Goal: Task Accomplishment & Management: Use online tool/utility

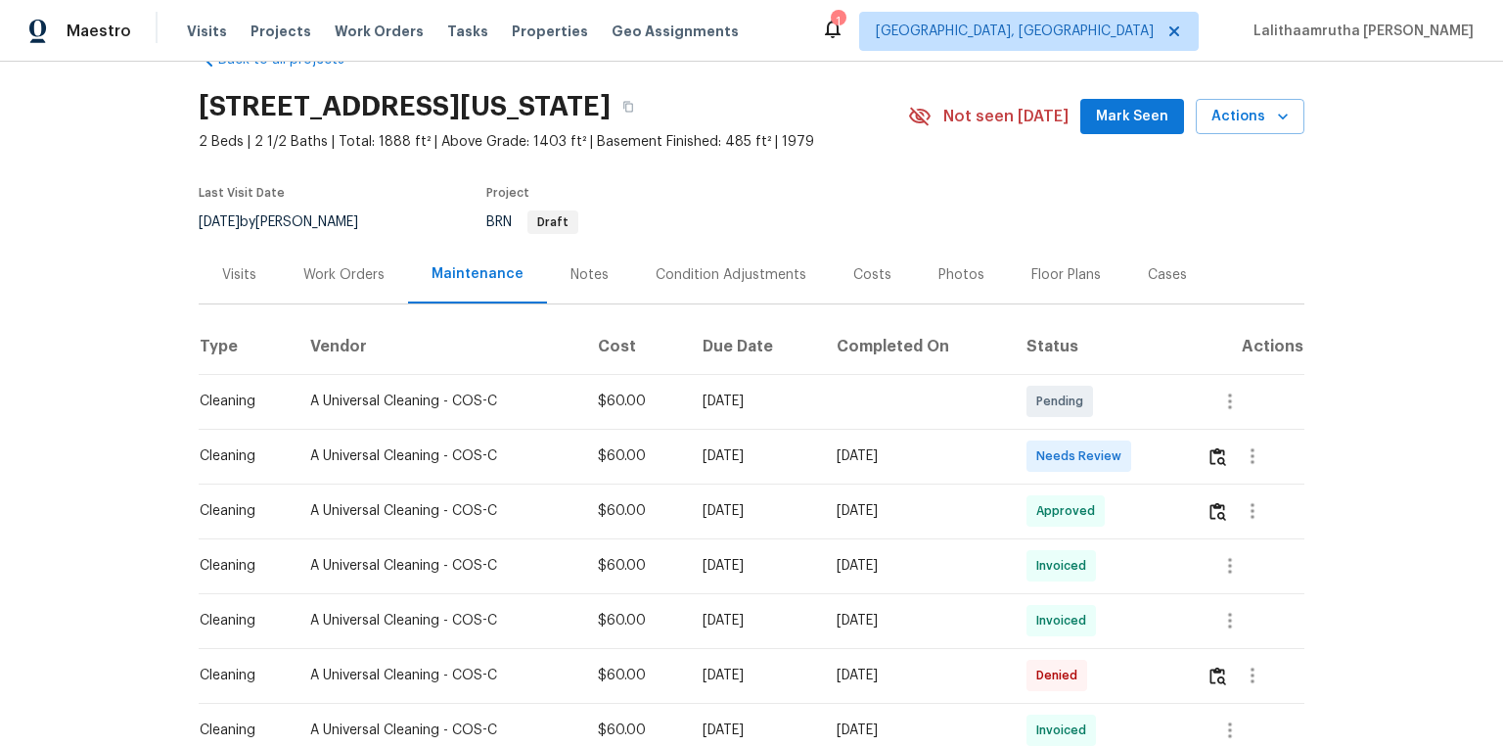
scroll to position [78, 0]
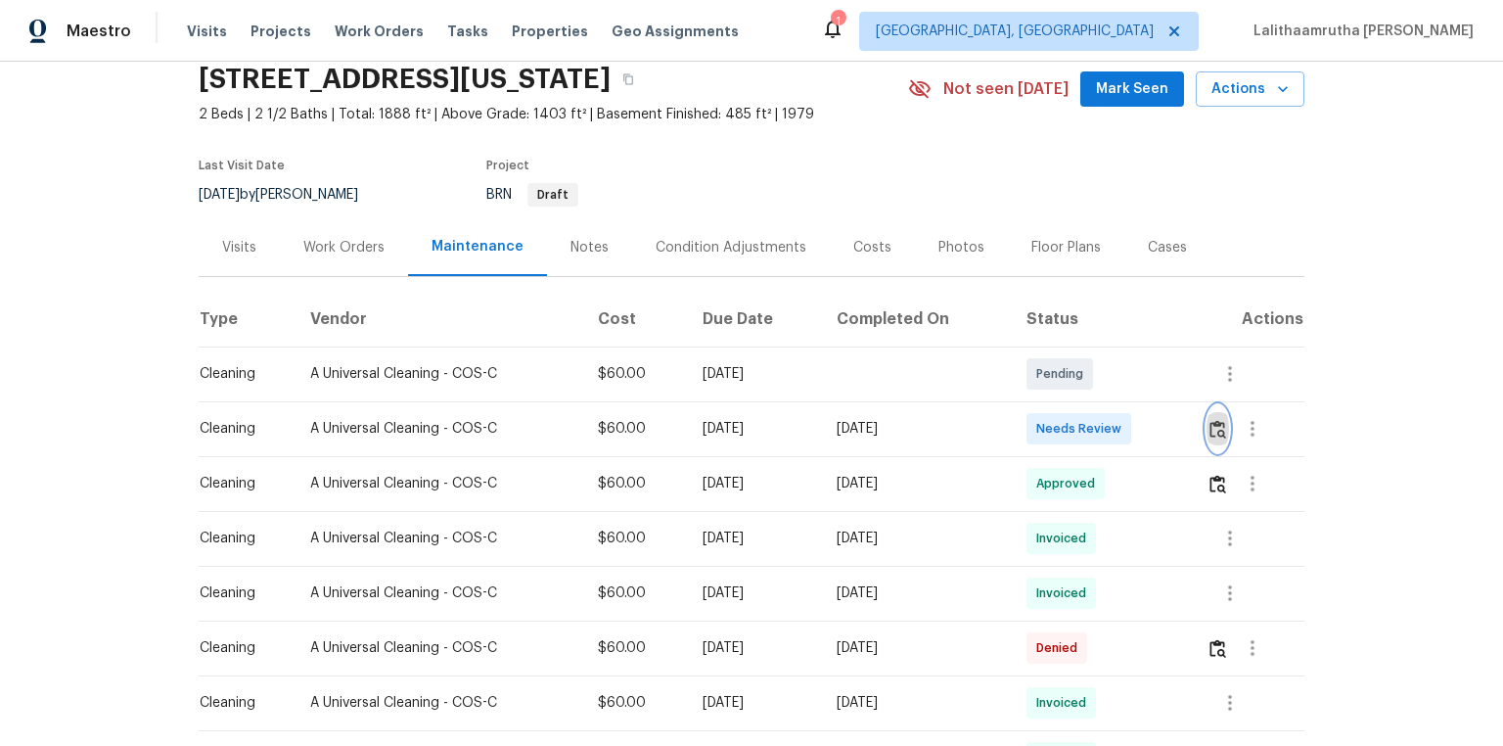
click at [1069, 427] on img "button" at bounding box center [1217, 429] width 17 height 19
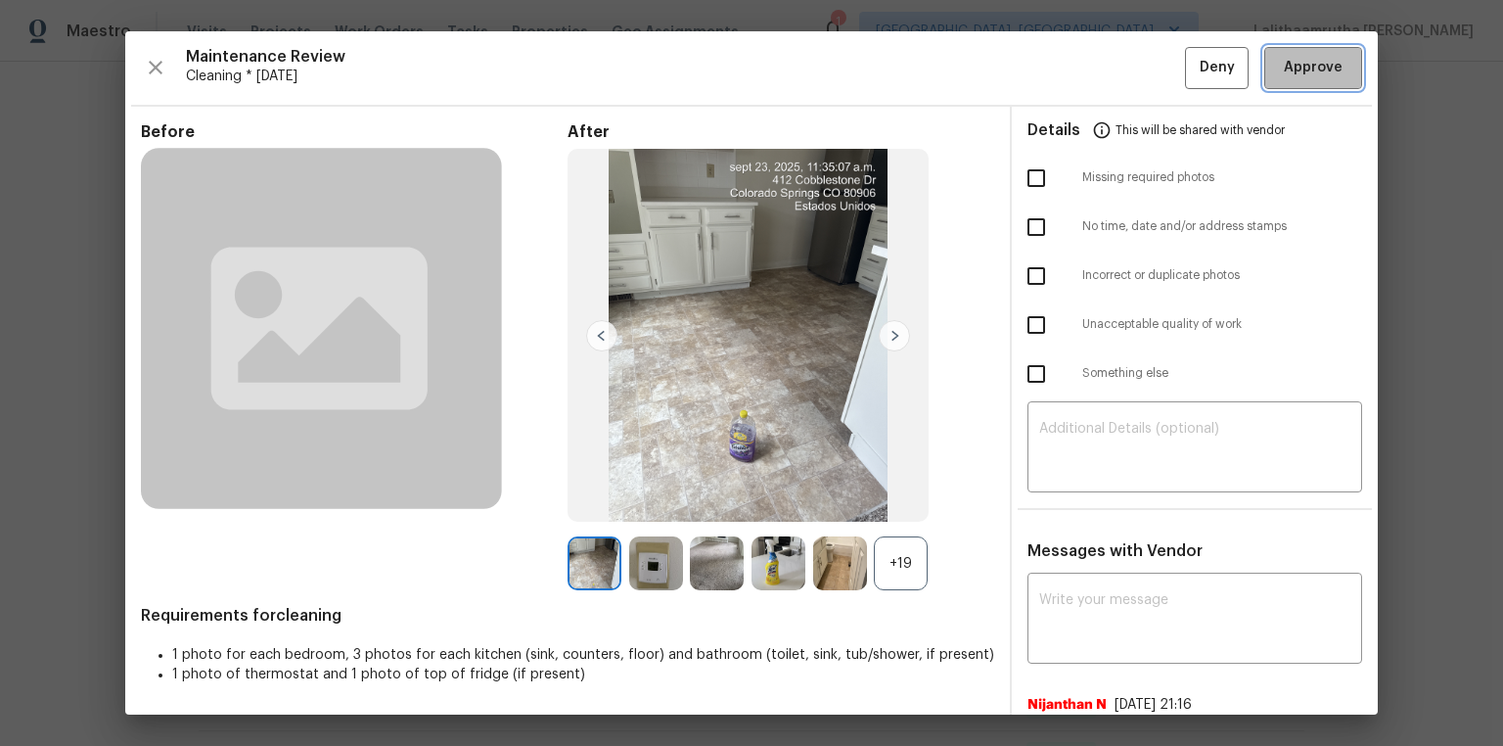
click at [1069, 77] on span "Approve" at bounding box center [1313, 68] width 59 height 24
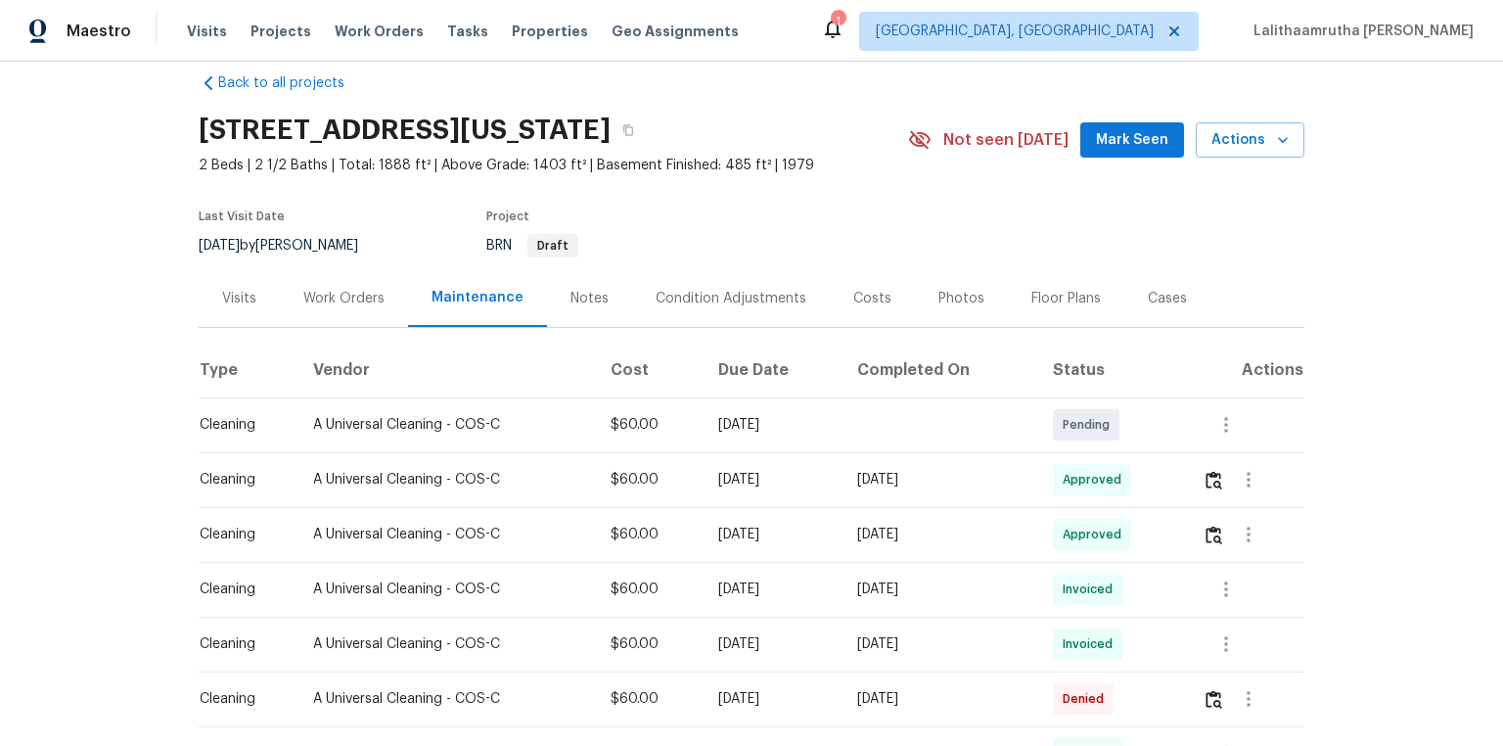
scroll to position [0, 0]
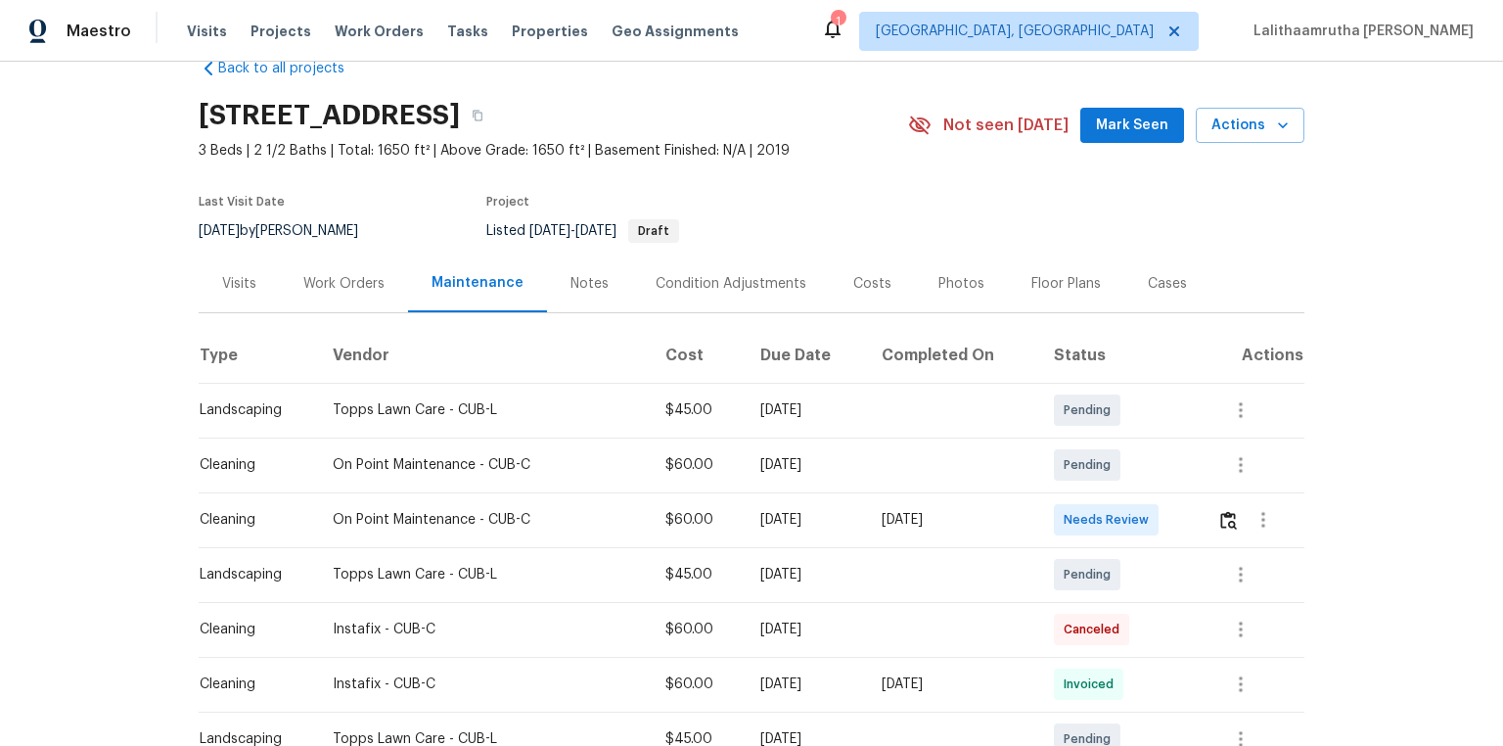
scroll to position [78, 0]
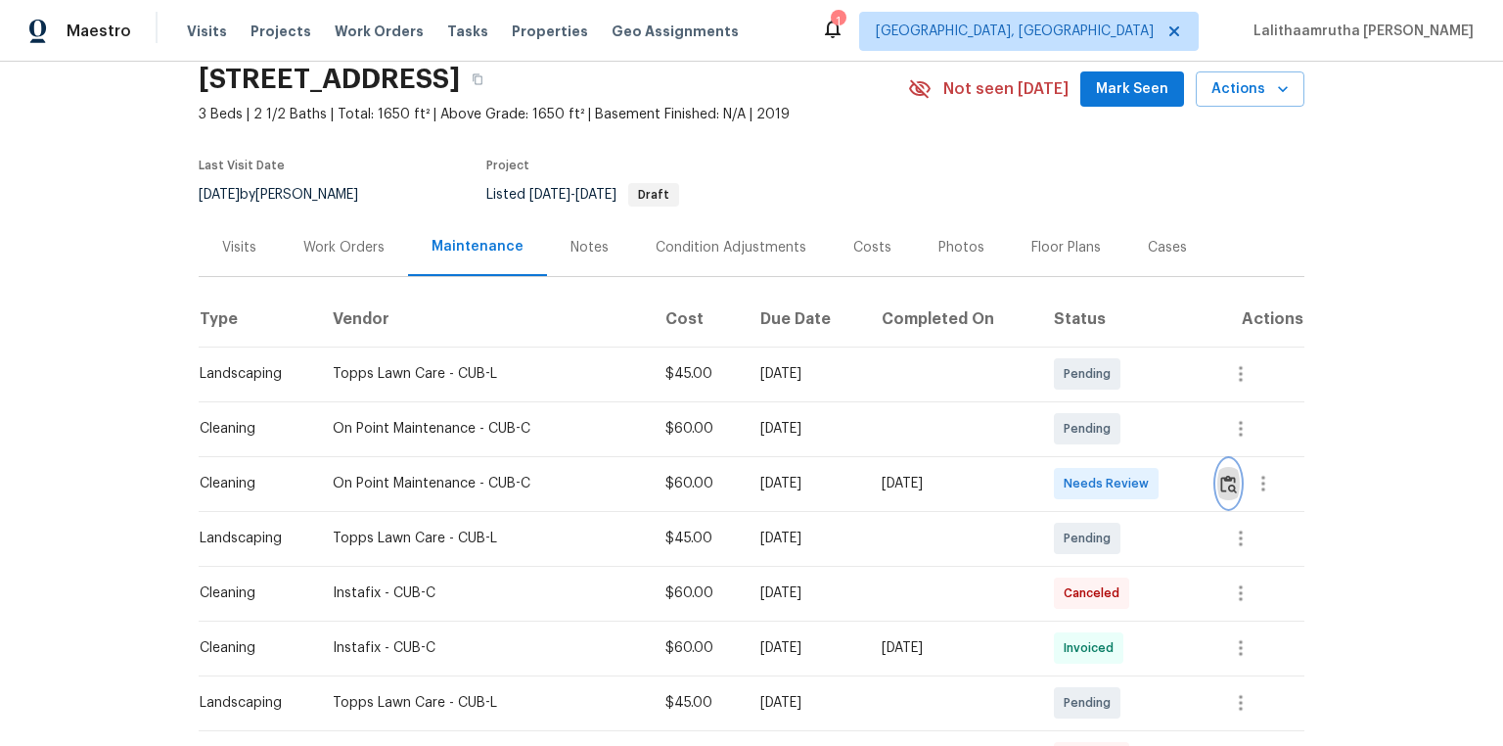
click at [1069, 485] on img "button" at bounding box center [1228, 484] width 17 height 19
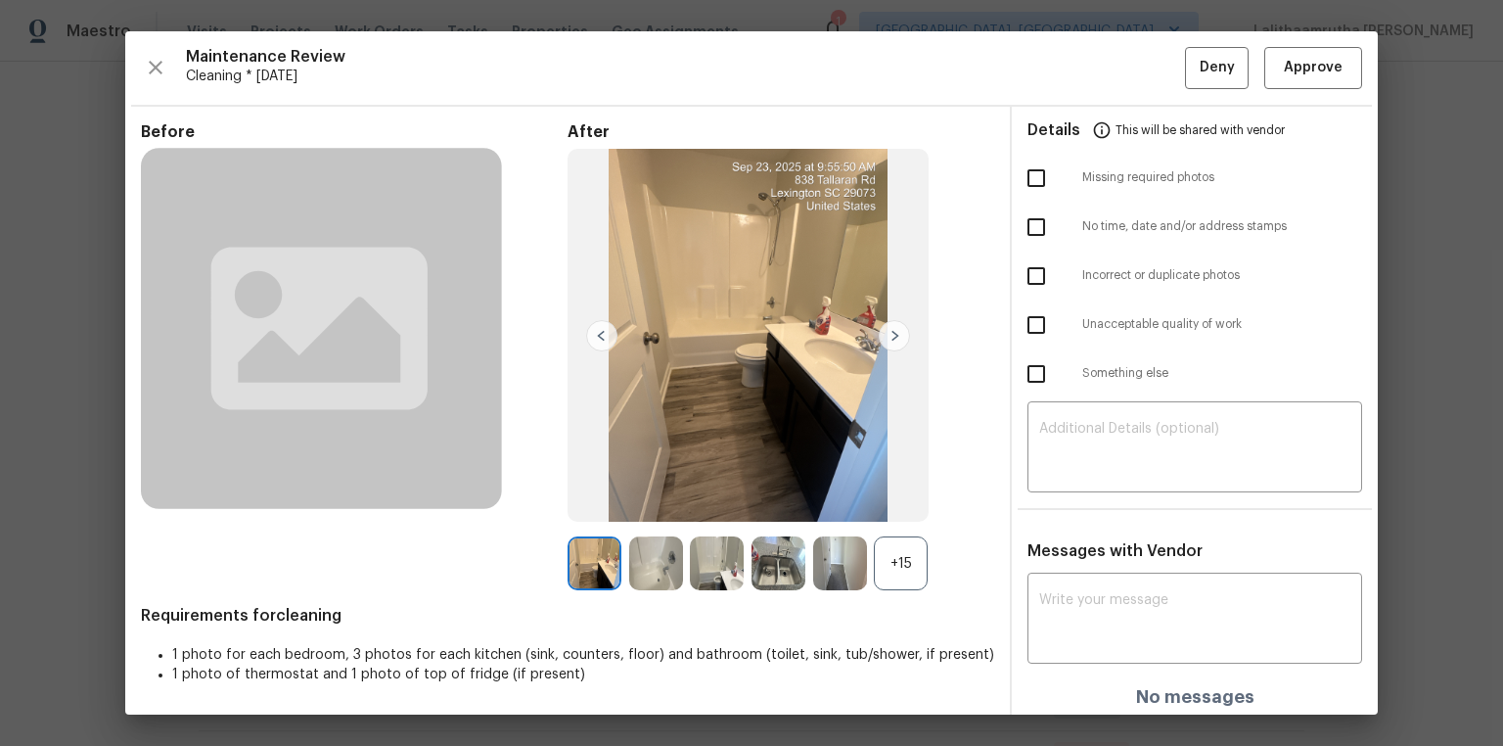
scroll to position [5, 0]
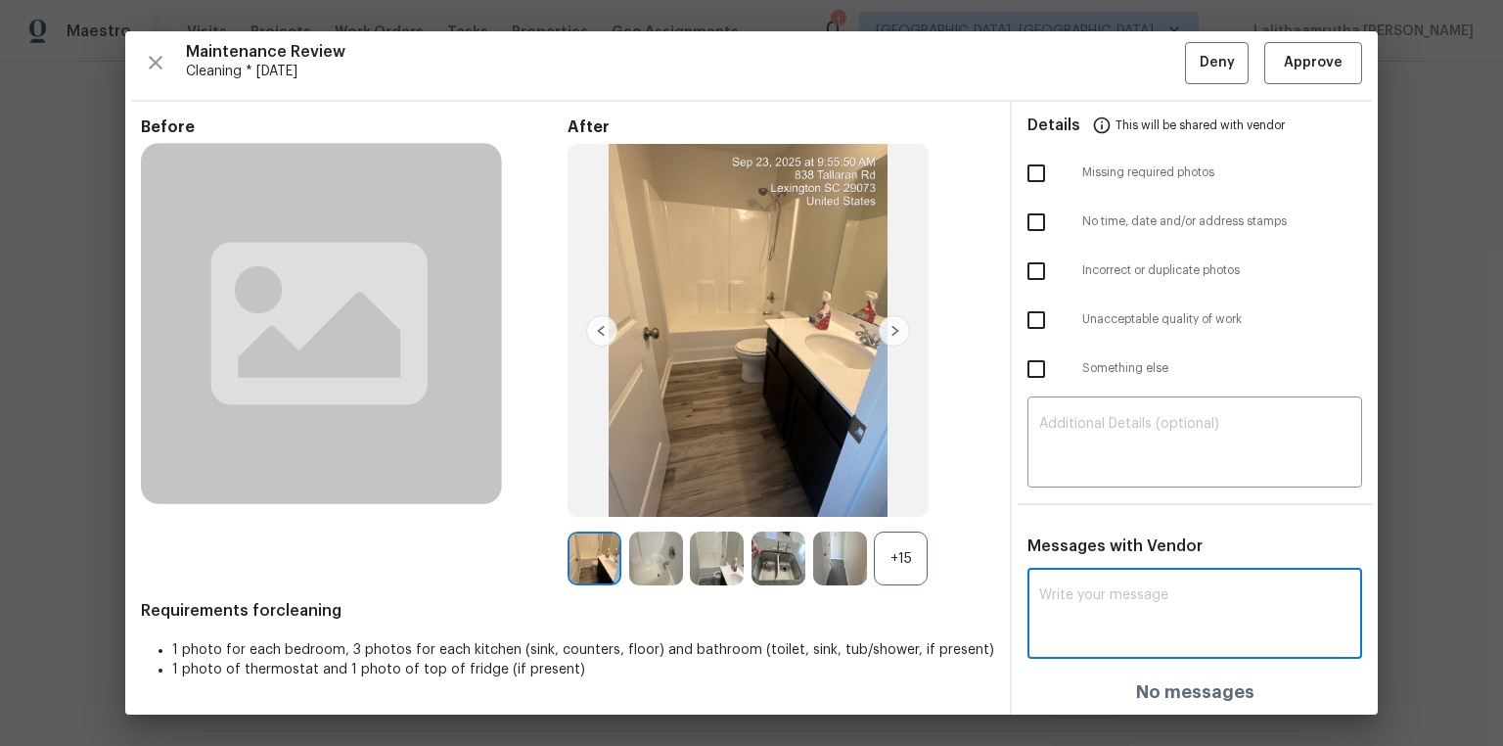
click at [1069, 501] on textarea at bounding box center [1194, 615] width 311 height 55
paste textarea "Maintenance Audit Team: Hello! Unfortunately, this cleaning visit completed on …"
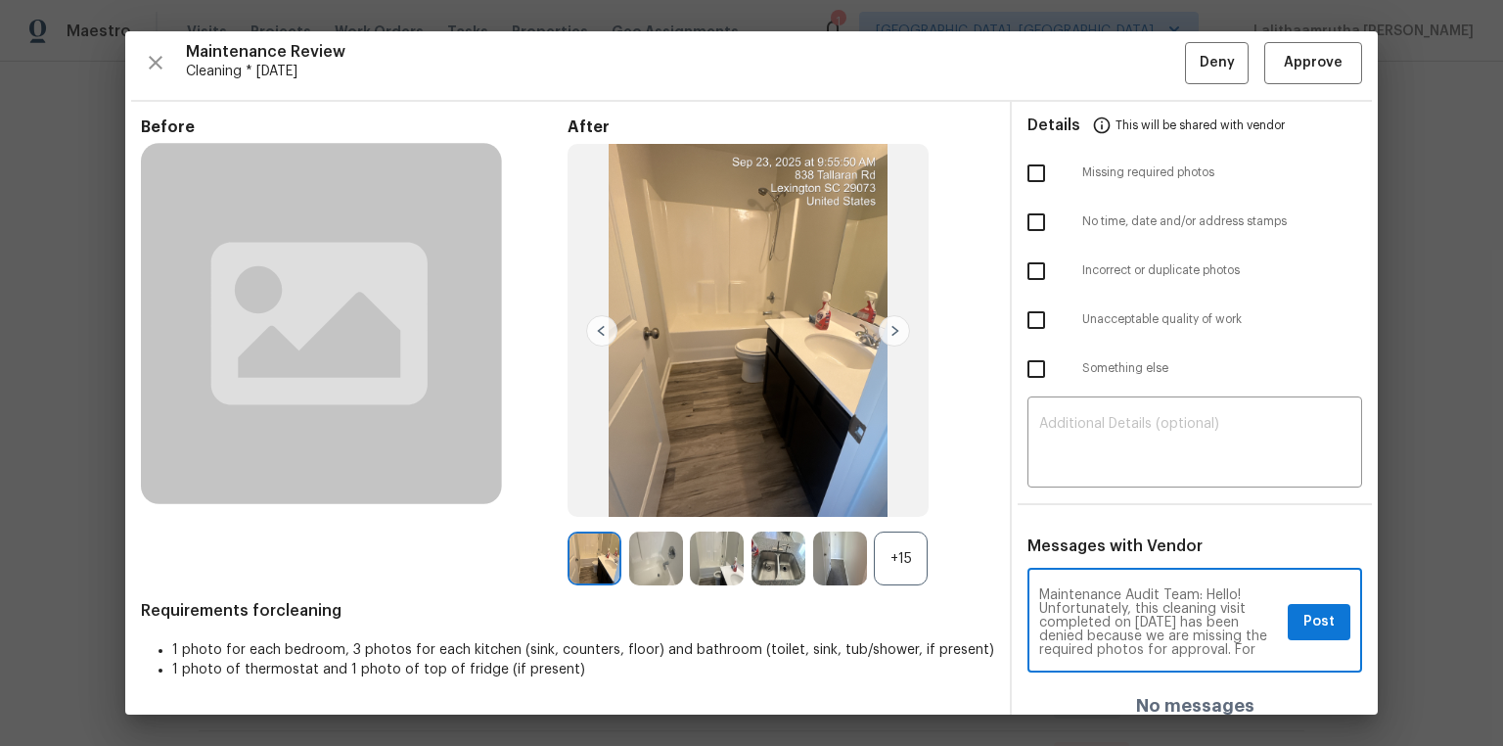
scroll to position [259, 0]
type textarea "Maintenance Audit Team: Hello! Unfortunately, this cleaning visit completed on …"
click at [1069, 462] on textarea at bounding box center [1194, 444] width 311 height 55
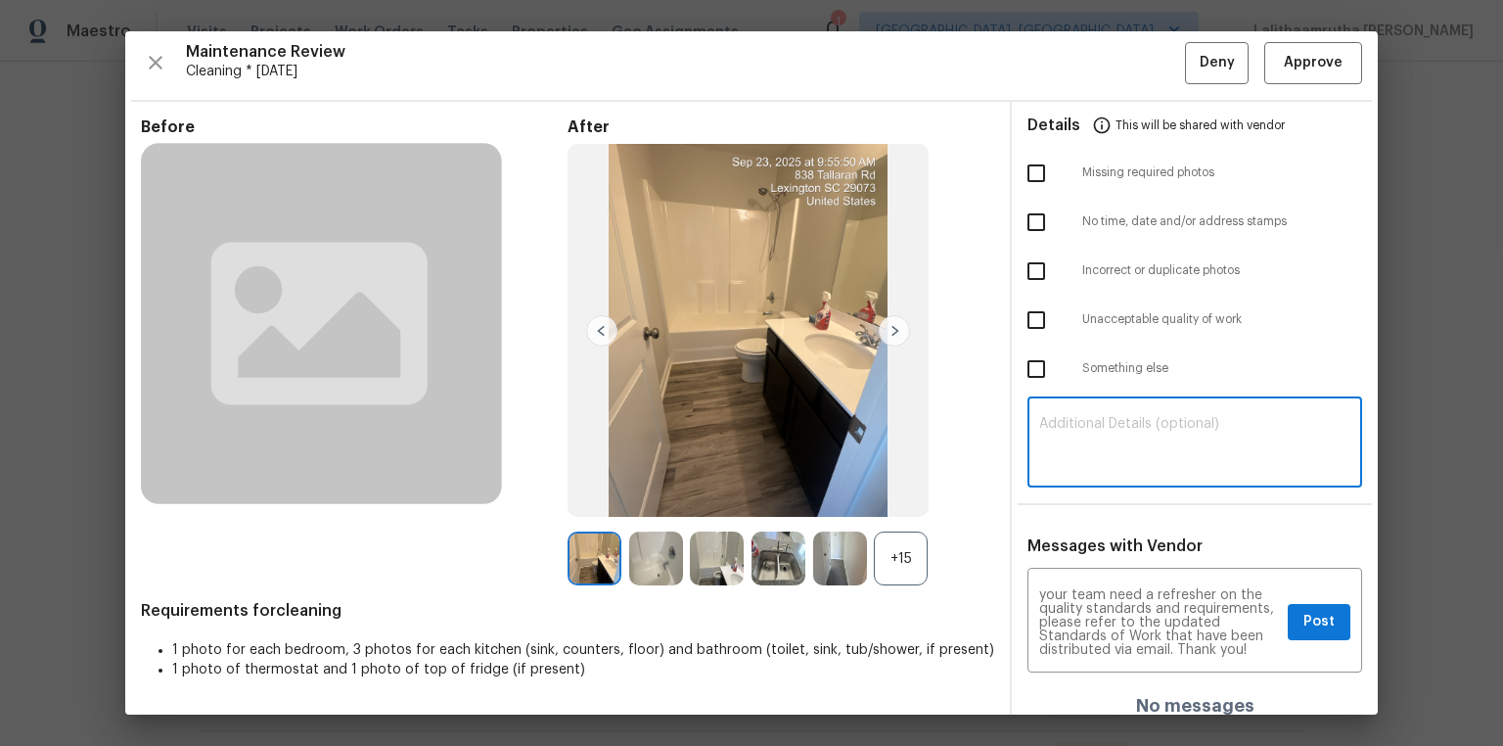
paste textarea "Maintenance Audit Team: Hello! Unfortunately, this cleaning visit completed on …"
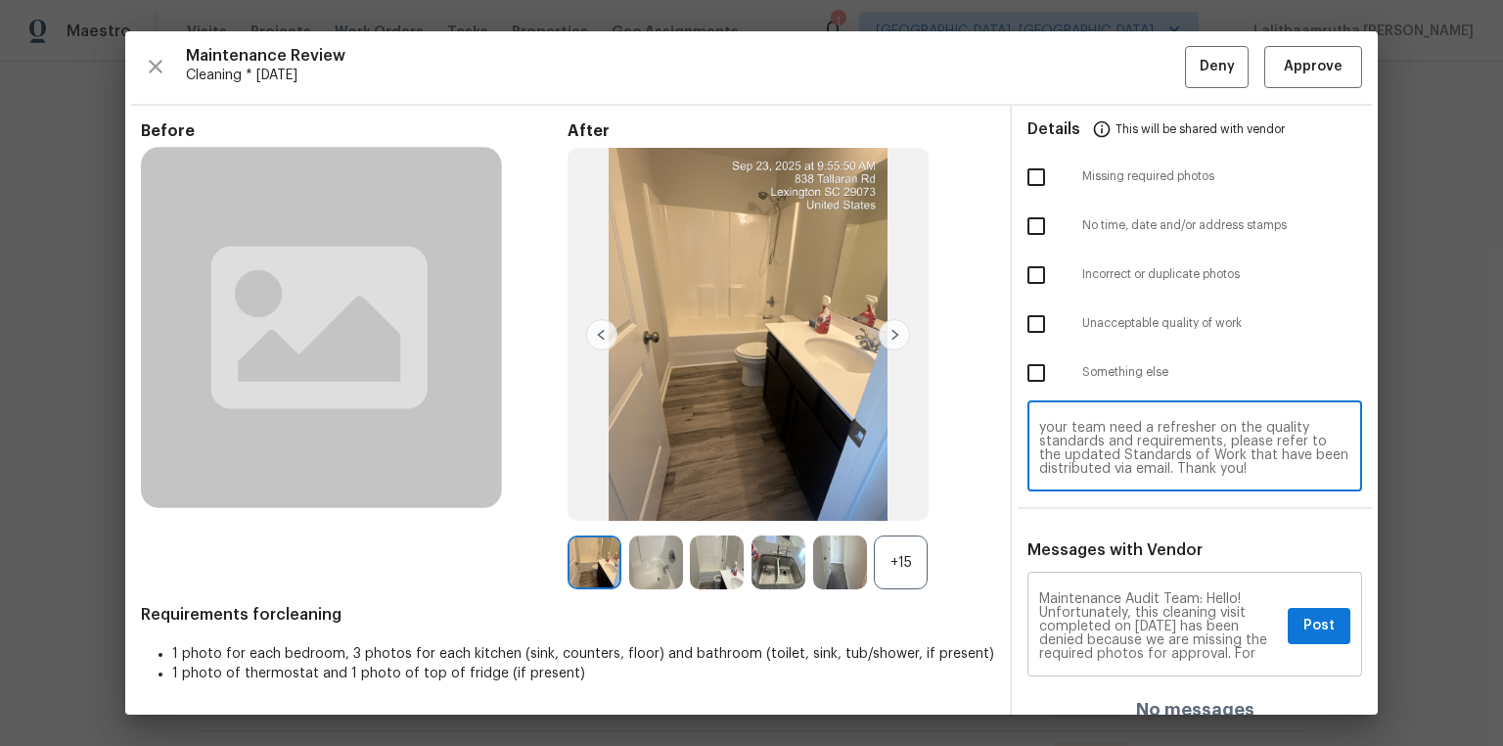
scroll to position [0, 0]
type textarea "Maintenance Audit Team: Hello! Unfortunately, this cleaning visit completed on …"
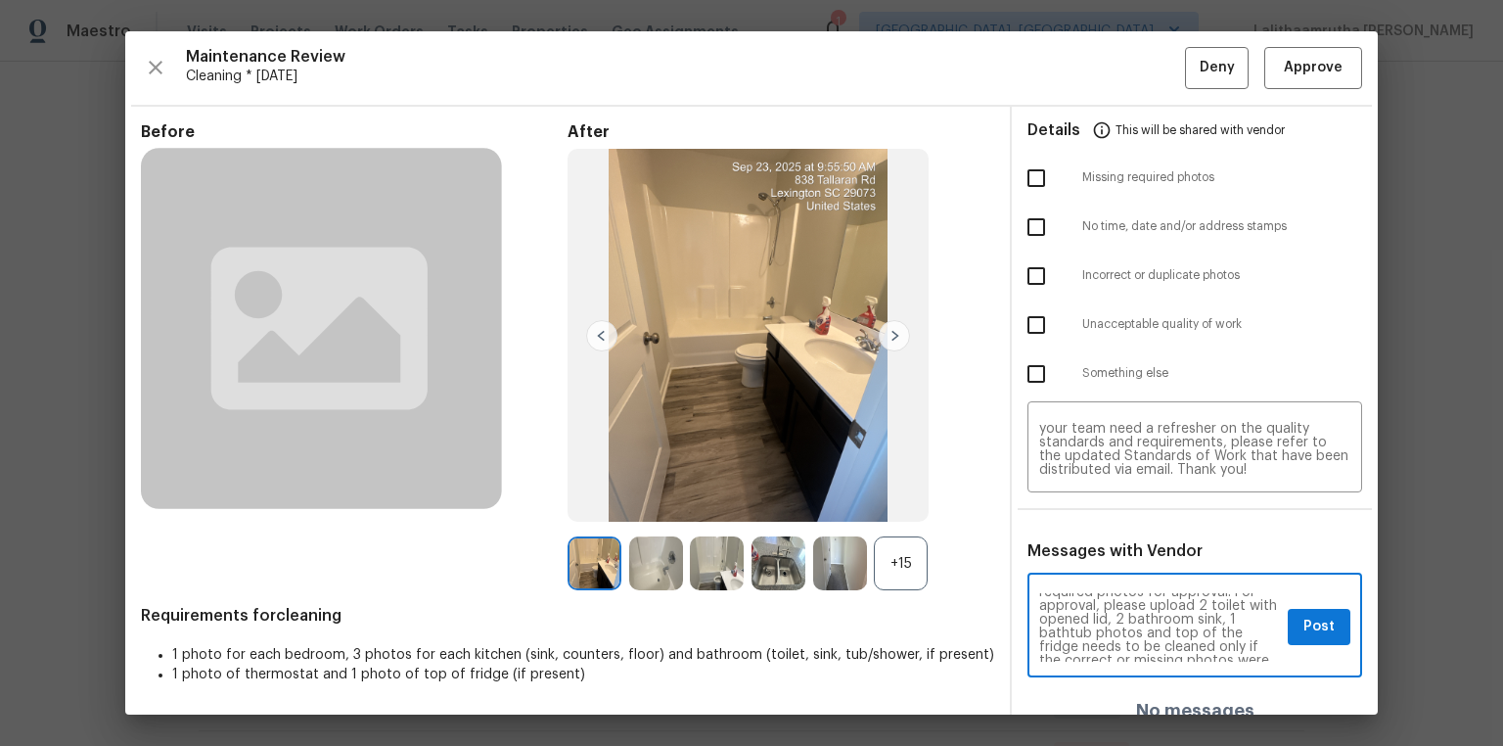
scroll to position [94, 0]
click at [1069, 501] on span "Post" at bounding box center [1318, 626] width 31 height 24
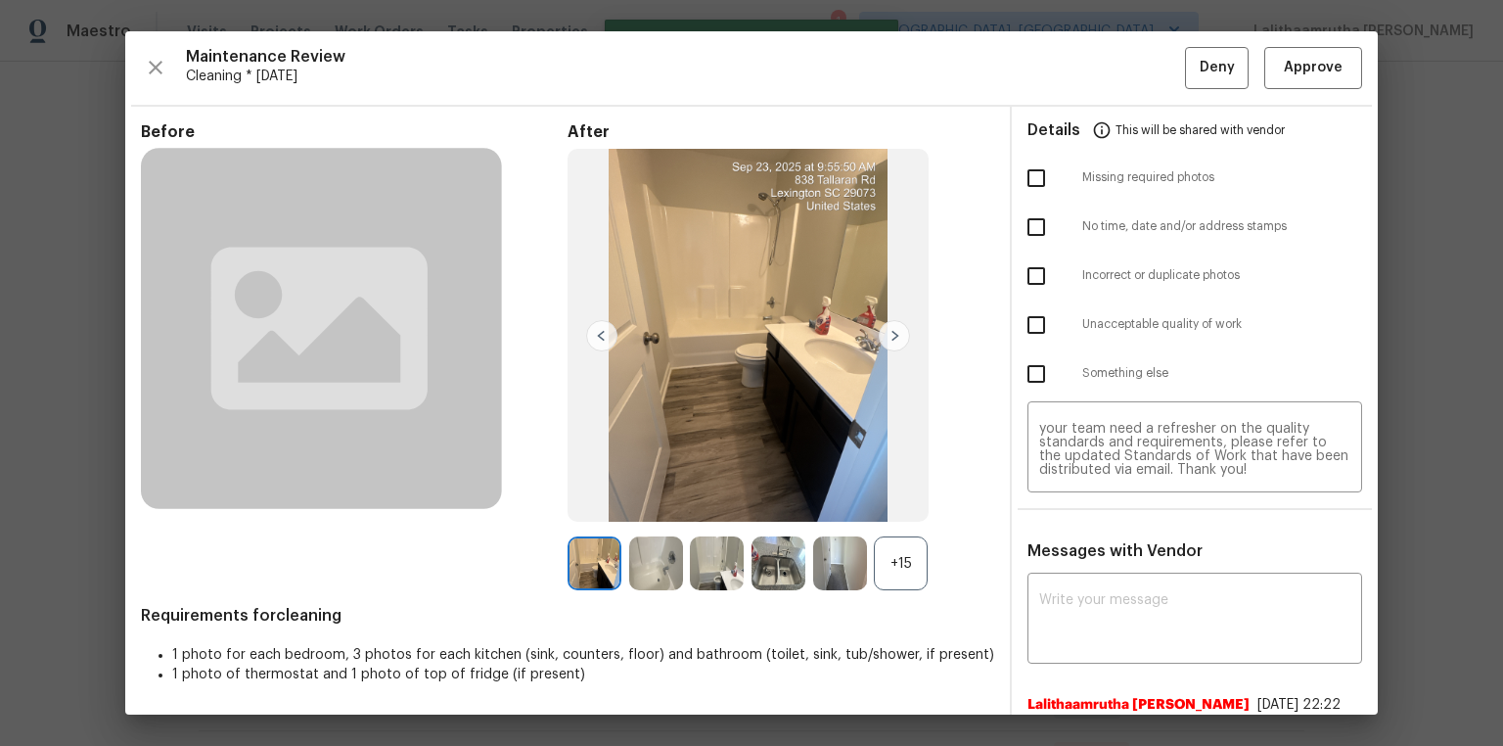
scroll to position [0, 0]
click at [1025, 184] on input "checkbox" at bounding box center [1036, 178] width 41 height 41
checkbox input "true"
click at [1025, 322] on input "checkbox" at bounding box center [1036, 324] width 41 height 41
checkbox input "true"
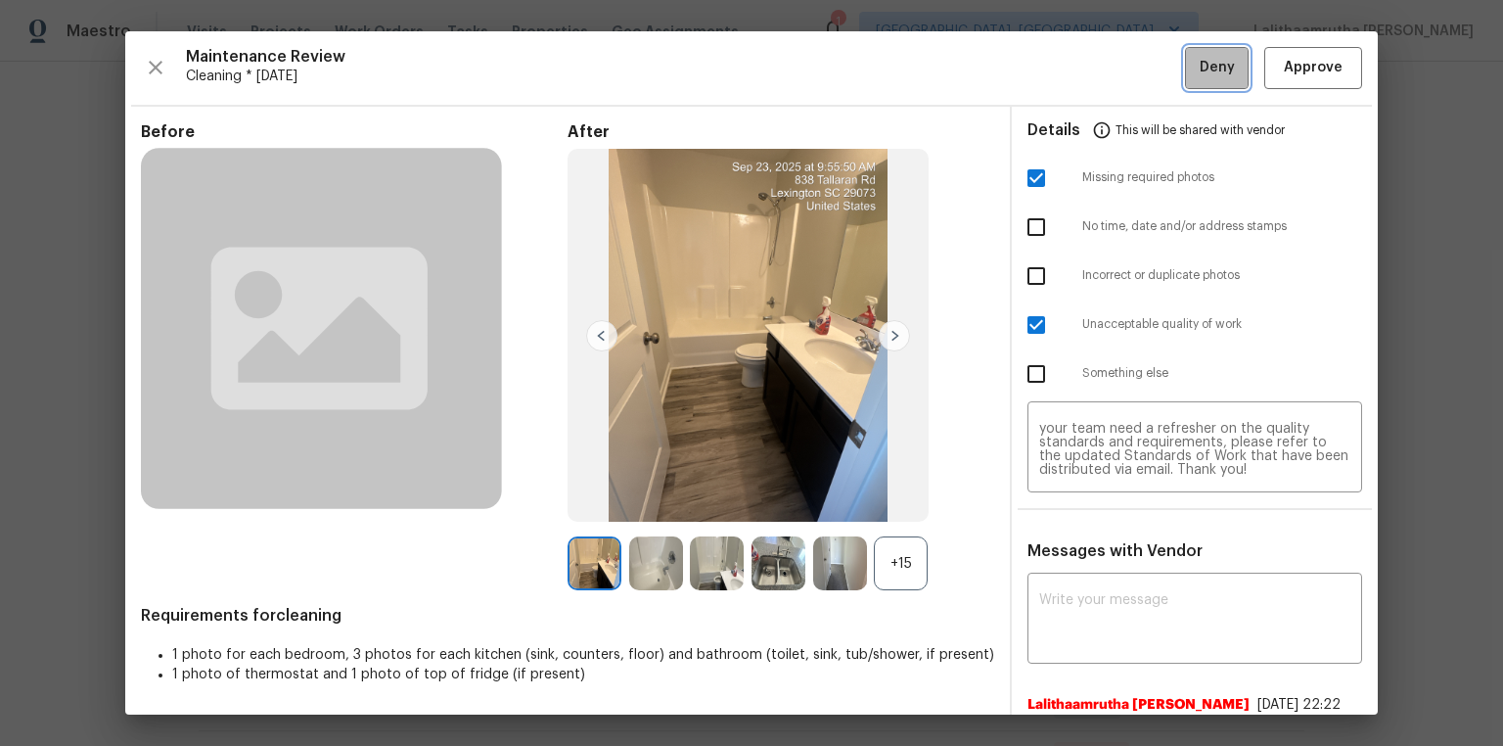
click at [1069, 65] on span "Deny" at bounding box center [1217, 68] width 35 height 24
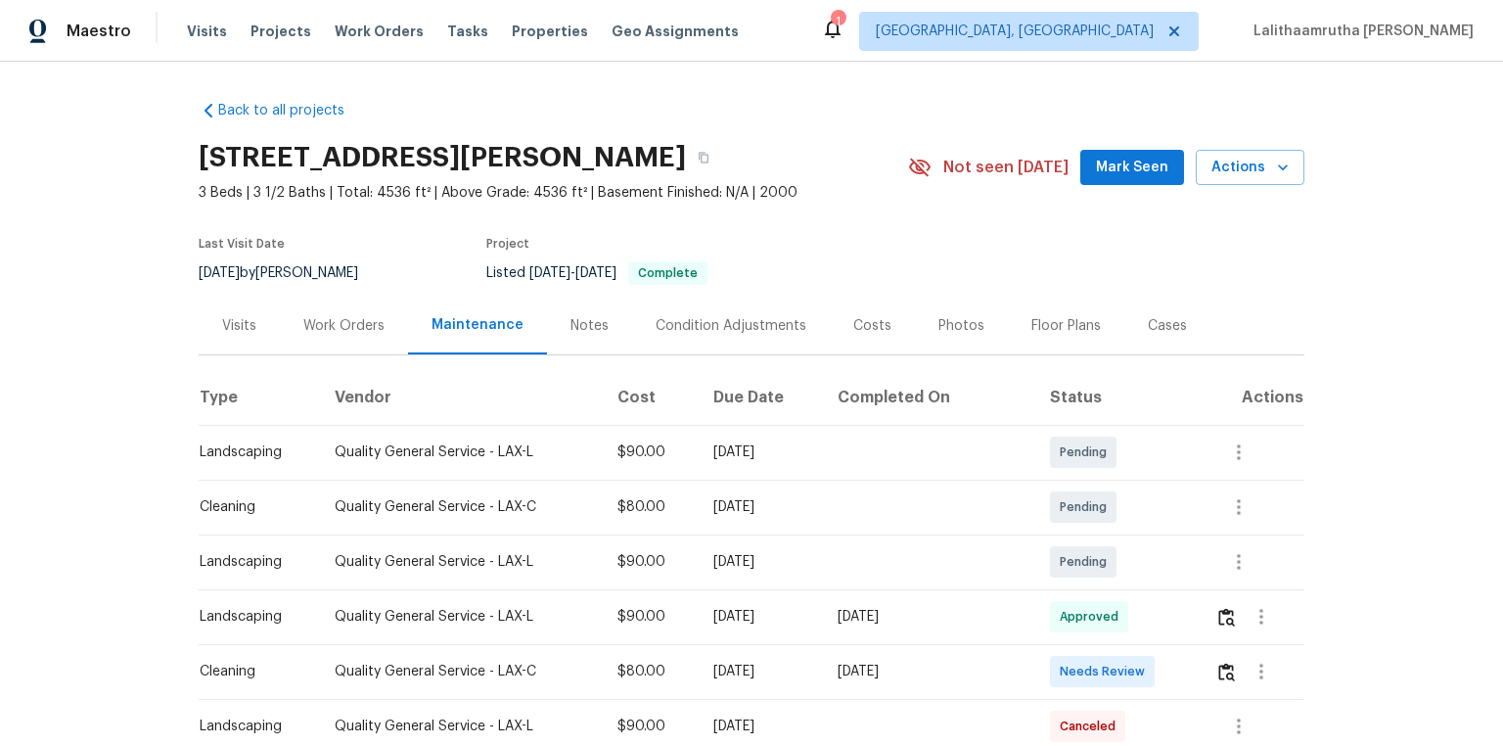
scroll to position [391, 0]
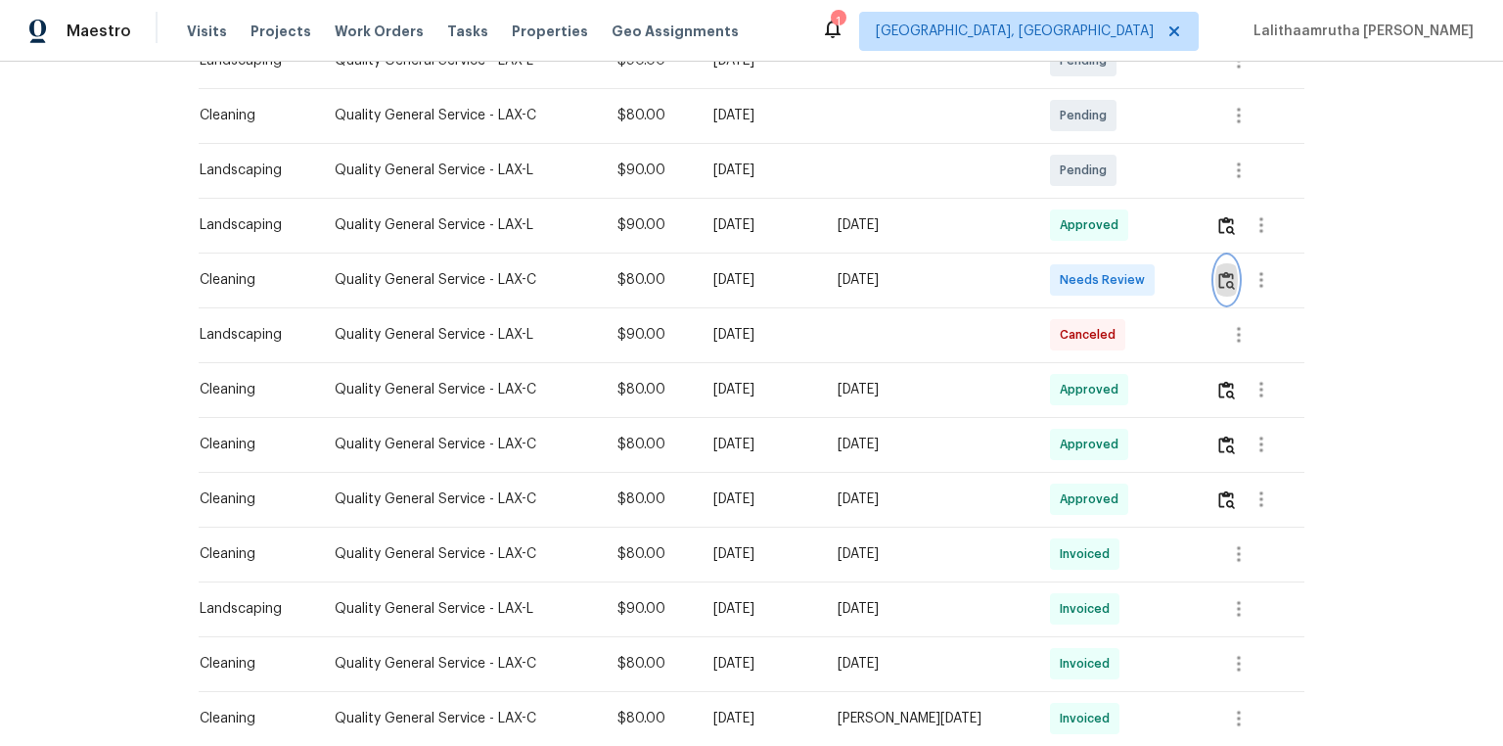
click at [1069, 282] on img "button" at bounding box center [1226, 280] width 17 height 19
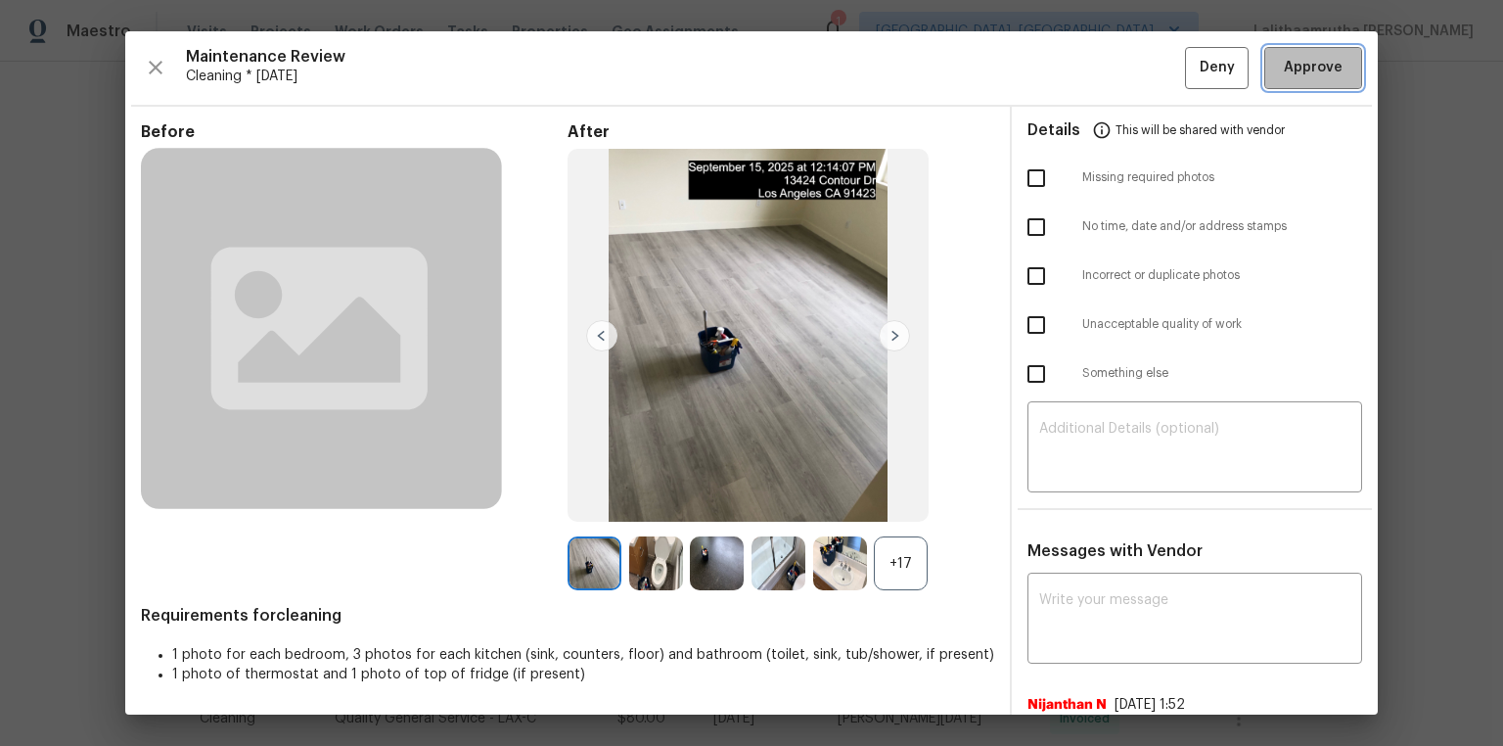
click at [1069, 70] on span "Approve" at bounding box center [1313, 68] width 59 height 24
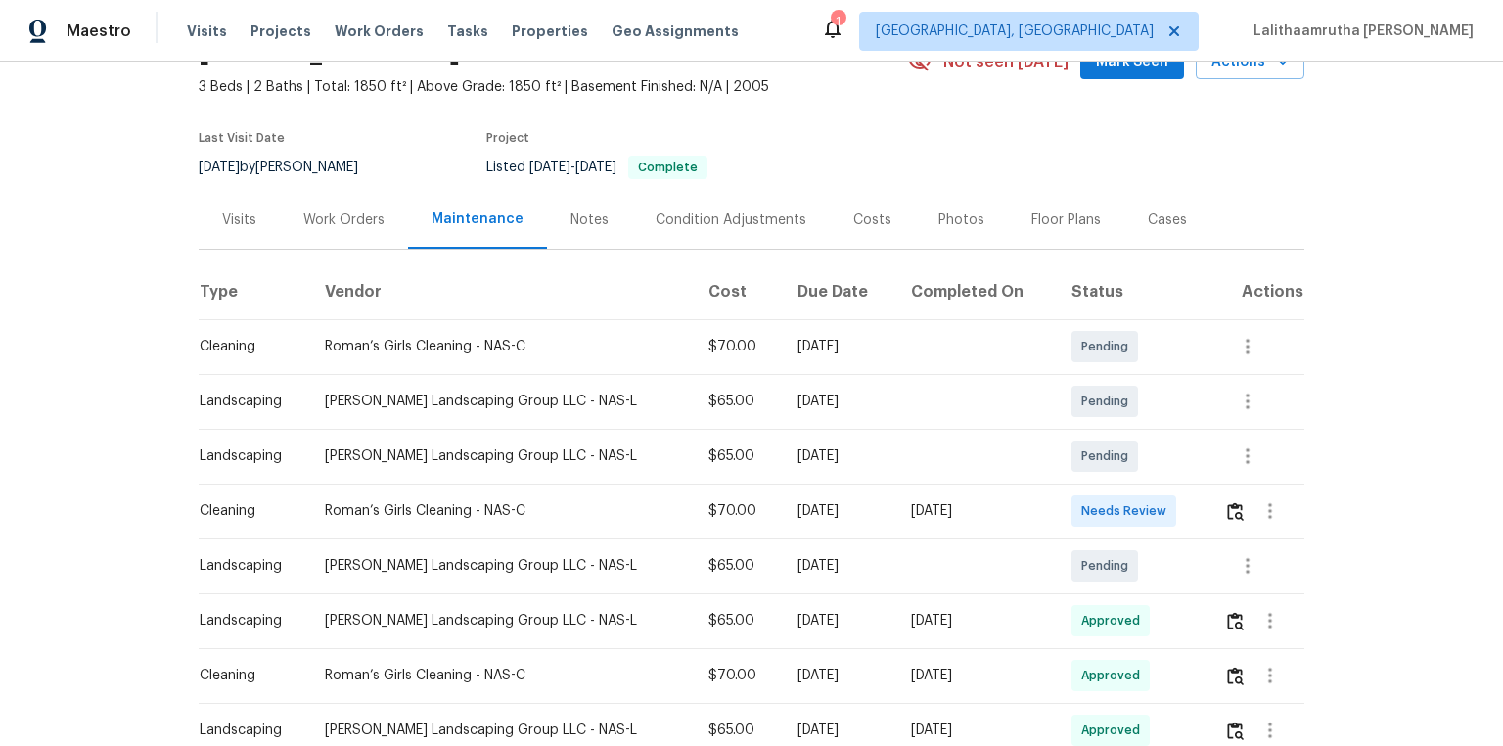
scroll to position [157, 0]
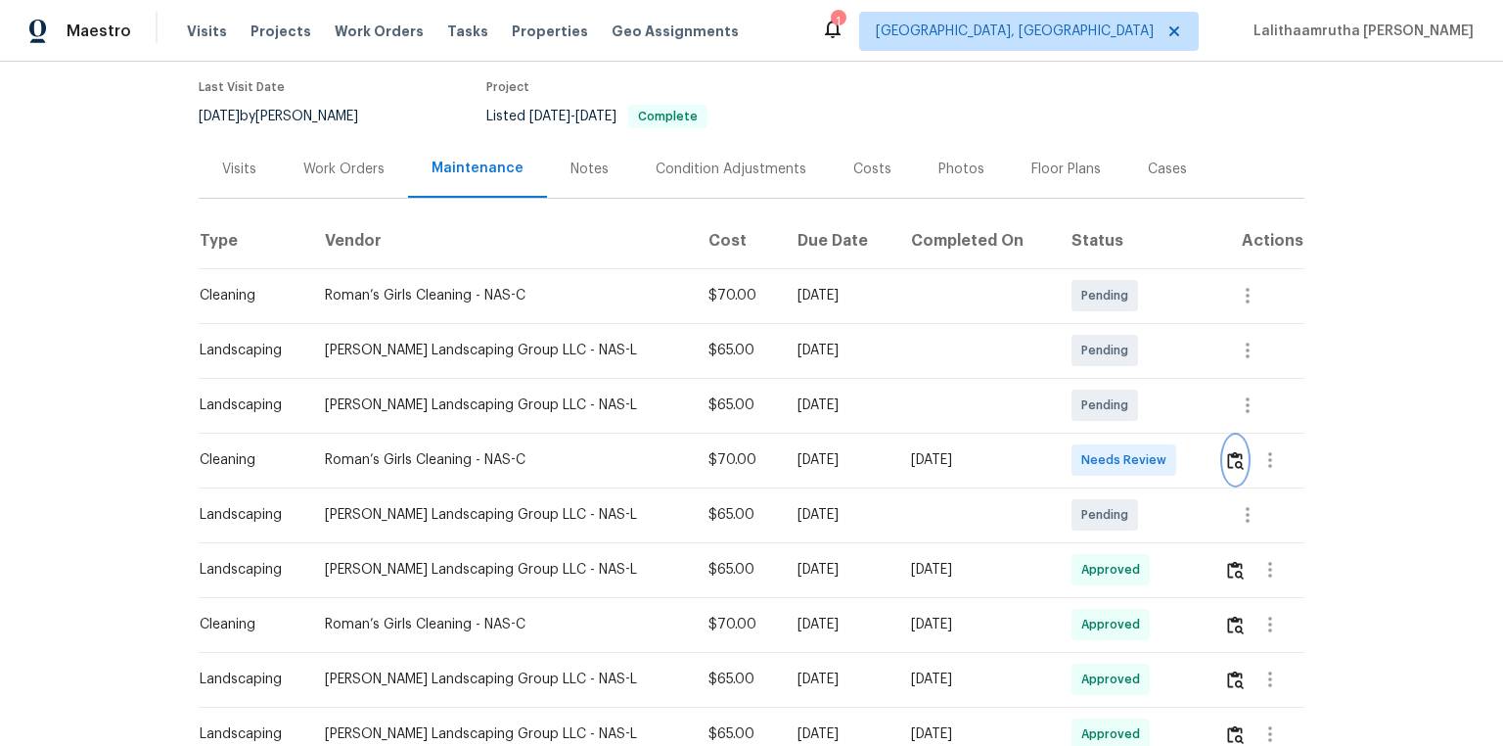
click at [1069, 468] on img "button" at bounding box center [1235, 460] width 17 height 19
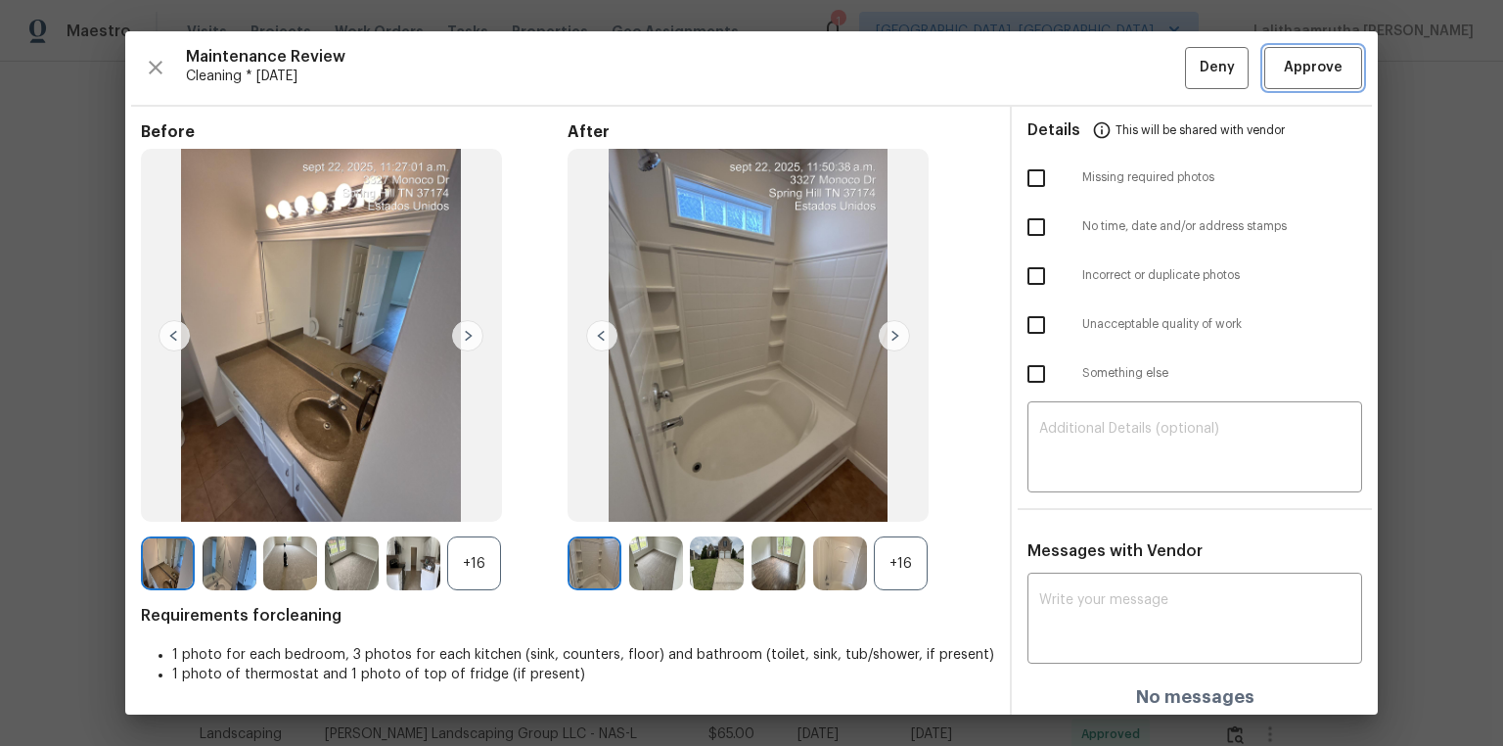
click at [1069, 61] on span "Approve" at bounding box center [1313, 68] width 59 height 24
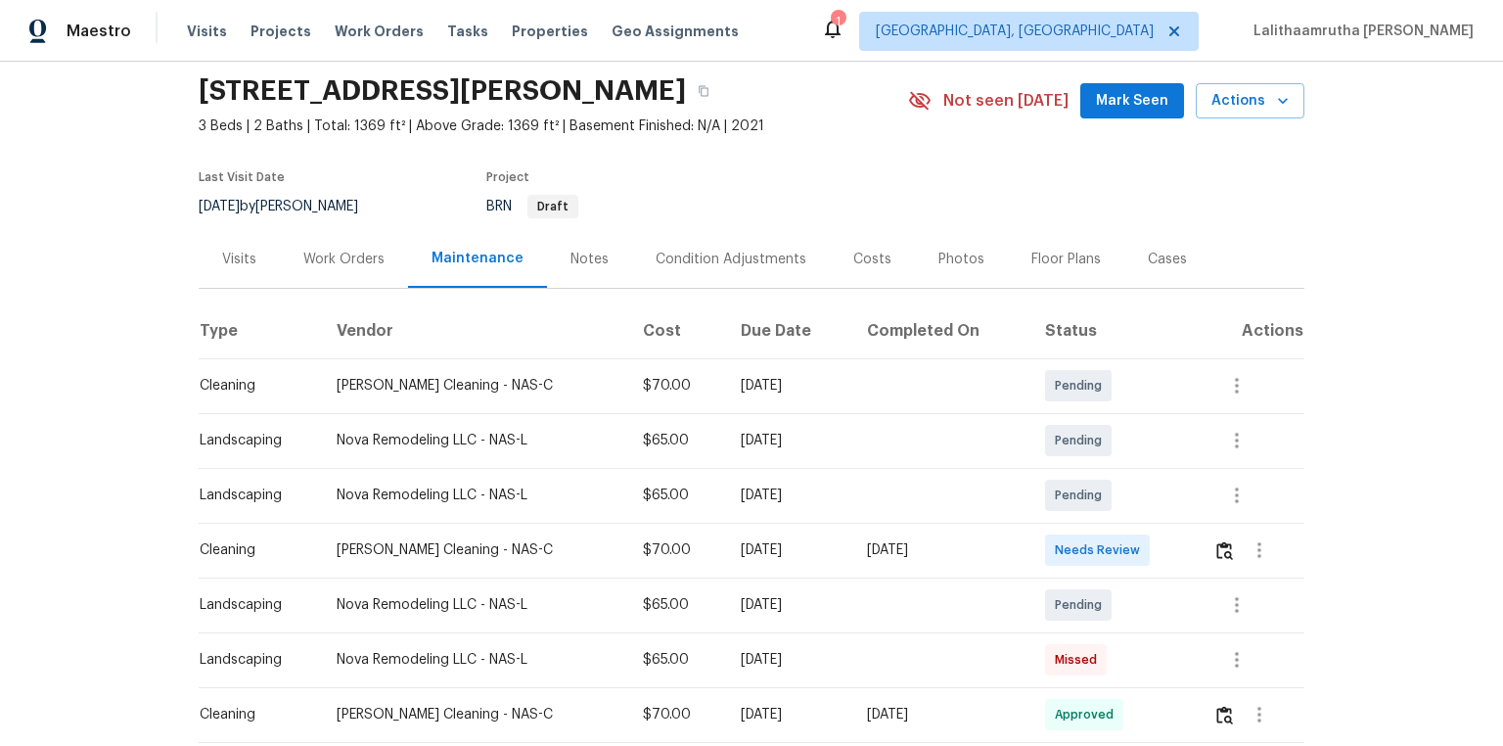
scroll to position [157, 0]
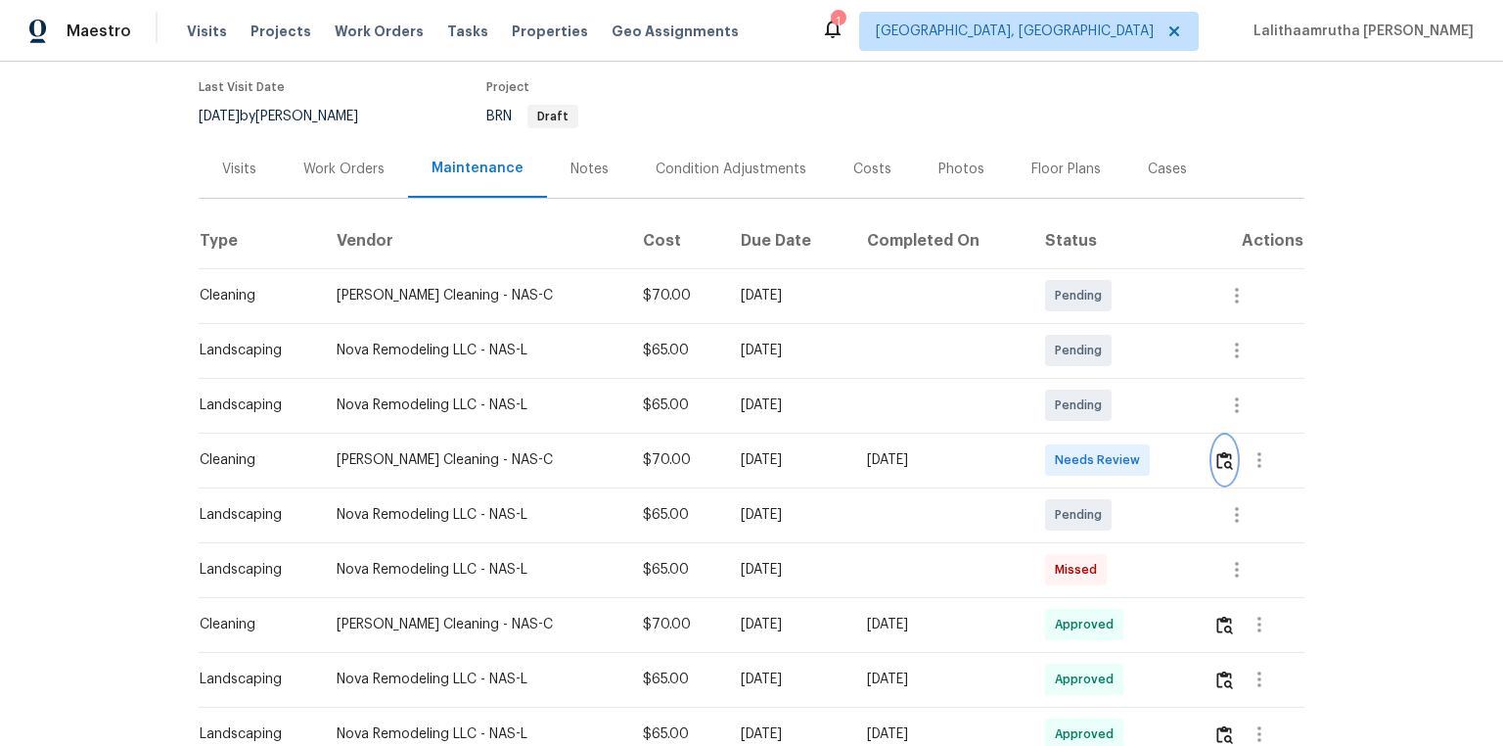
click at [1069, 454] on img "button" at bounding box center [1224, 460] width 17 height 19
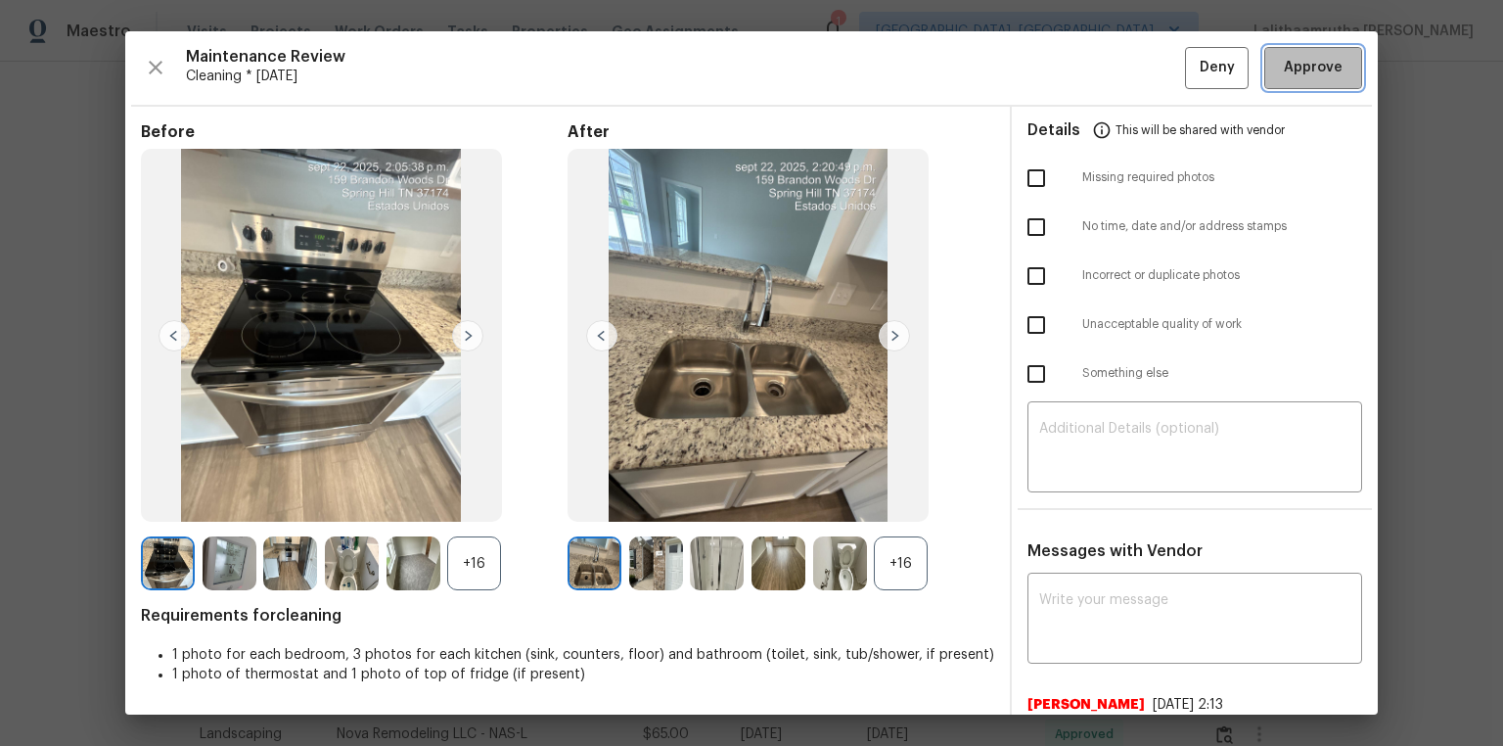
click at [1069, 70] on span "Approve" at bounding box center [1313, 68] width 59 height 24
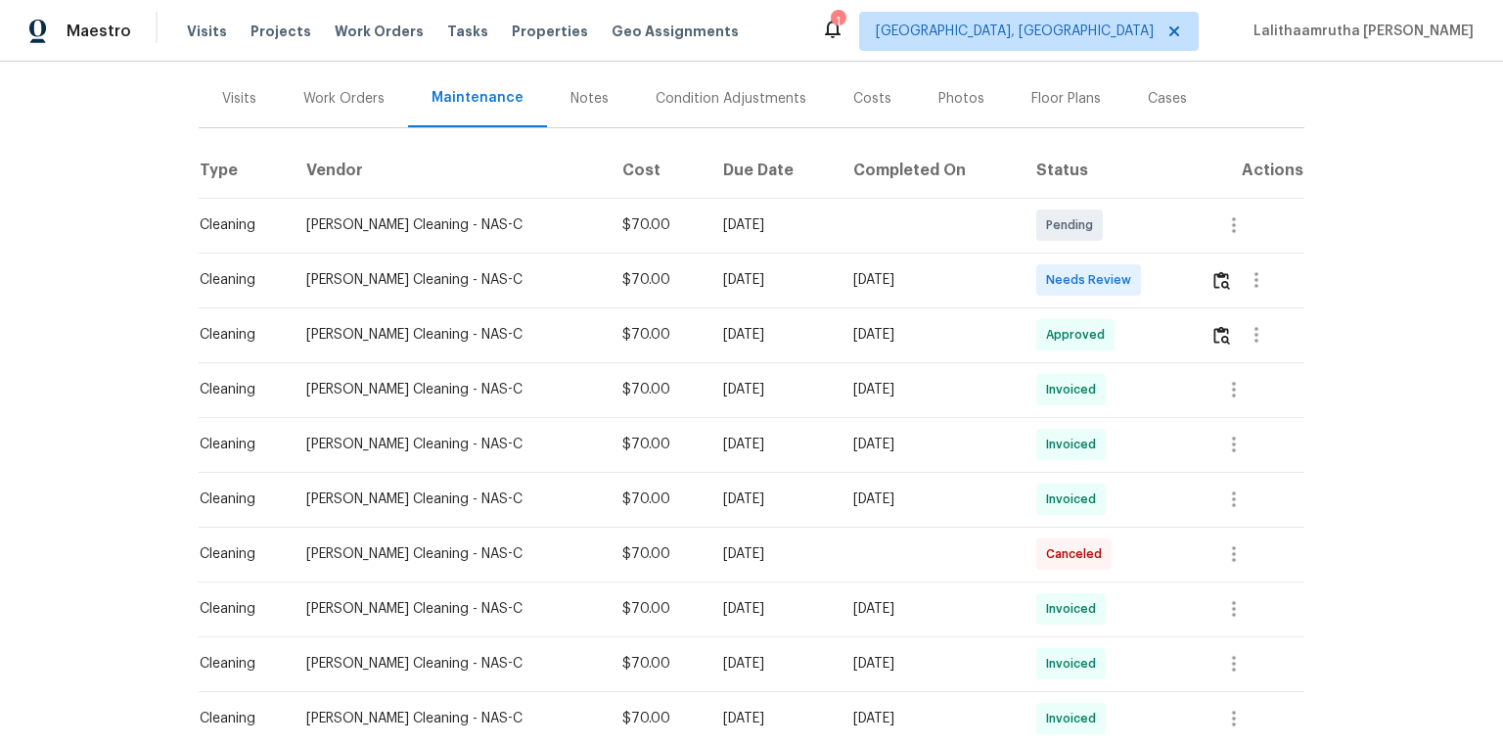
scroll to position [235, 0]
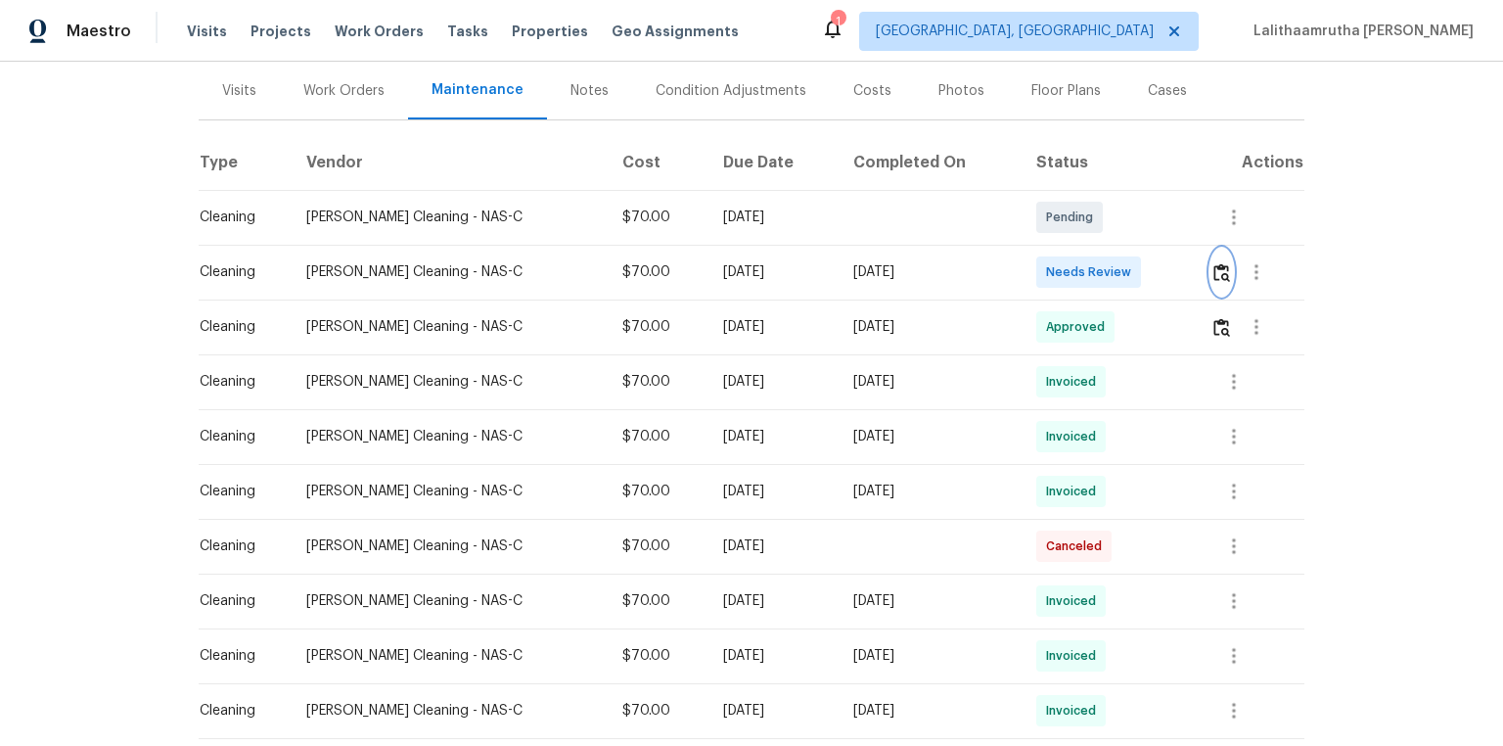
click at [1069, 273] on img "button" at bounding box center [1221, 272] width 17 height 19
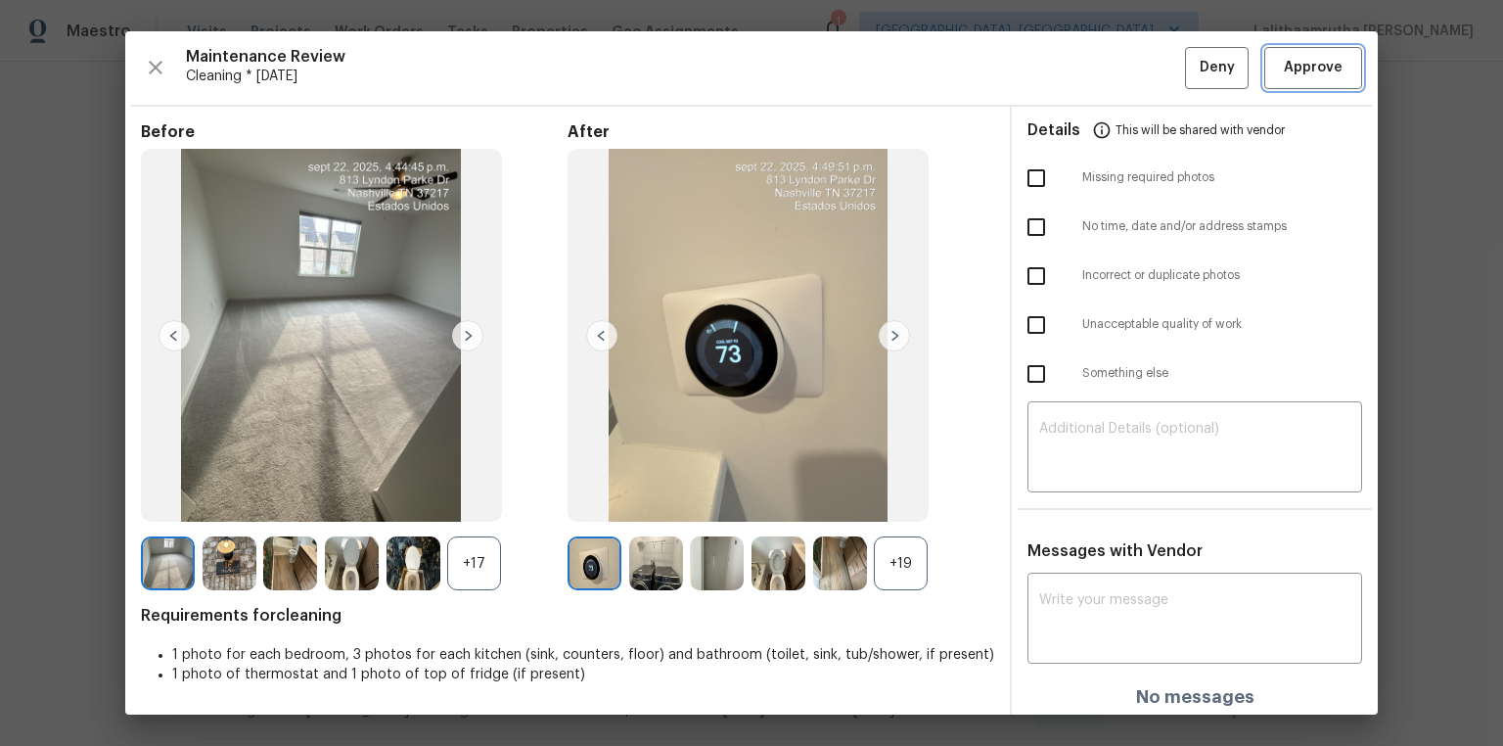
click at [1069, 66] on span "Approve" at bounding box center [1313, 68] width 59 height 24
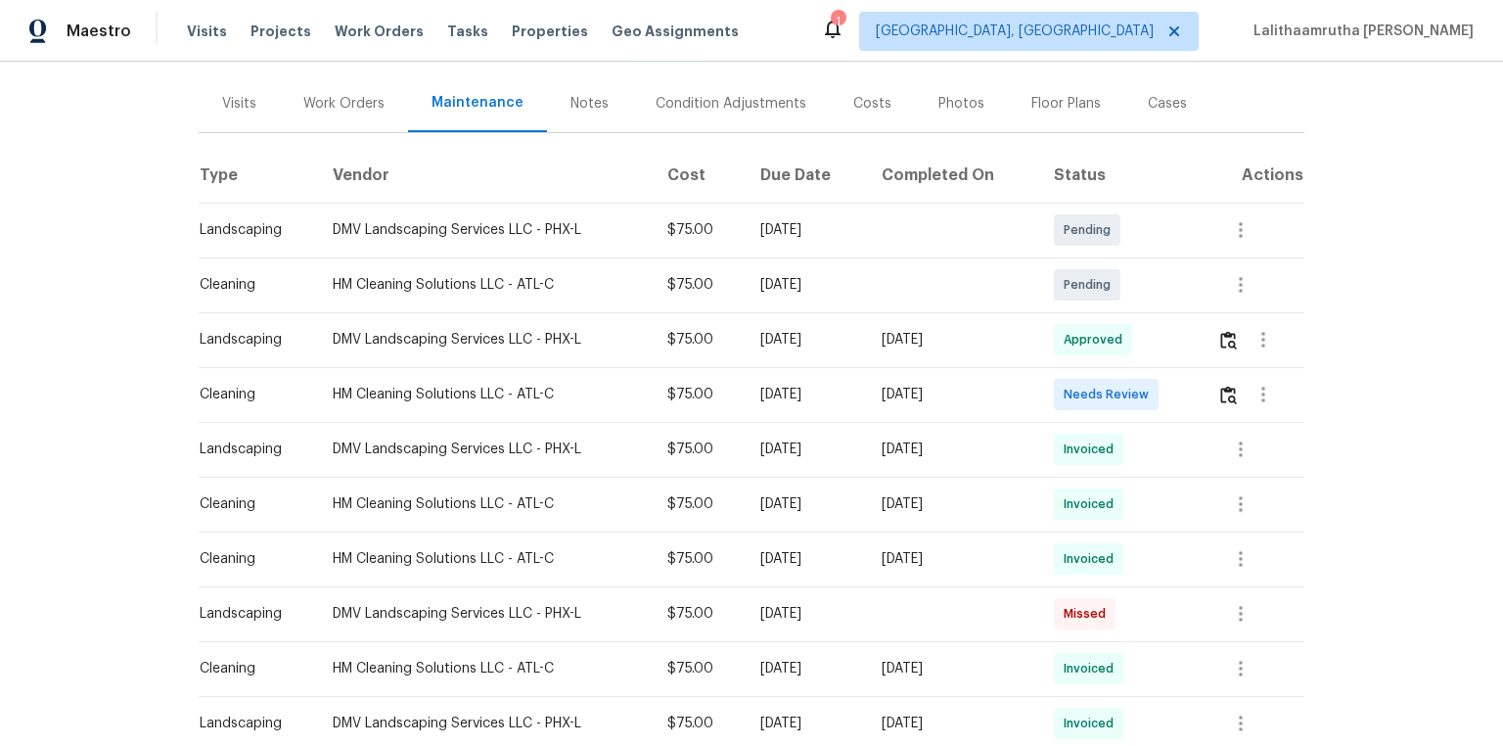
scroll to position [235, 0]
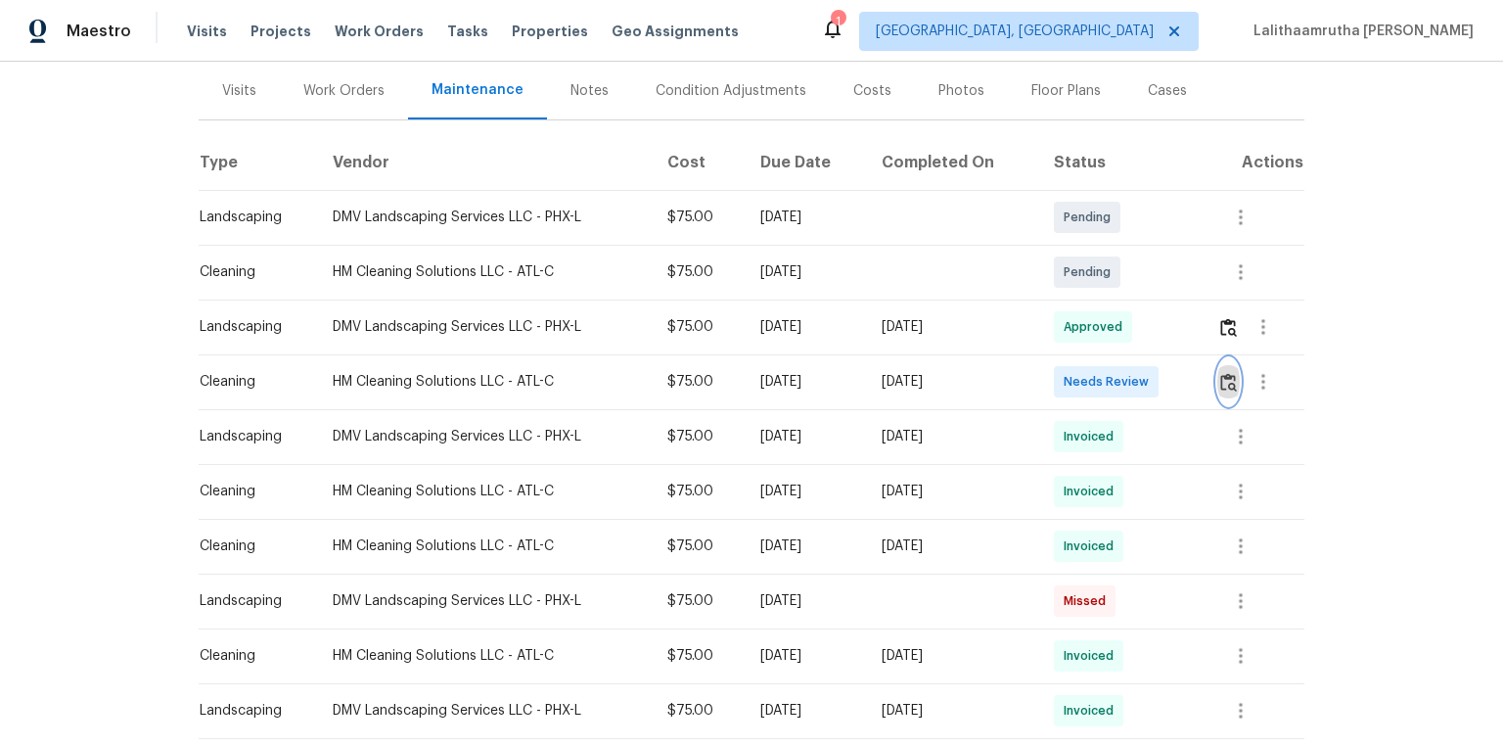
click at [1069, 387] on img "button" at bounding box center [1228, 382] width 17 height 19
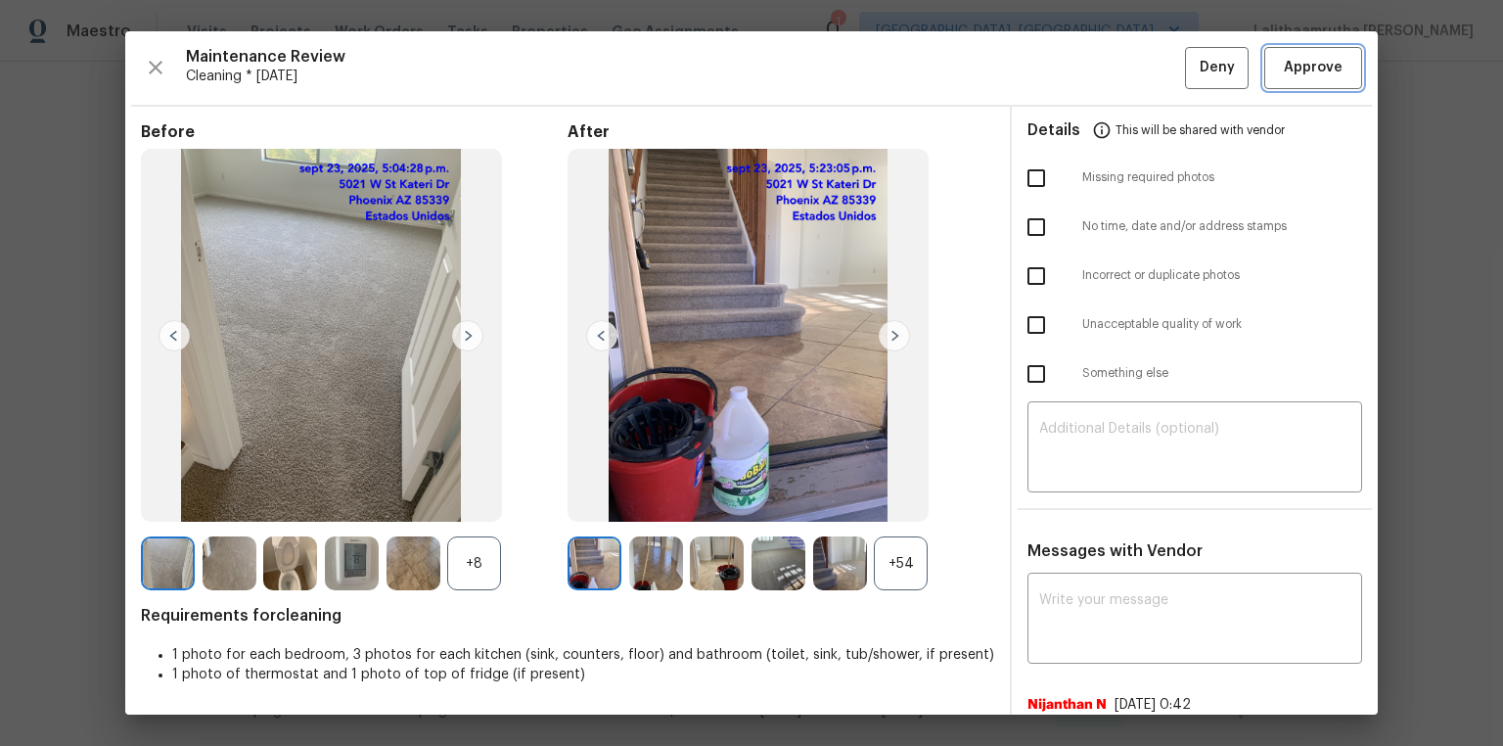
click at [1069, 53] on button "Approve" at bounding box center [1313, 68] width 98 height 42
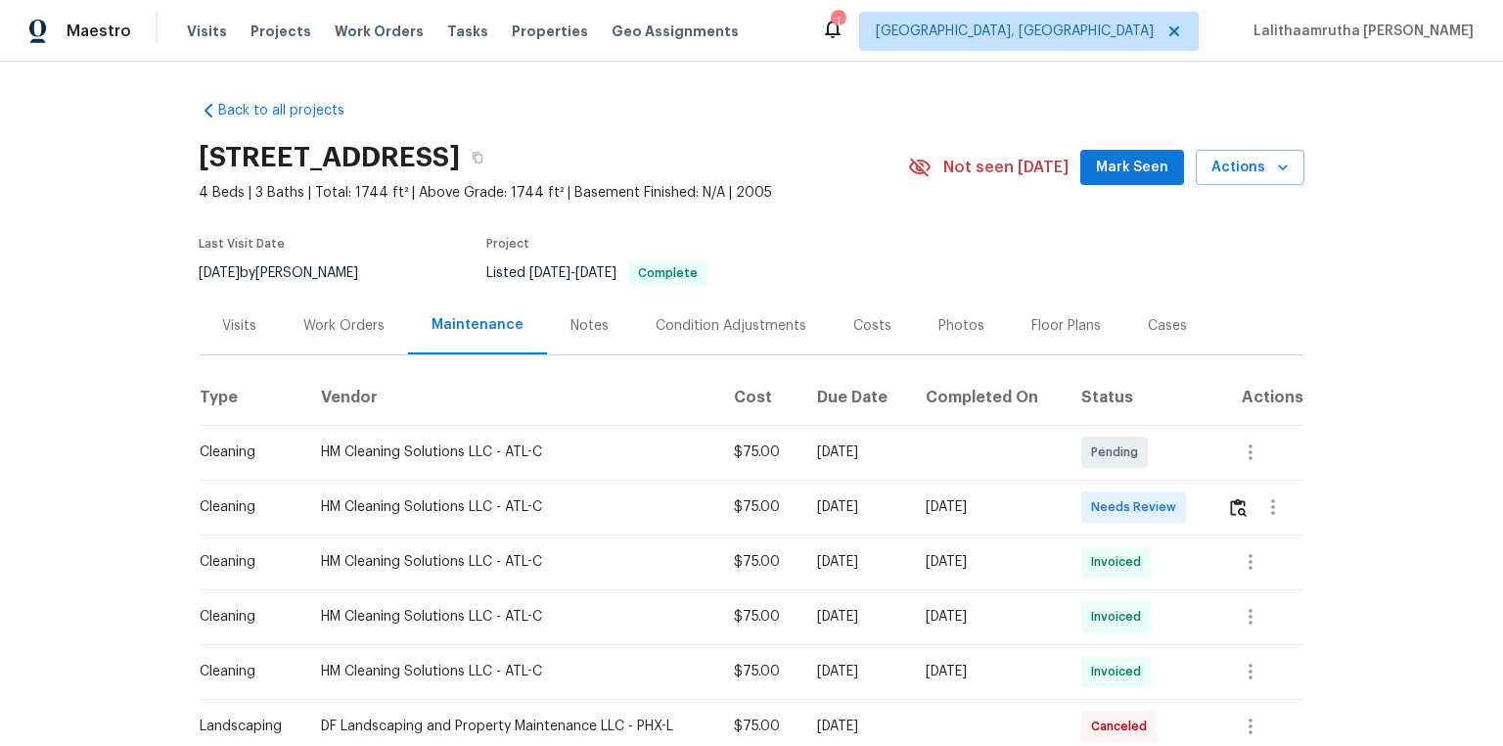
scroll to position [78, 0]
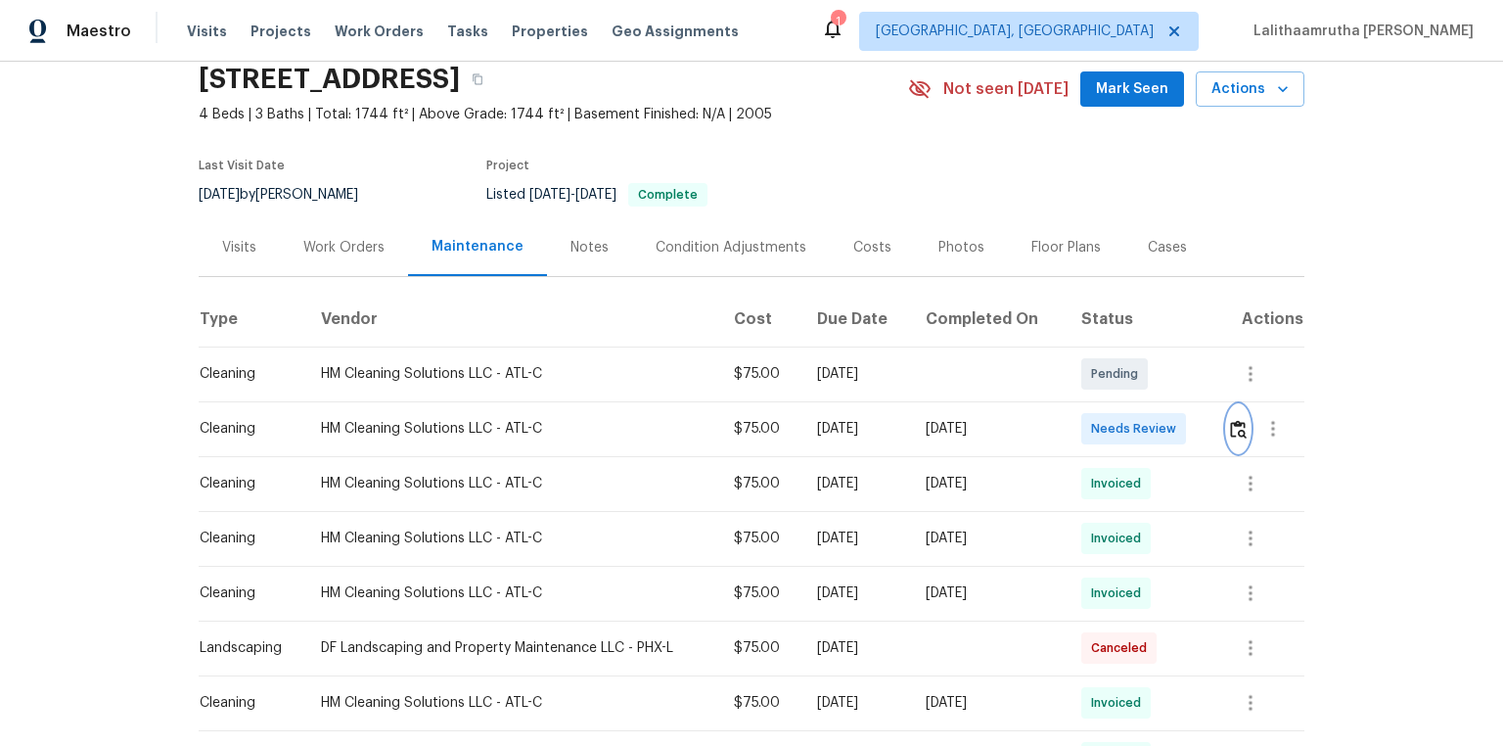
click at [1069, 429] on img "button" at bounding box center [1238, 429] width 17 height 19
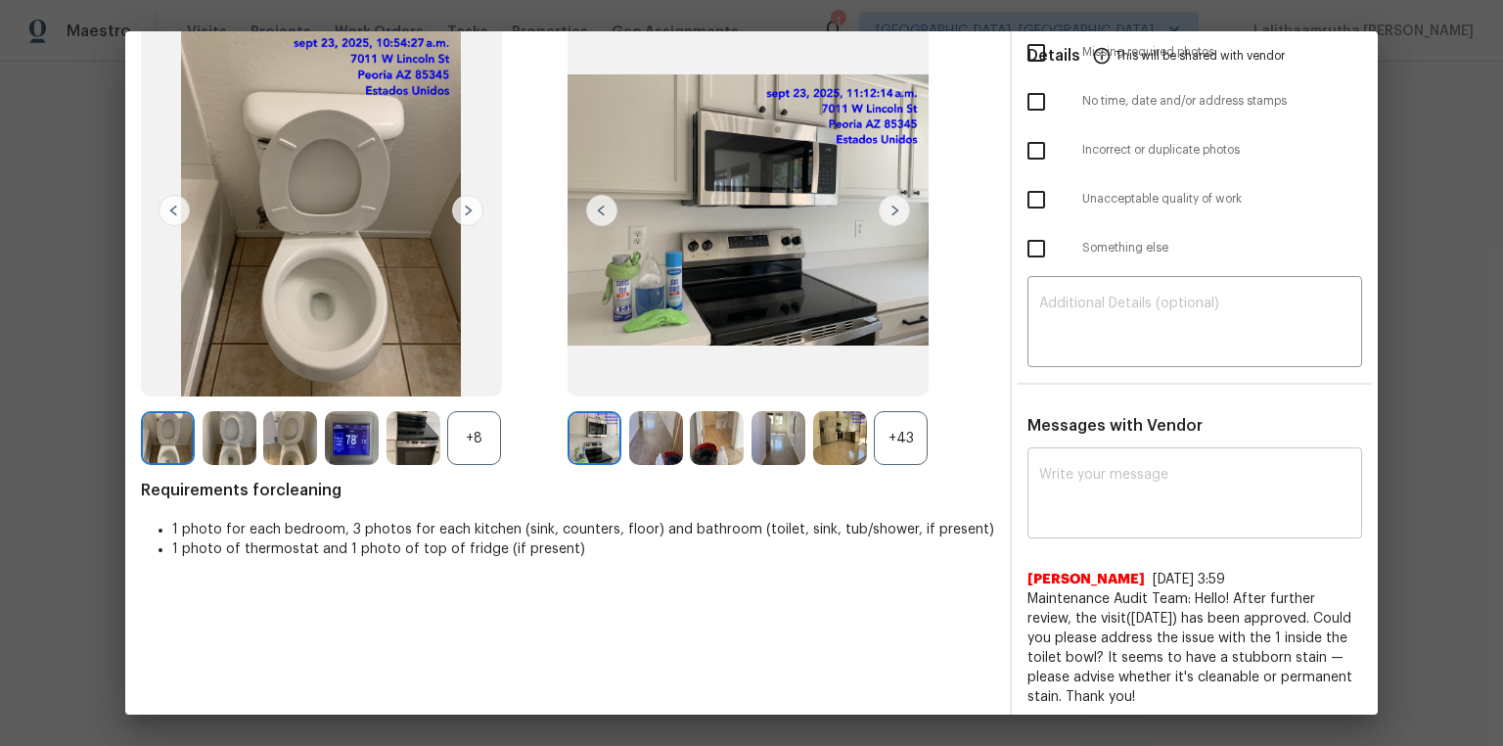
scroll to position [130, 0]
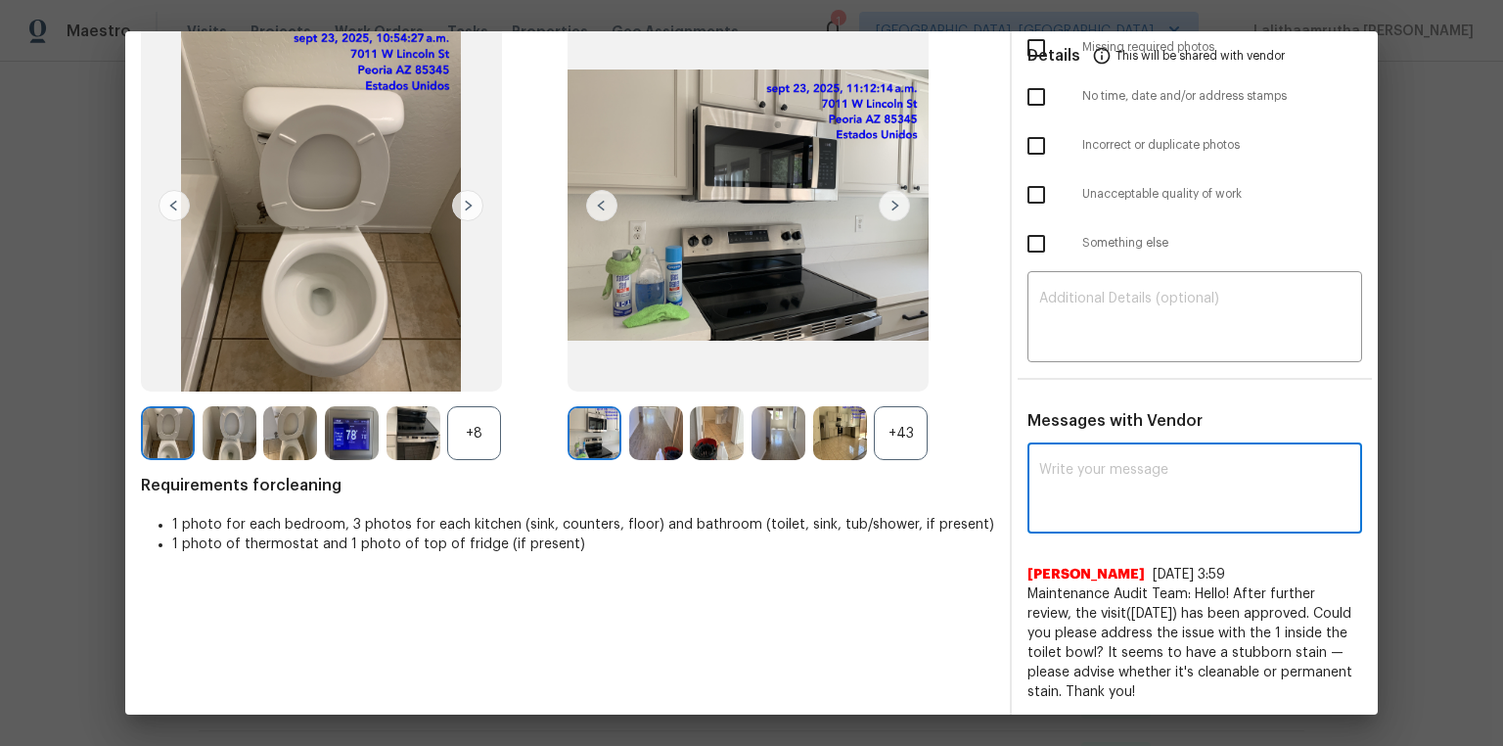
click at [1069, 478] on textarea at bounding box center [1194, 490] width 311 height 55
paste textarea "Maintenance Audit Team: Hello! After further review, the visit([DATE]) has been…"
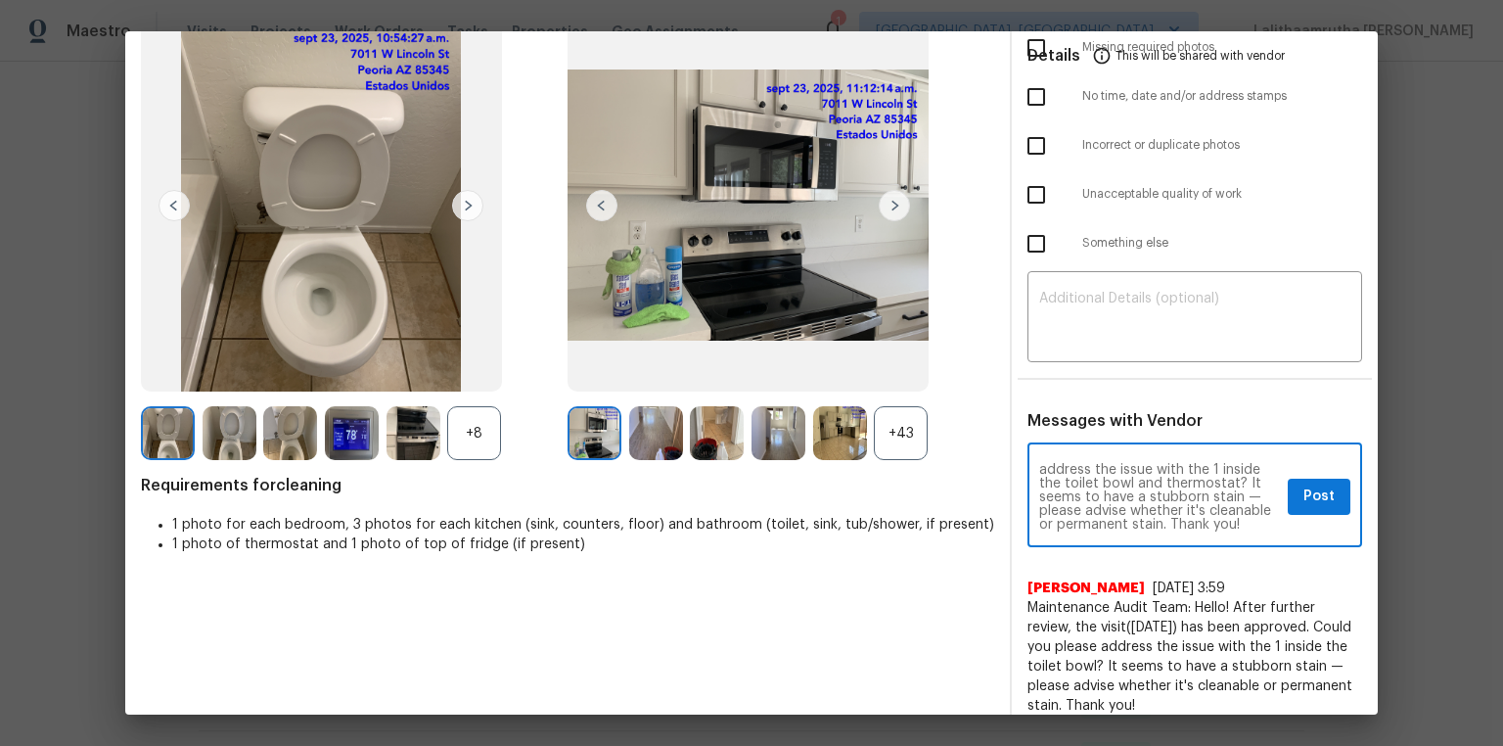
scroll to position [0, 0]
type textarea "Maintenance Audit Team: Hello! After further review, the visit([DATE]) has been…"
click at [1069, 497] on span "Post" at bounding box center [1318, 496] width 31 height 24
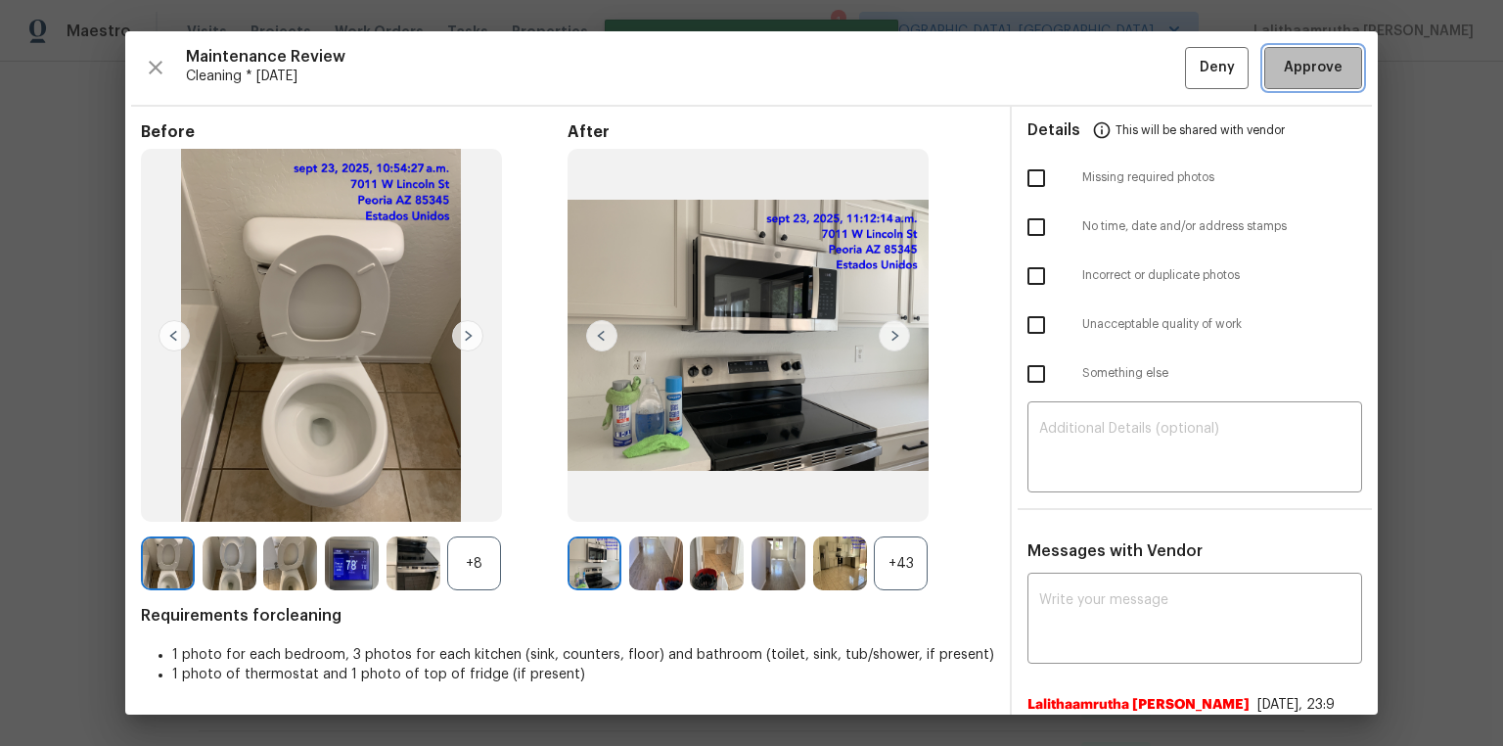
click at [1069, 59] on span "Approve" at bounding box center [1313, 68] width 59 height 24
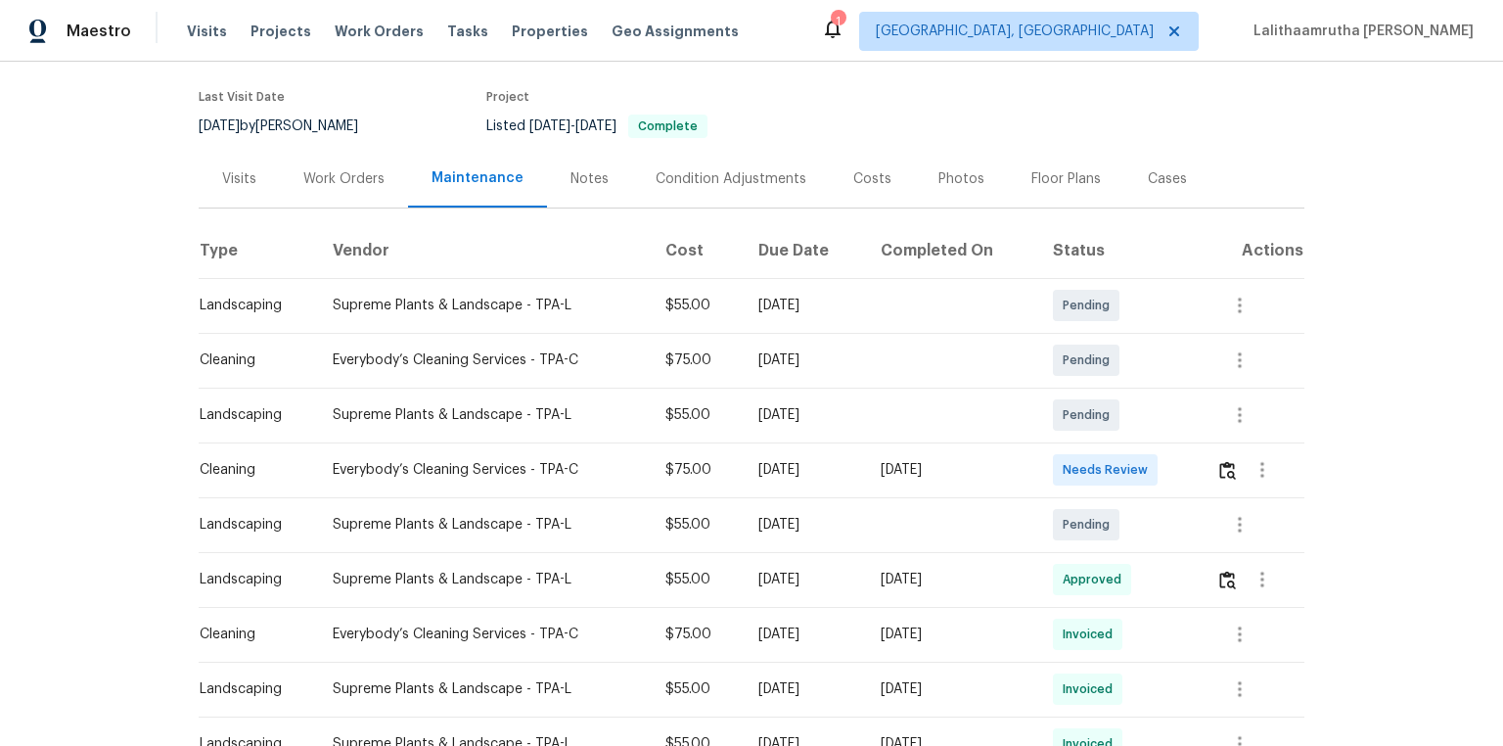
scroll to position [157, 0]
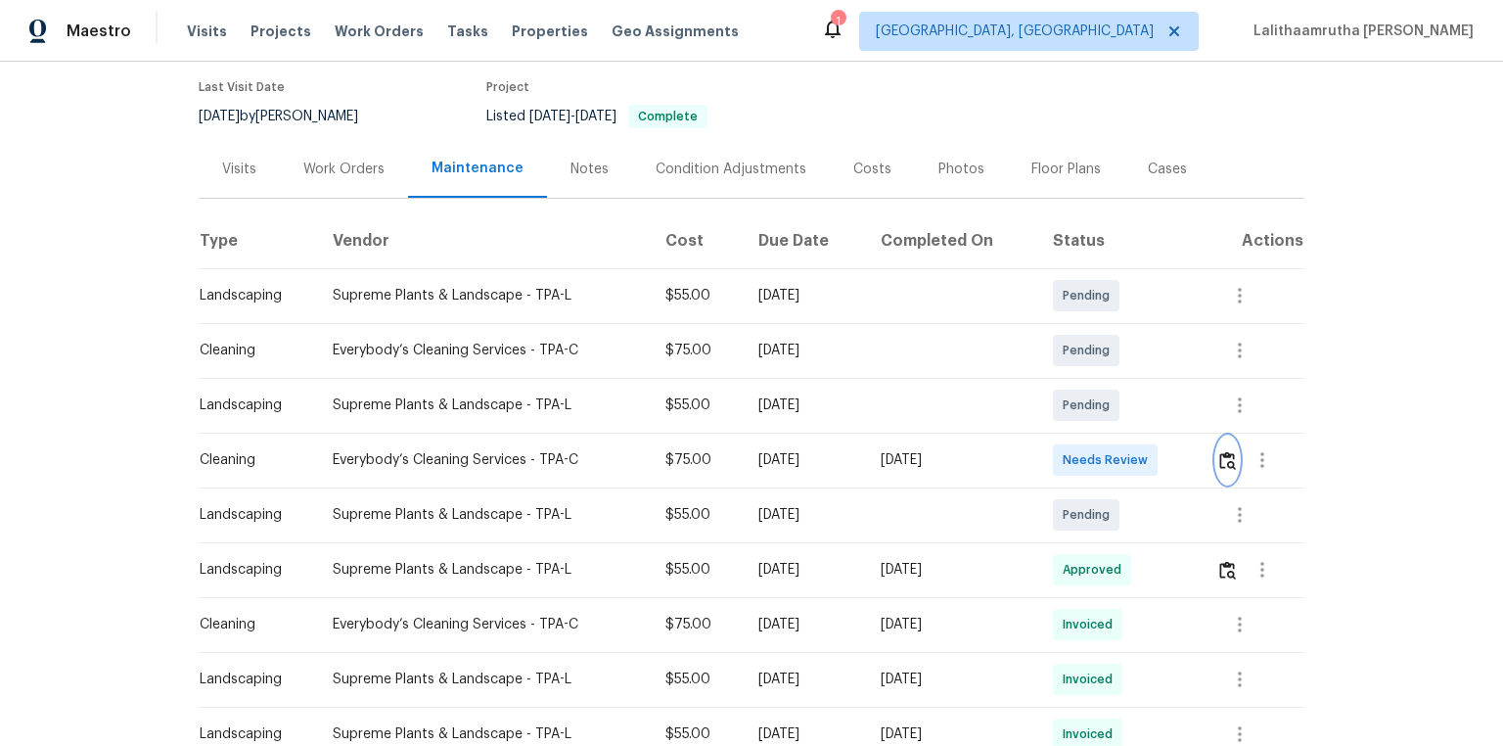
click at [1069, 462] on img "button" at bounding box center [1227, 460] width 17 height 19
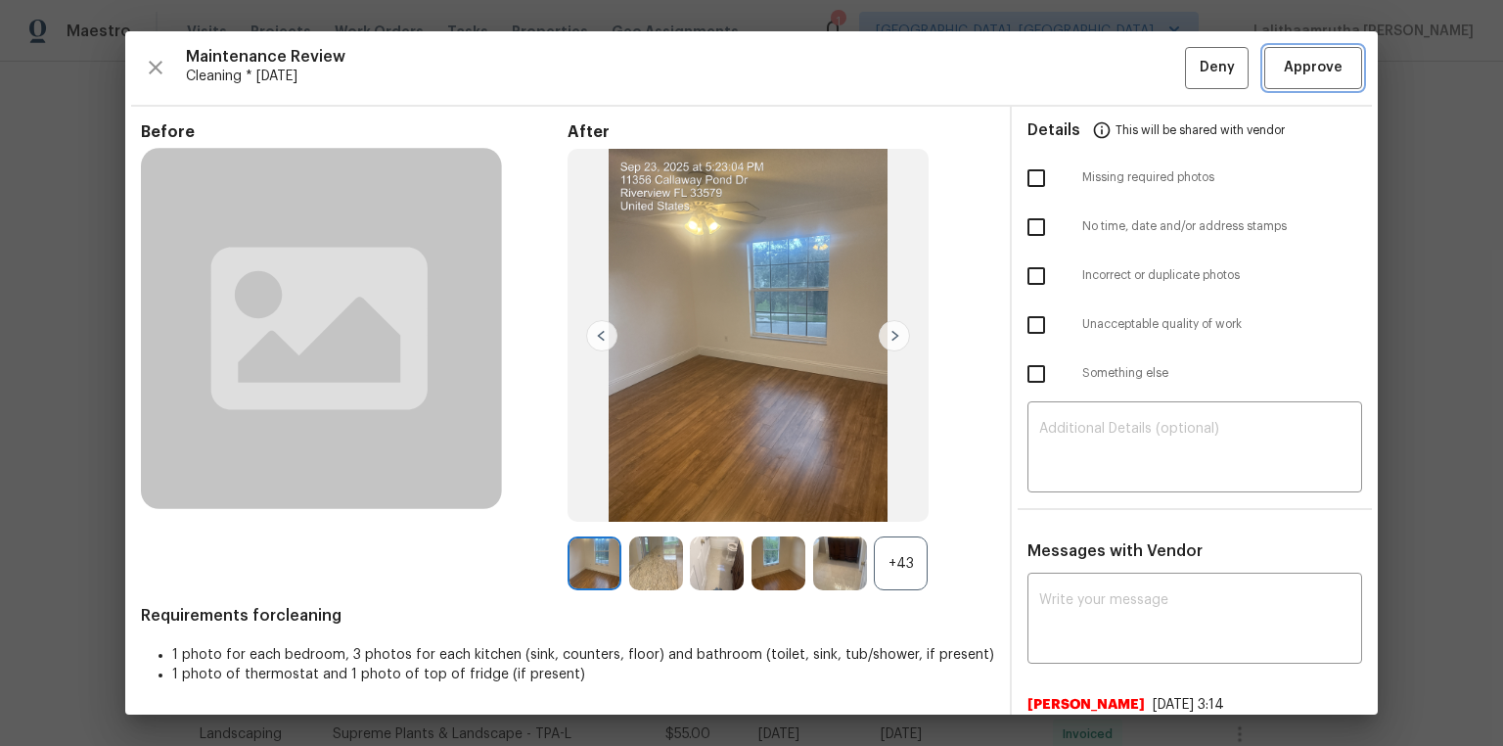
click at [1069, 67] on span "Approve" at bounding box center [1313, 68] width 59 height 24
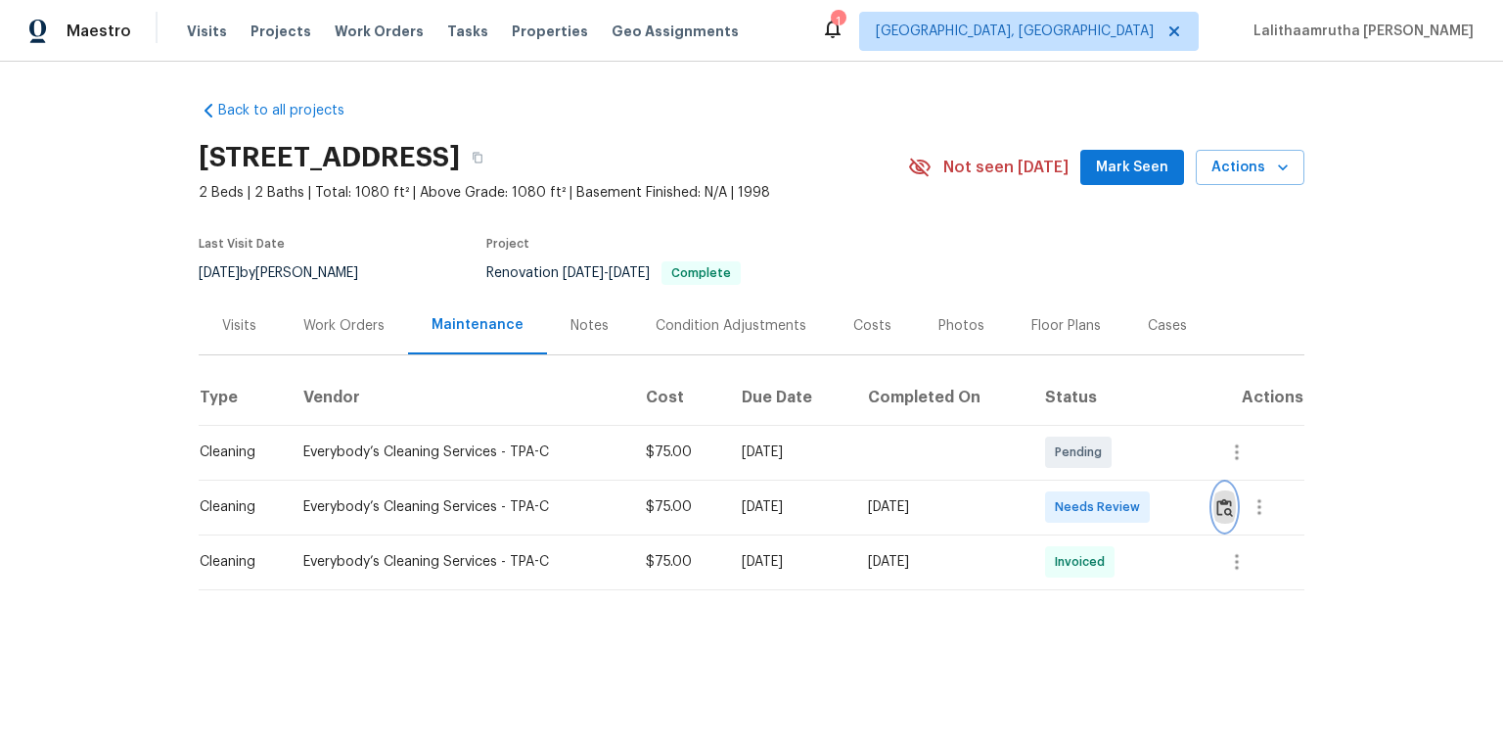
click at [1069, 501] on img "button" at bounding box center [1224, 507] width 17 height 19
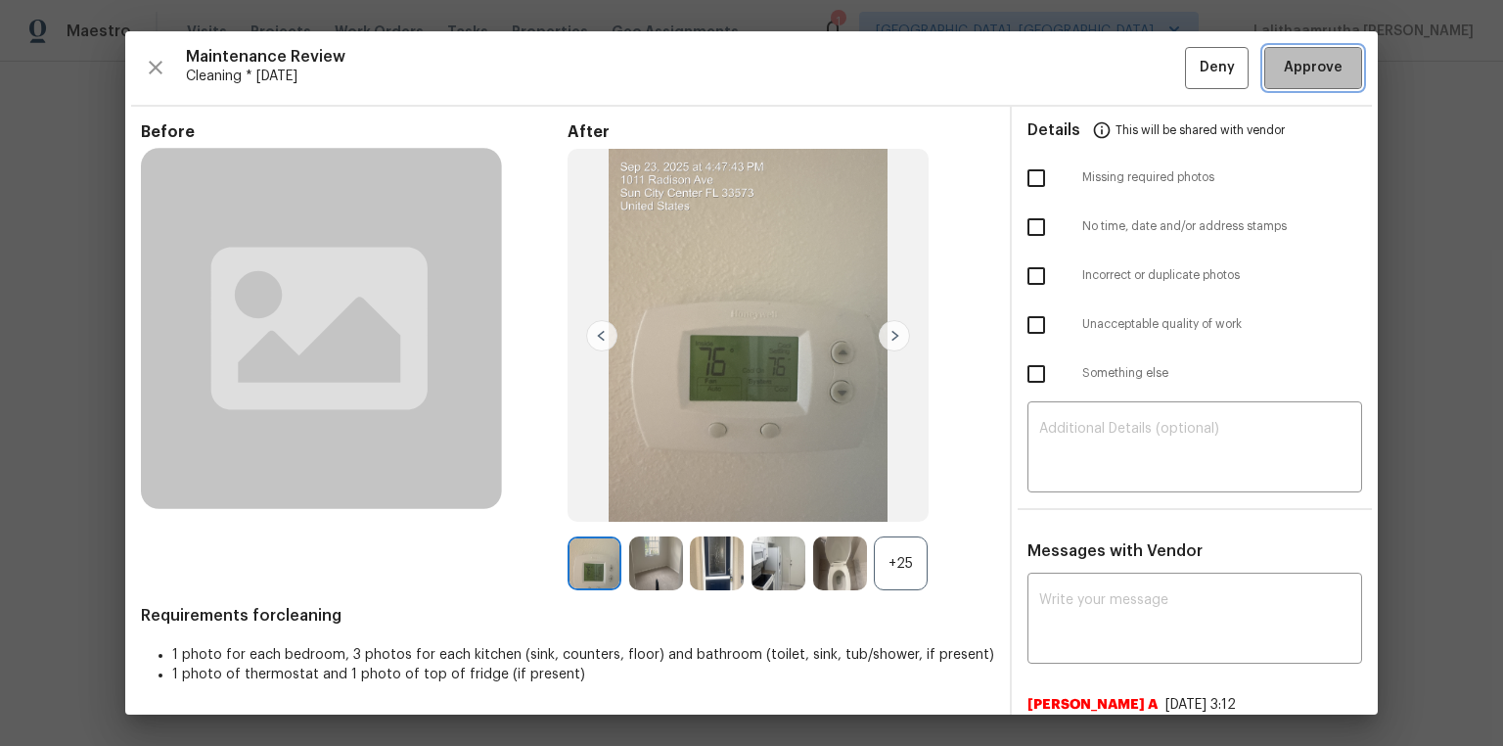
click at [1069, 69] on span "Approve" at bounding box center [1313, 68] width 59 height 24
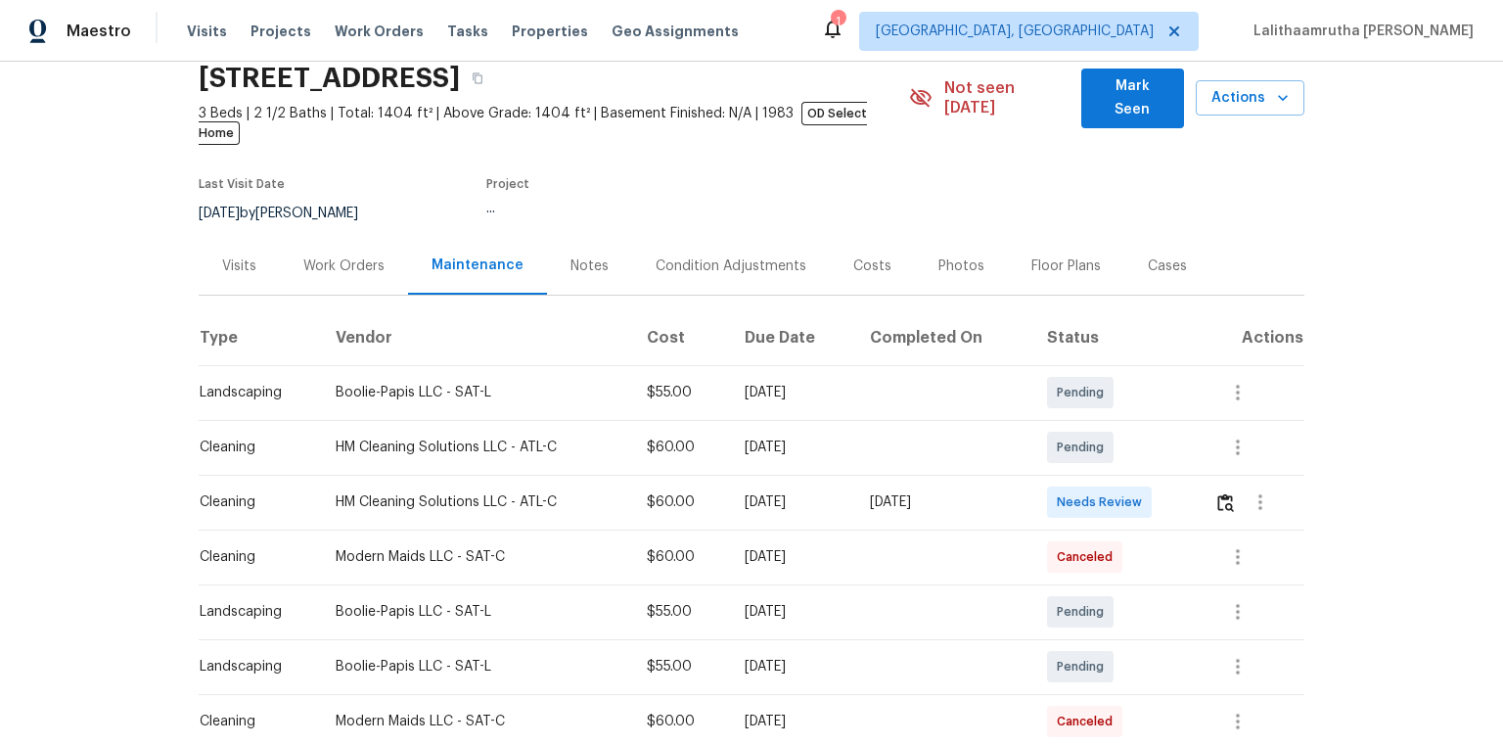
scroll to position [157, 0]
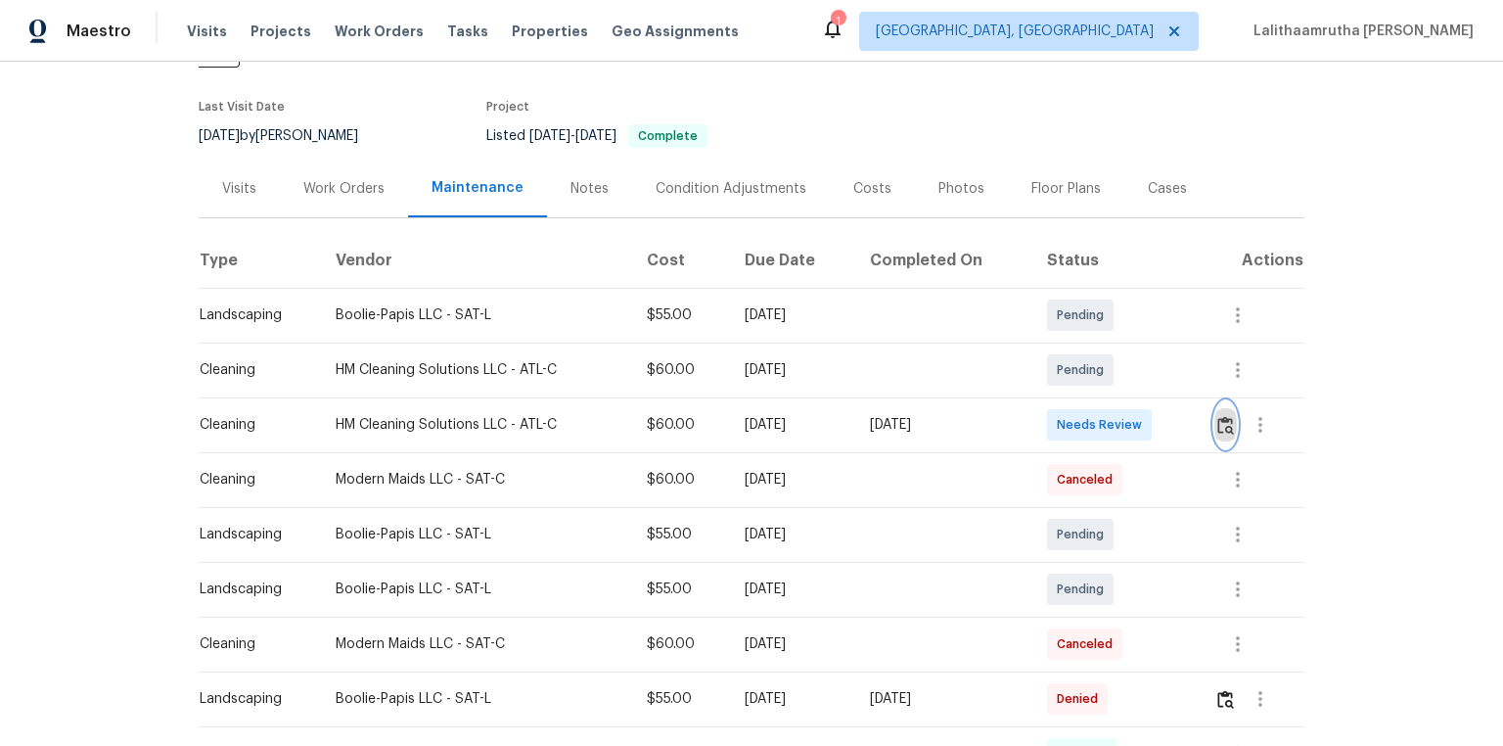
click at [1069, 416] on img "button" at bounding box center [1225, 425] width 17 height 19
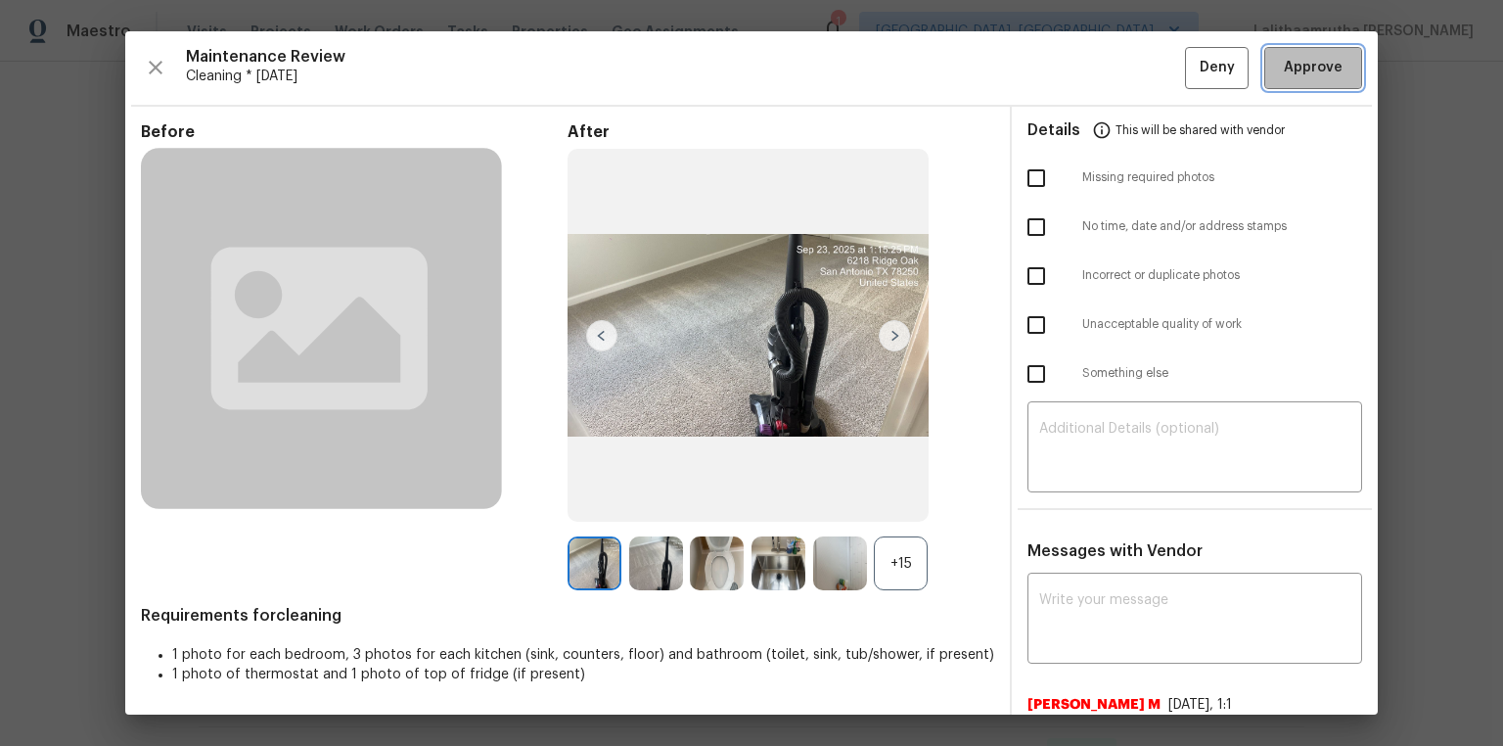
click at [1069, 67] on span "Approve" at bounding box center [1313, 68] width 59 height 24
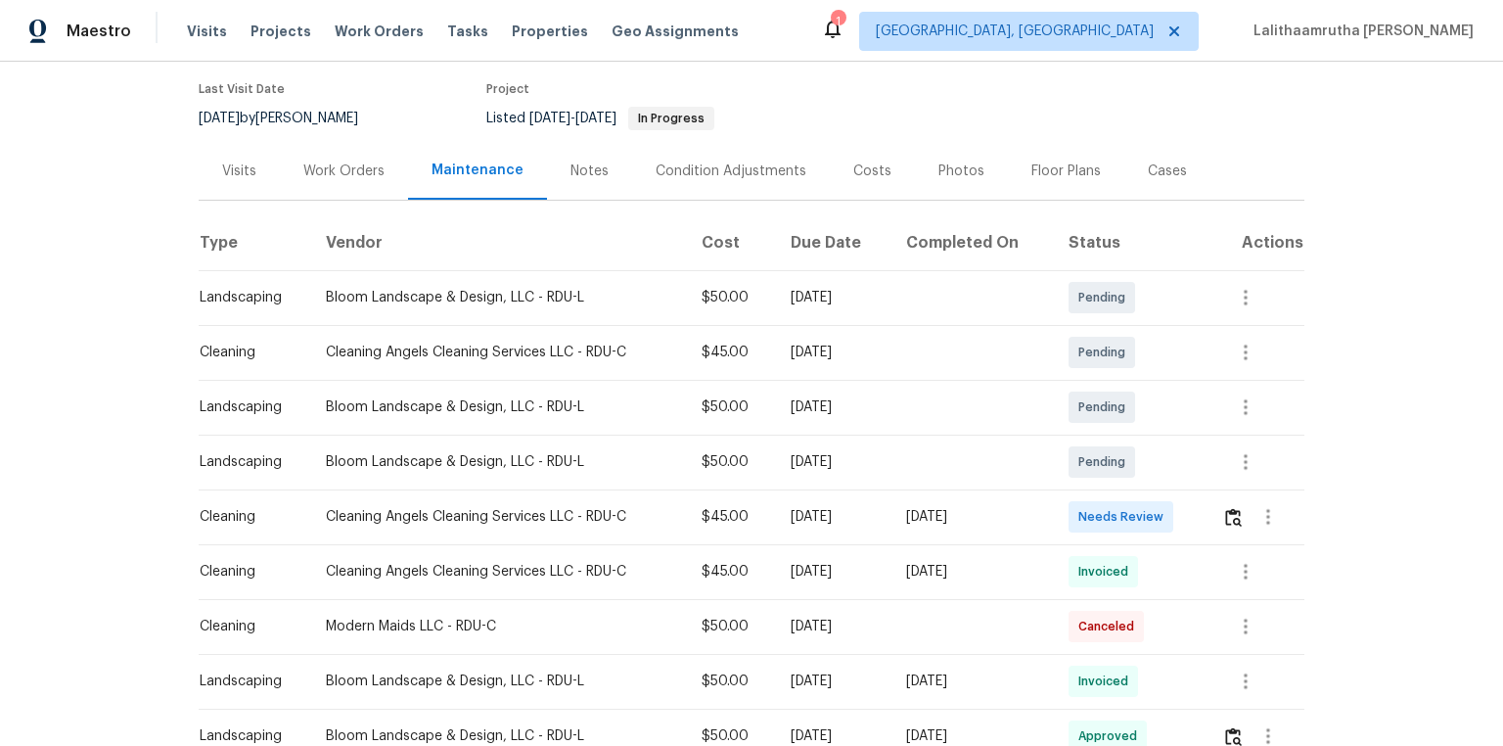
scroll to position [157, 0]
click at [1069, 501] on img "button" at bounding box center [1233, 515] width 17 height 19
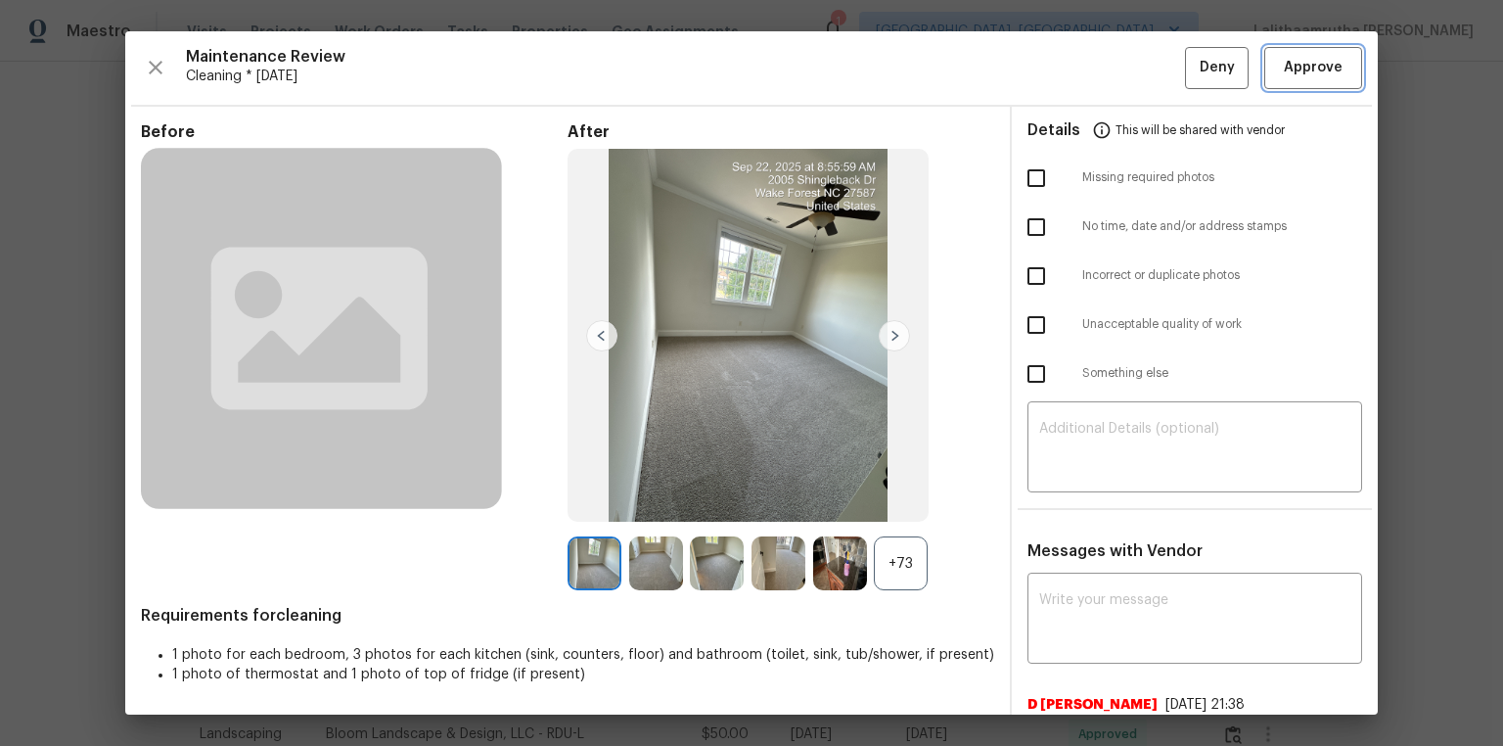
click at [1069, 73] on span "Approve" at bounding box center [1313, 68] width 59 height 24
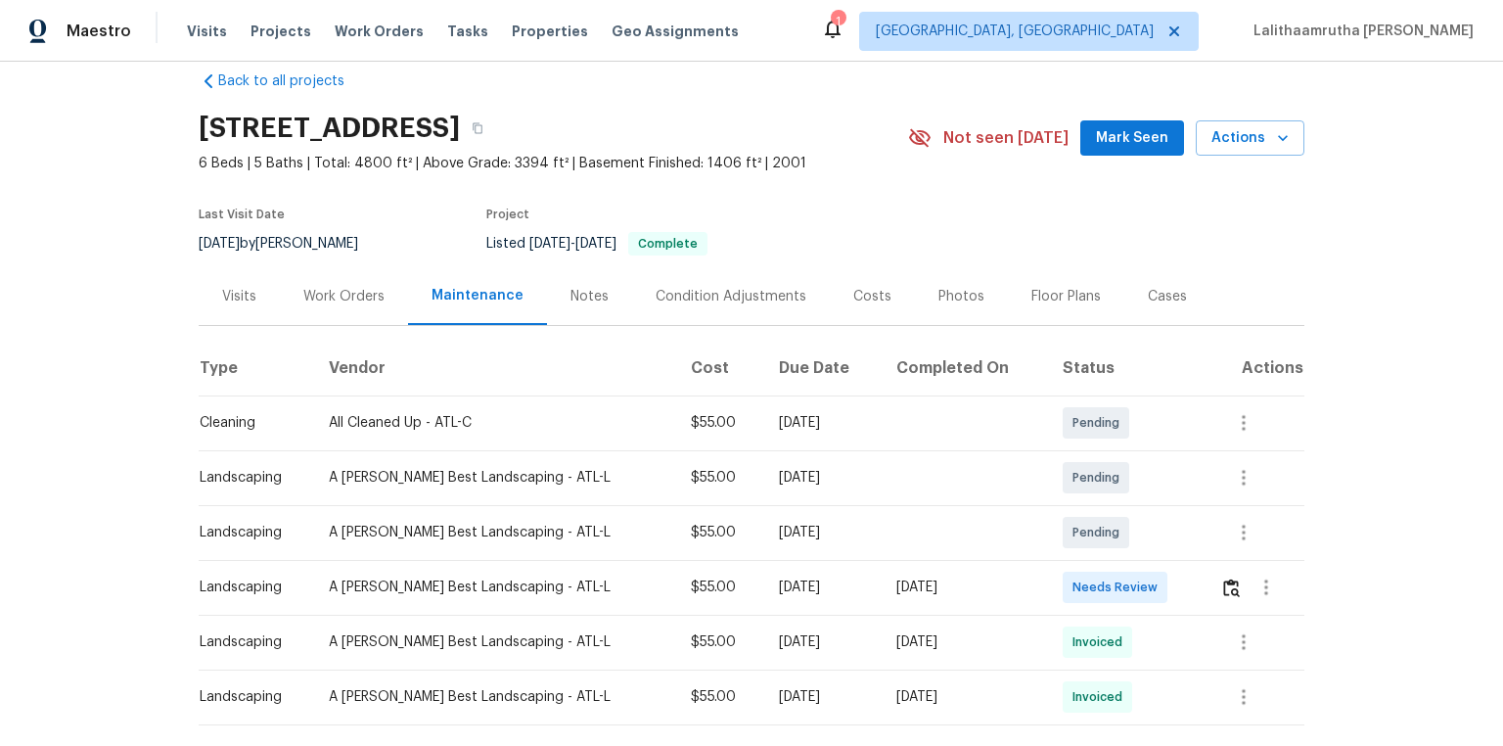
scroll to position [137, 0]
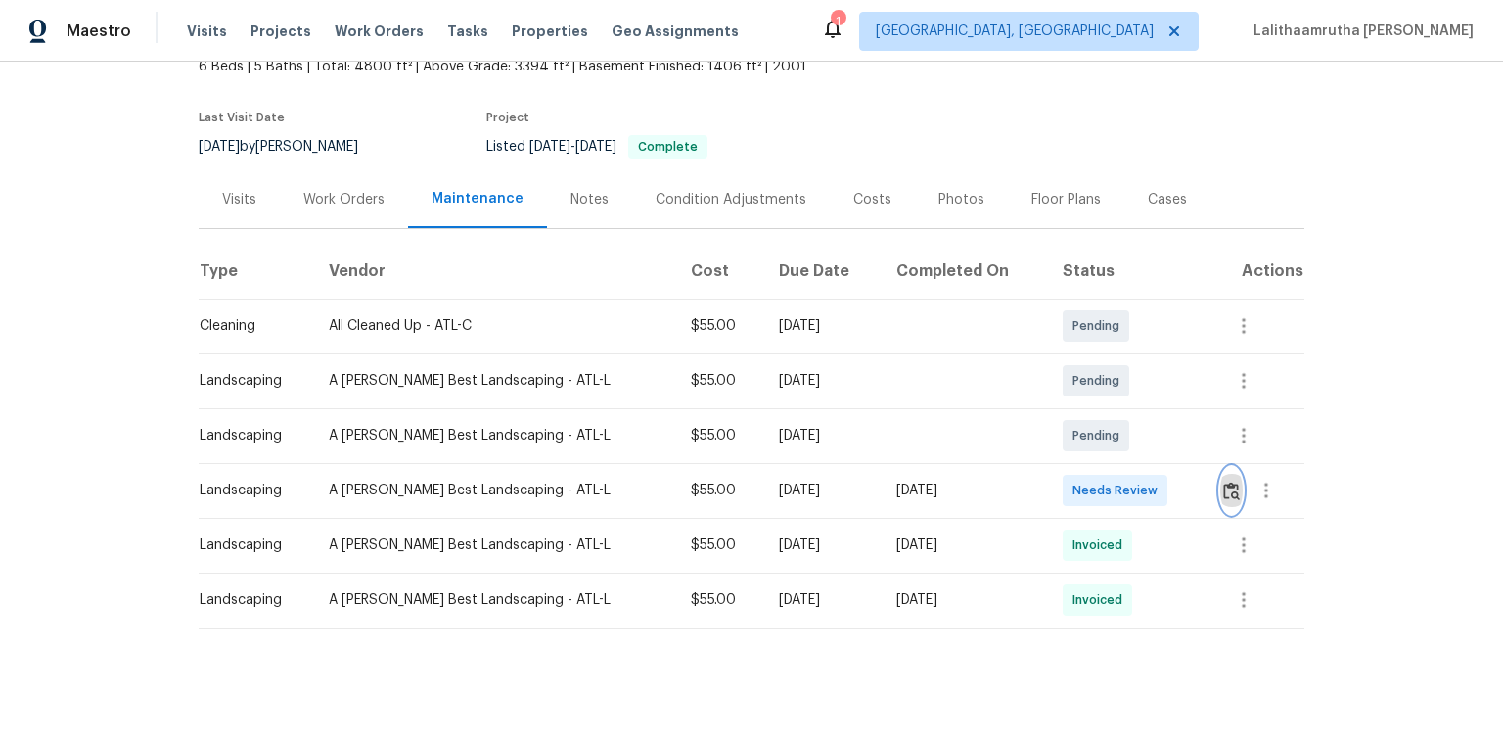
click at [1069, 484] on img "button" at bounding box center [1231, 490] width 17 height 19
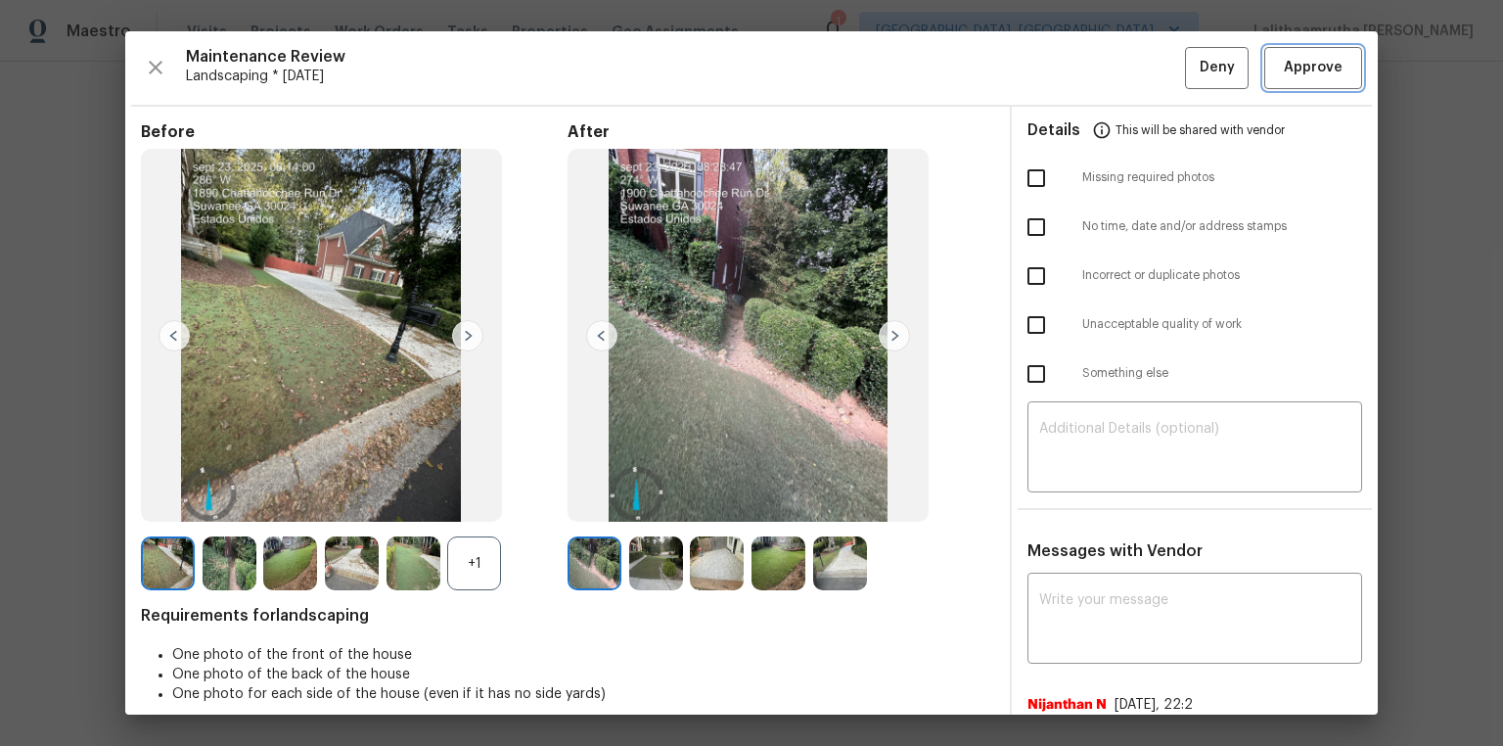
click at [1069, 69] on span "Approve" at bounding box center [1313, 68] width 59 height 24
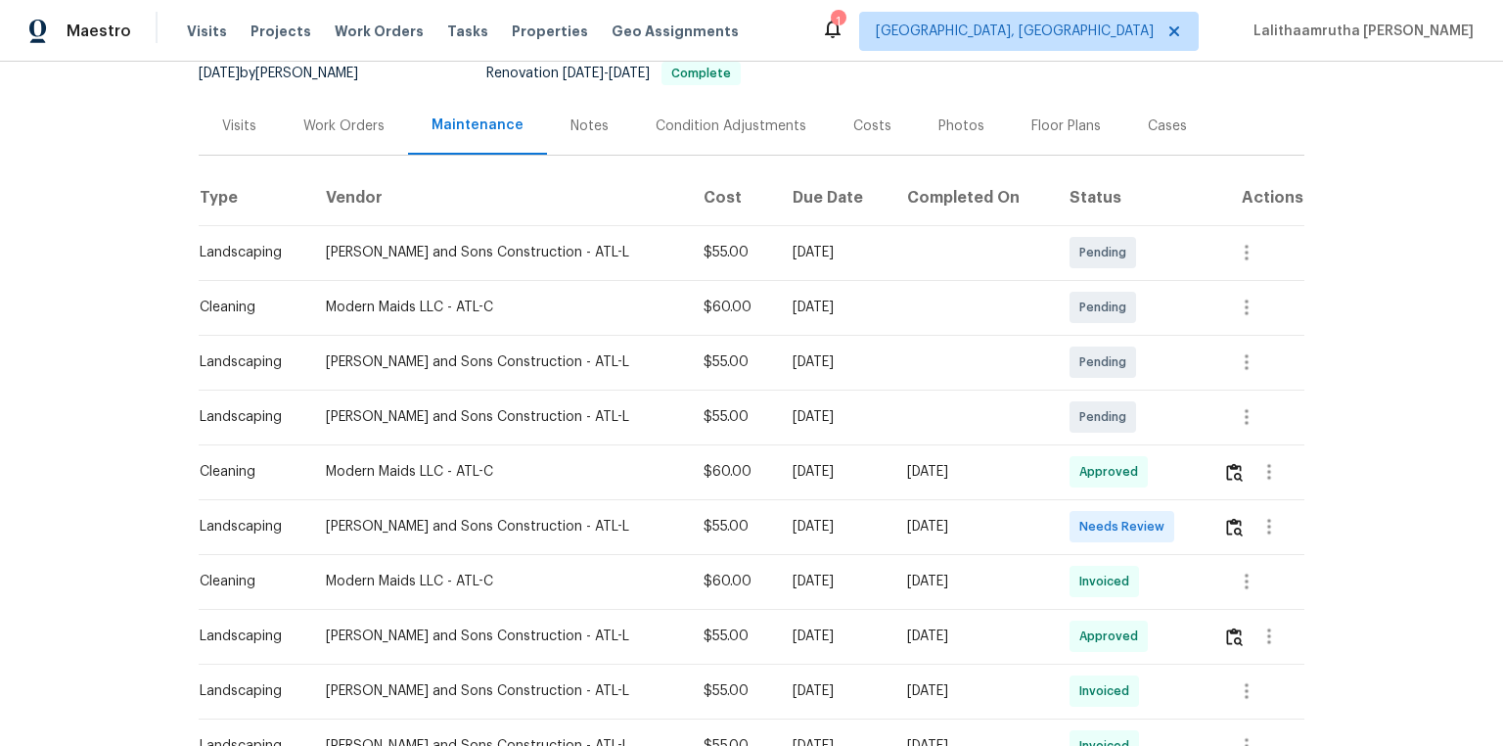
scroll to position [235, 0]
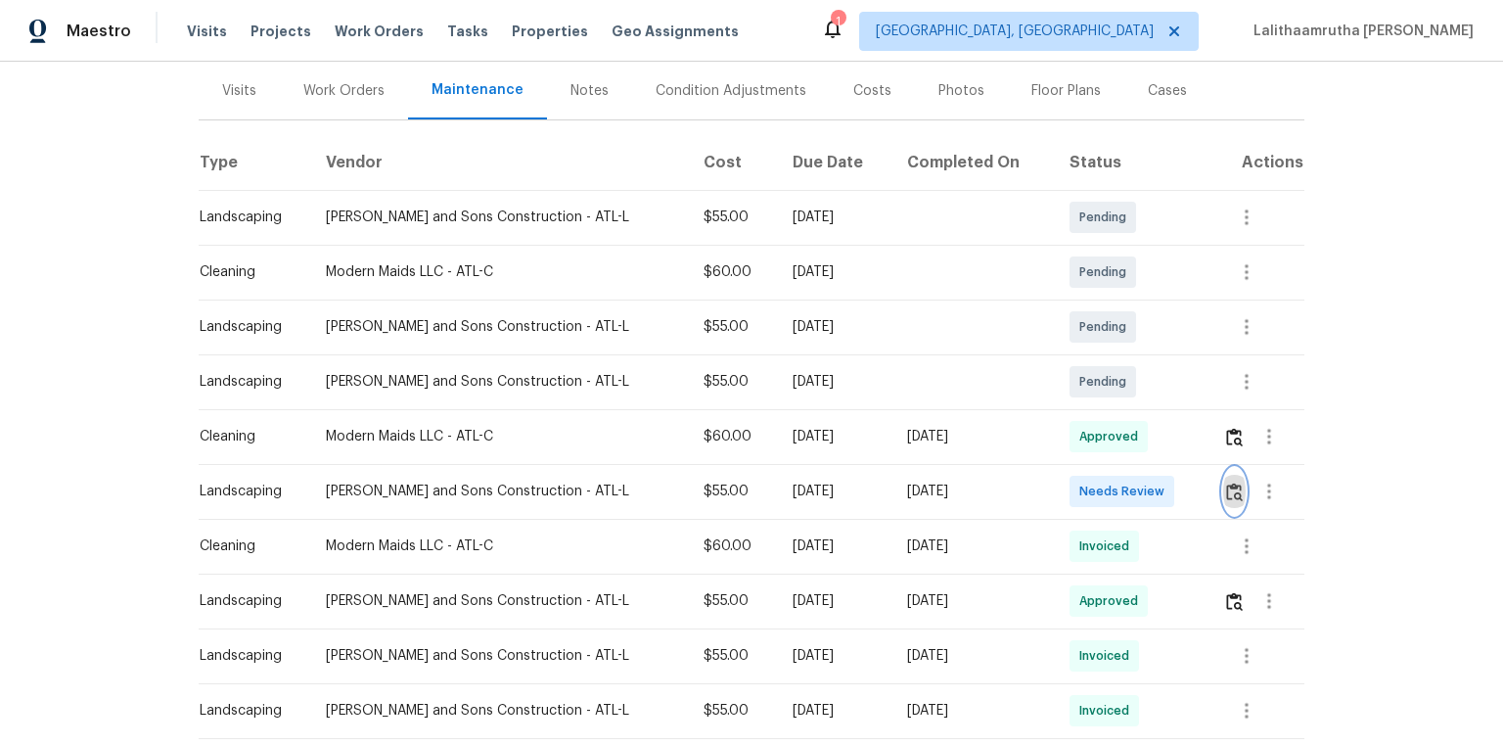
click at [1069, 487] on img "button" at bounding box center [1234, 491] width 17 height 19
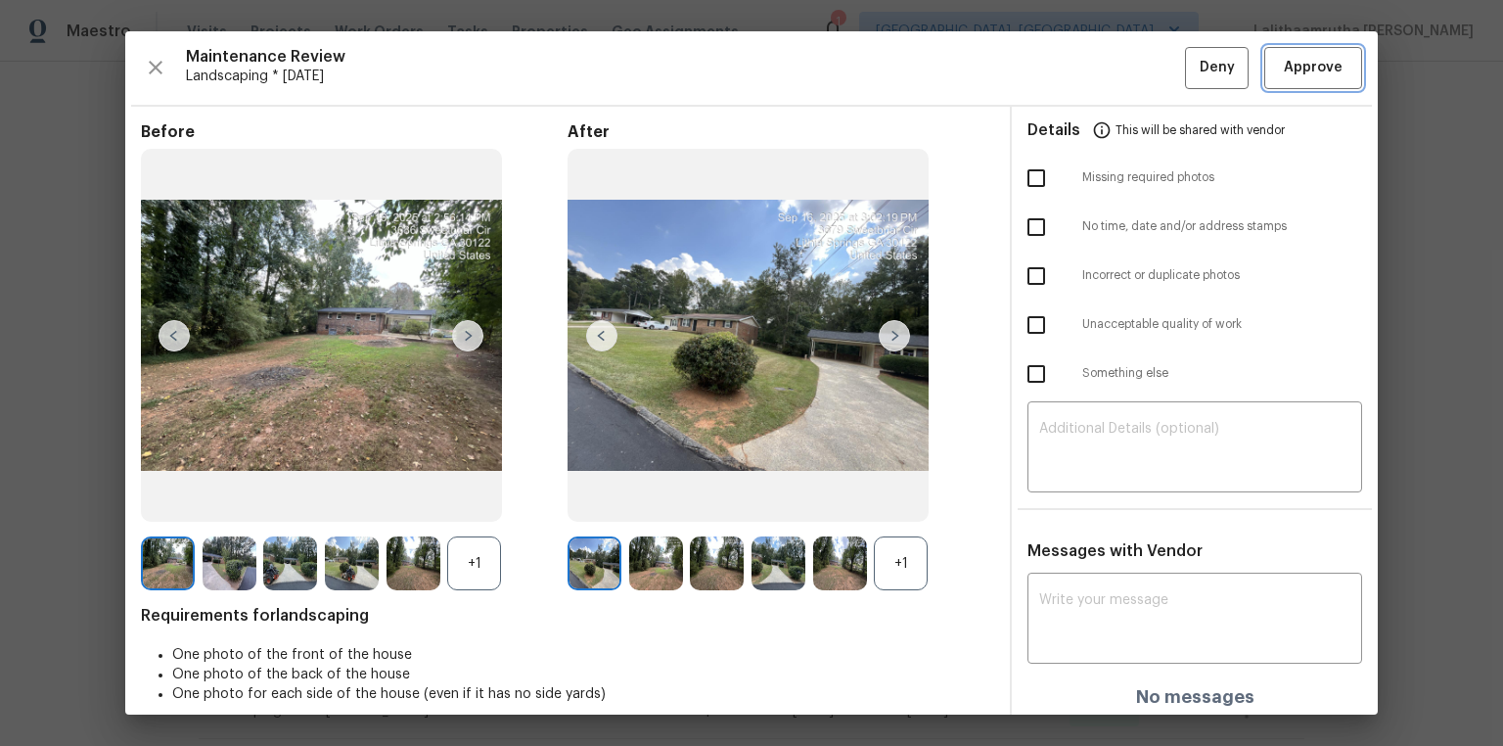
click at [1069, 68] on span "Approve" at bounding box center [1313, 68] width 59 height 24
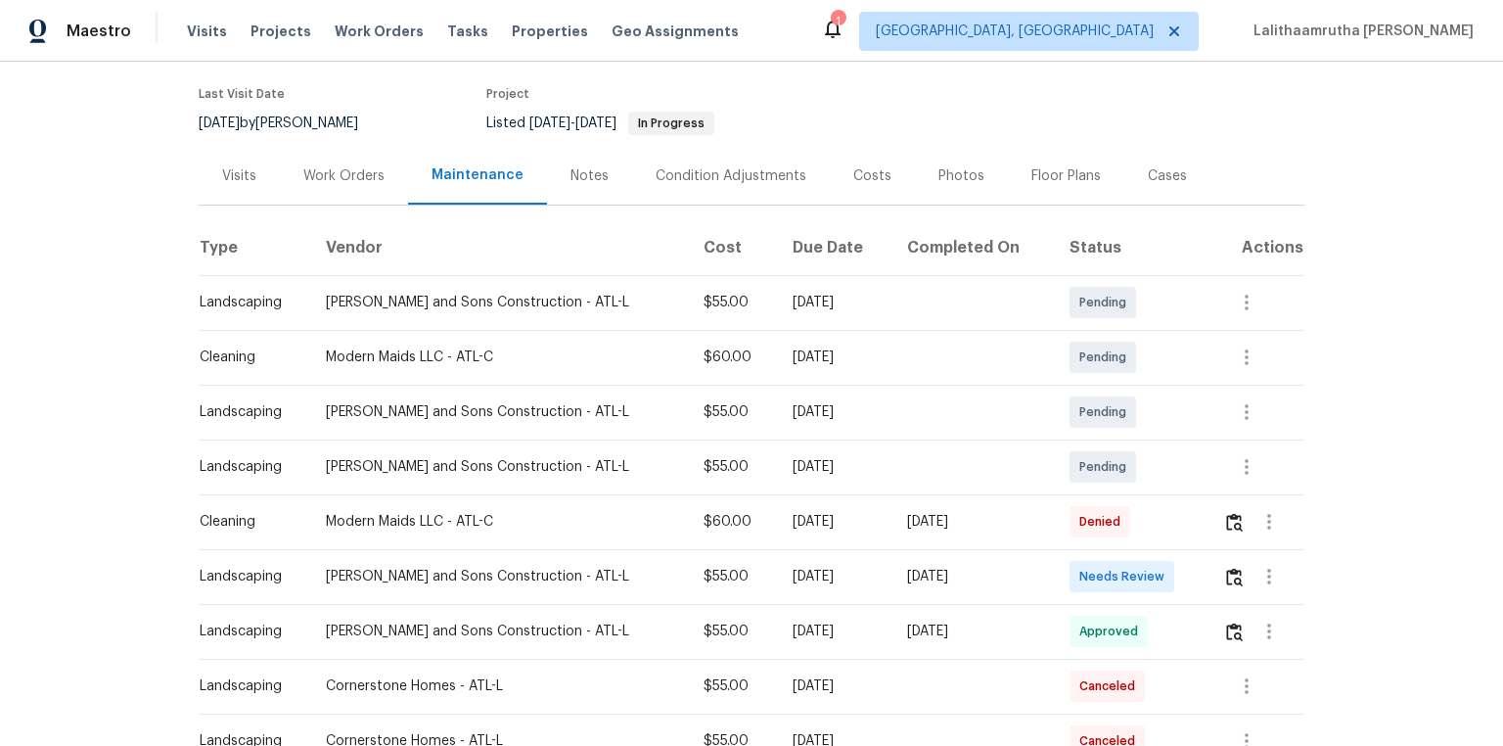
scroll to position [157, 0]
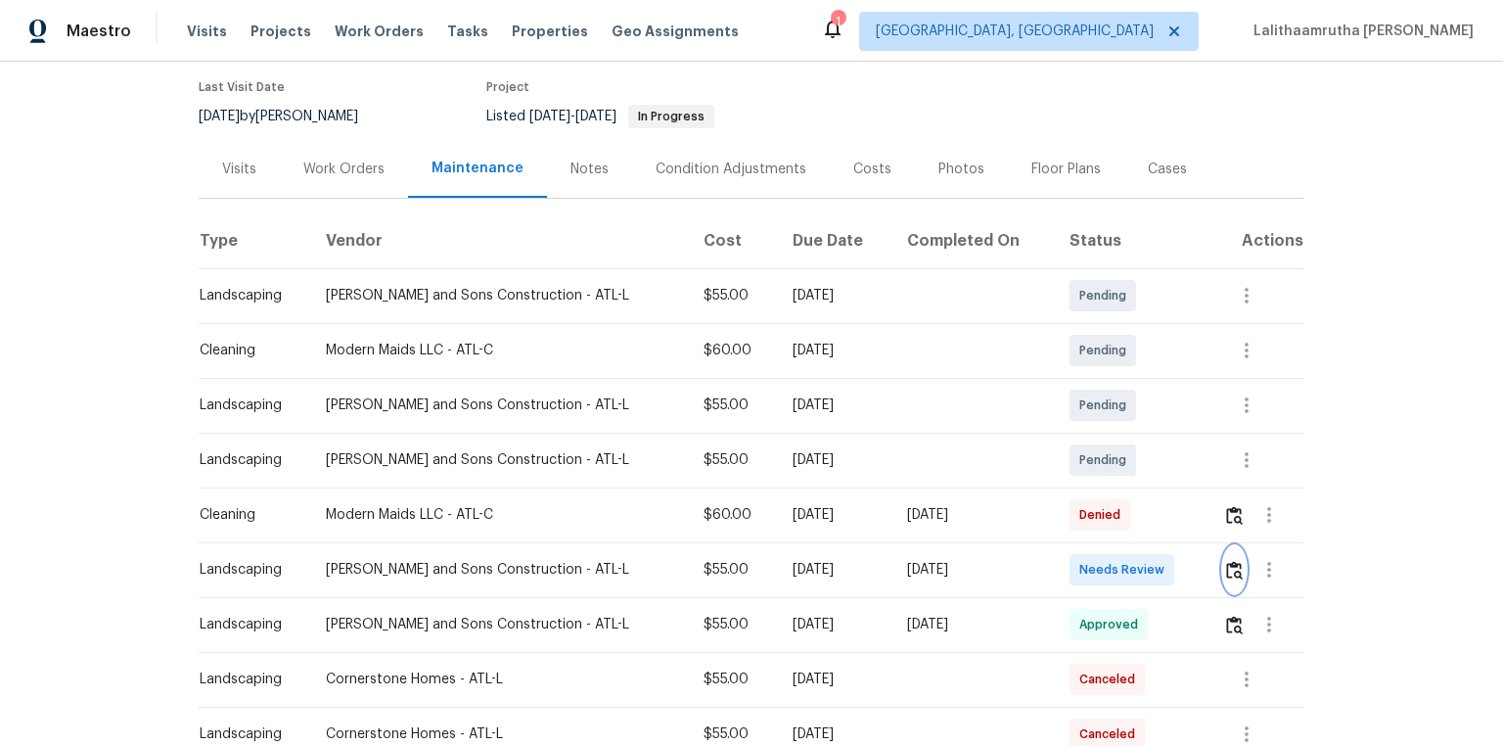
click at [1069, 501] on img "button" at bounding box center [1234, 570] width 17 height 19
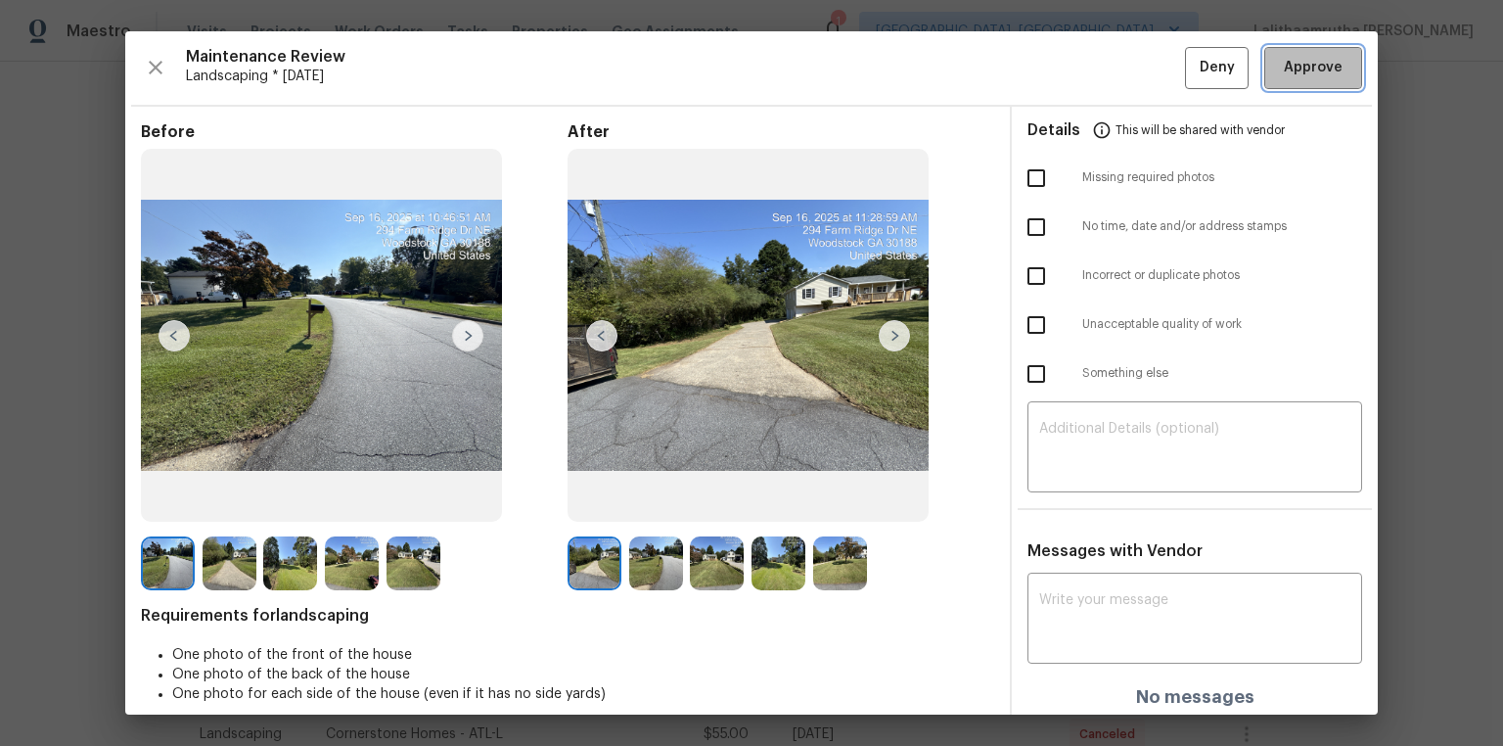
click at [1069, 72] on span "Approve" at bounding box center [1313, 68] width 59 height 24
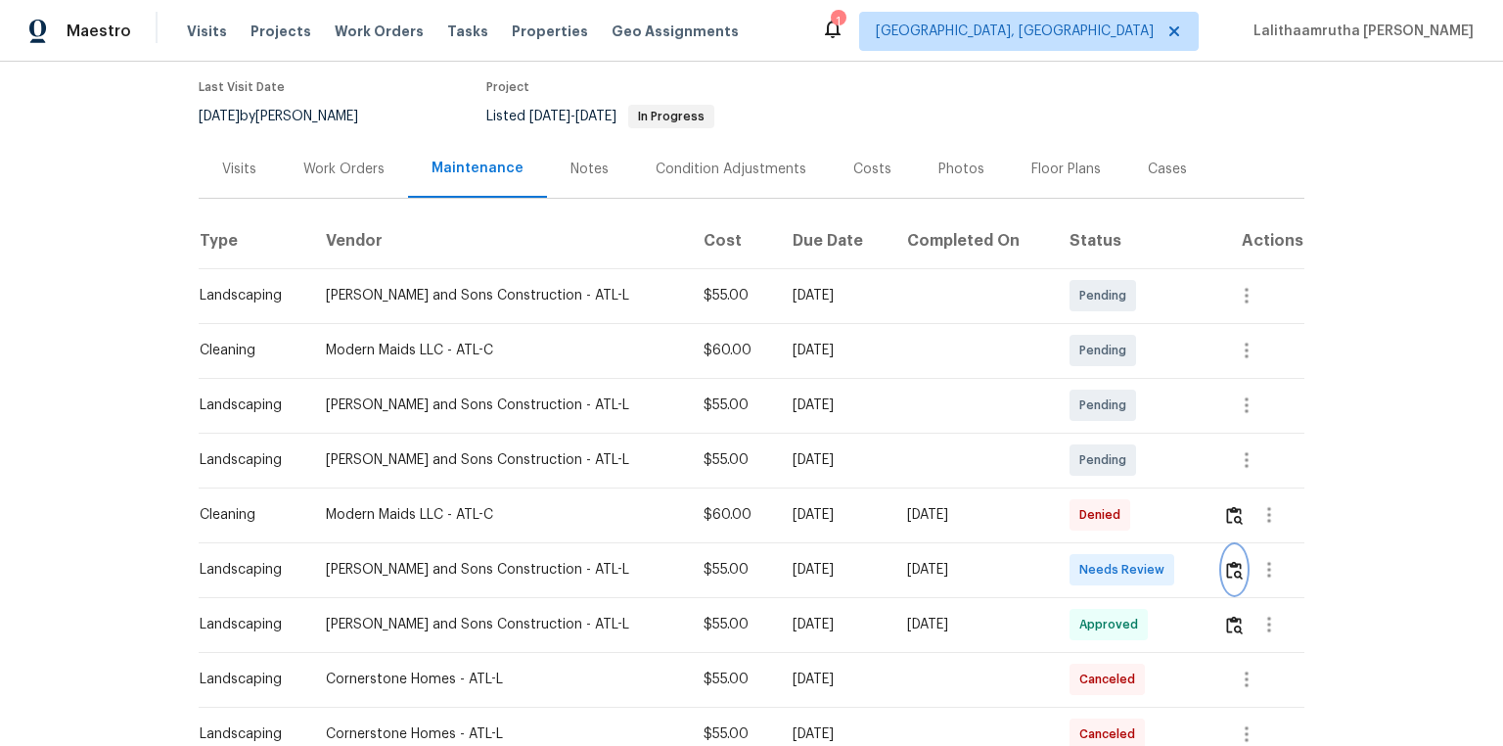
click at [1069, 501] on img "button" at bounding box center [1234, 570] width 17 height 19
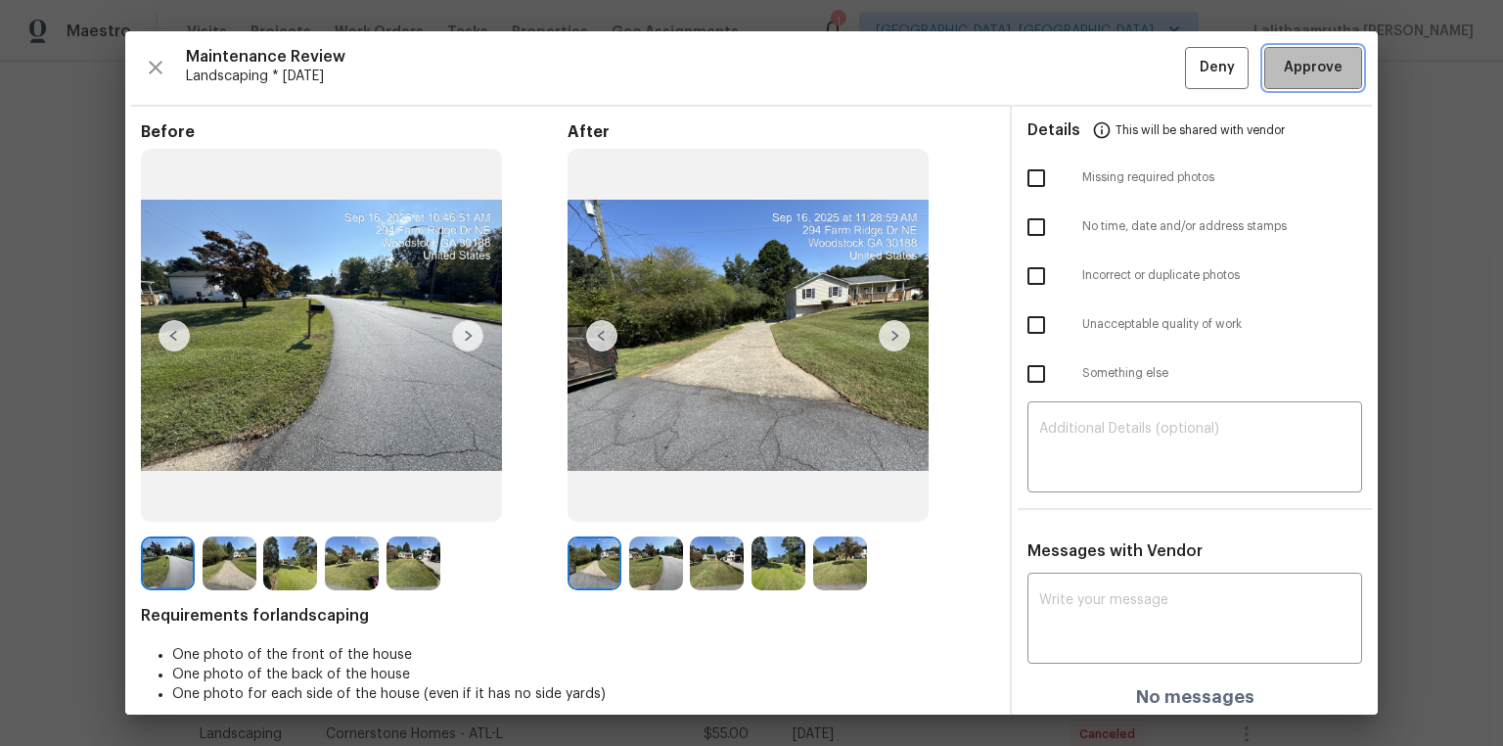
click at [1069, 75] on span "Approve" at bounding box center [1313, 68] width 59 height 24
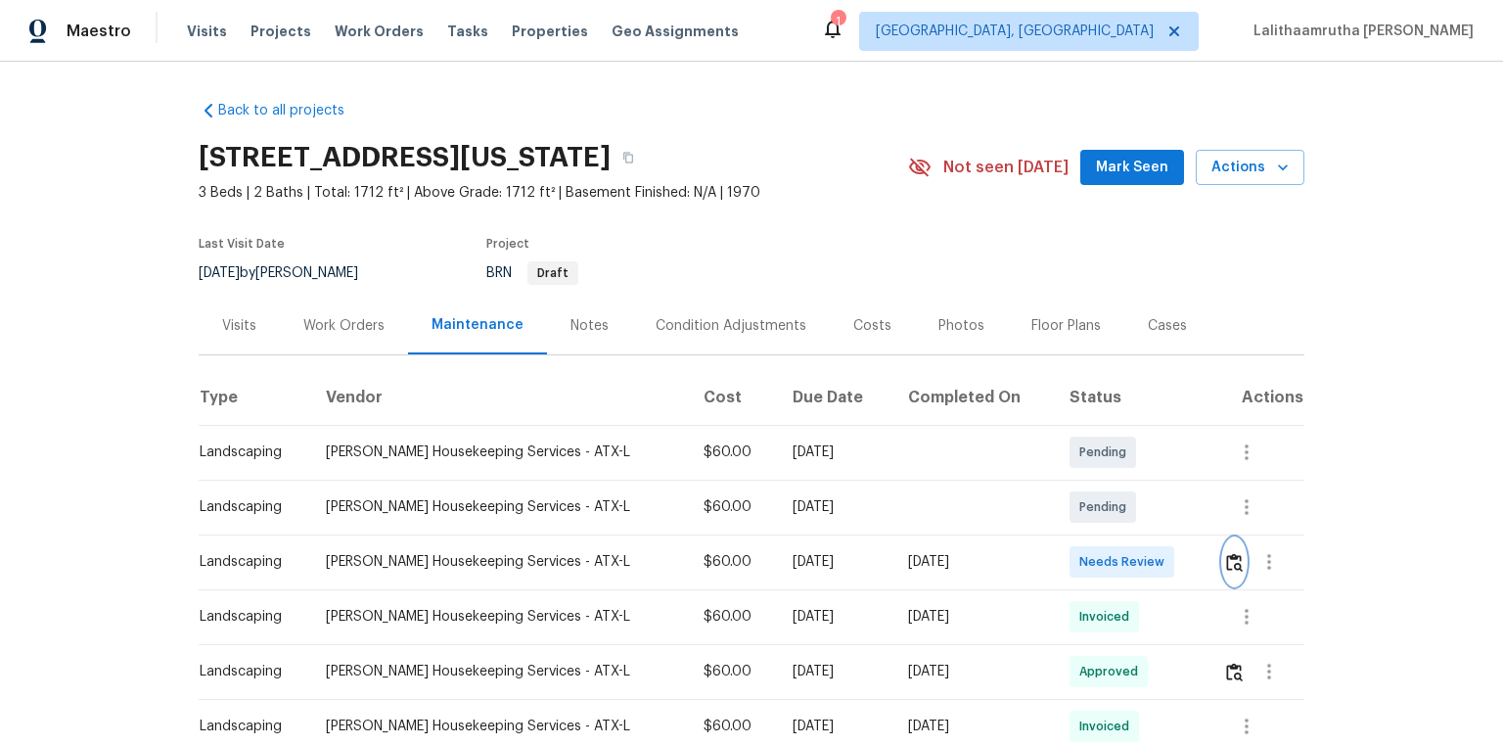
click at [1069, 501] on img "button" at bounding box center [1234, 562] width 17 height 19
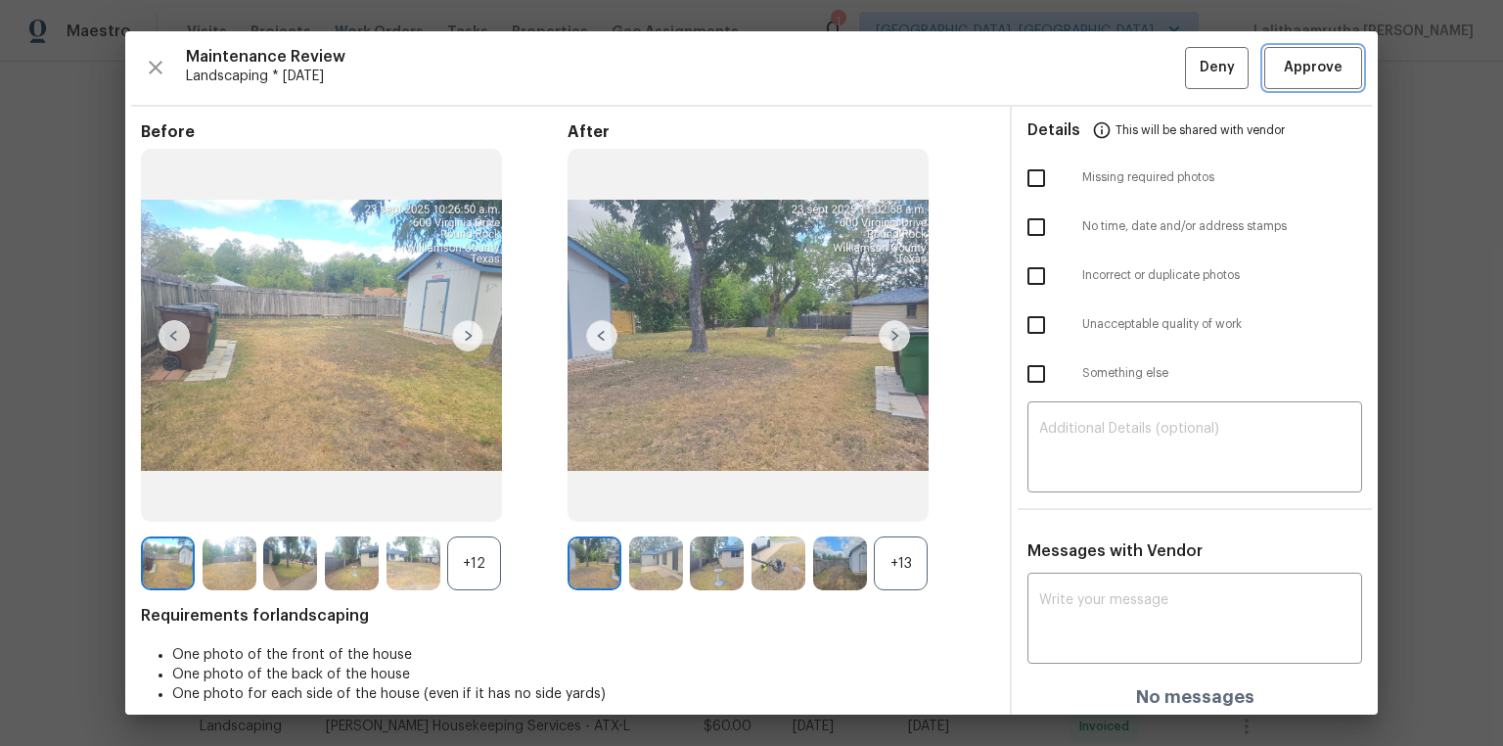
click at [1069, 71] on span "Approve" at bounding box center [1313, 68] width 59 height 24
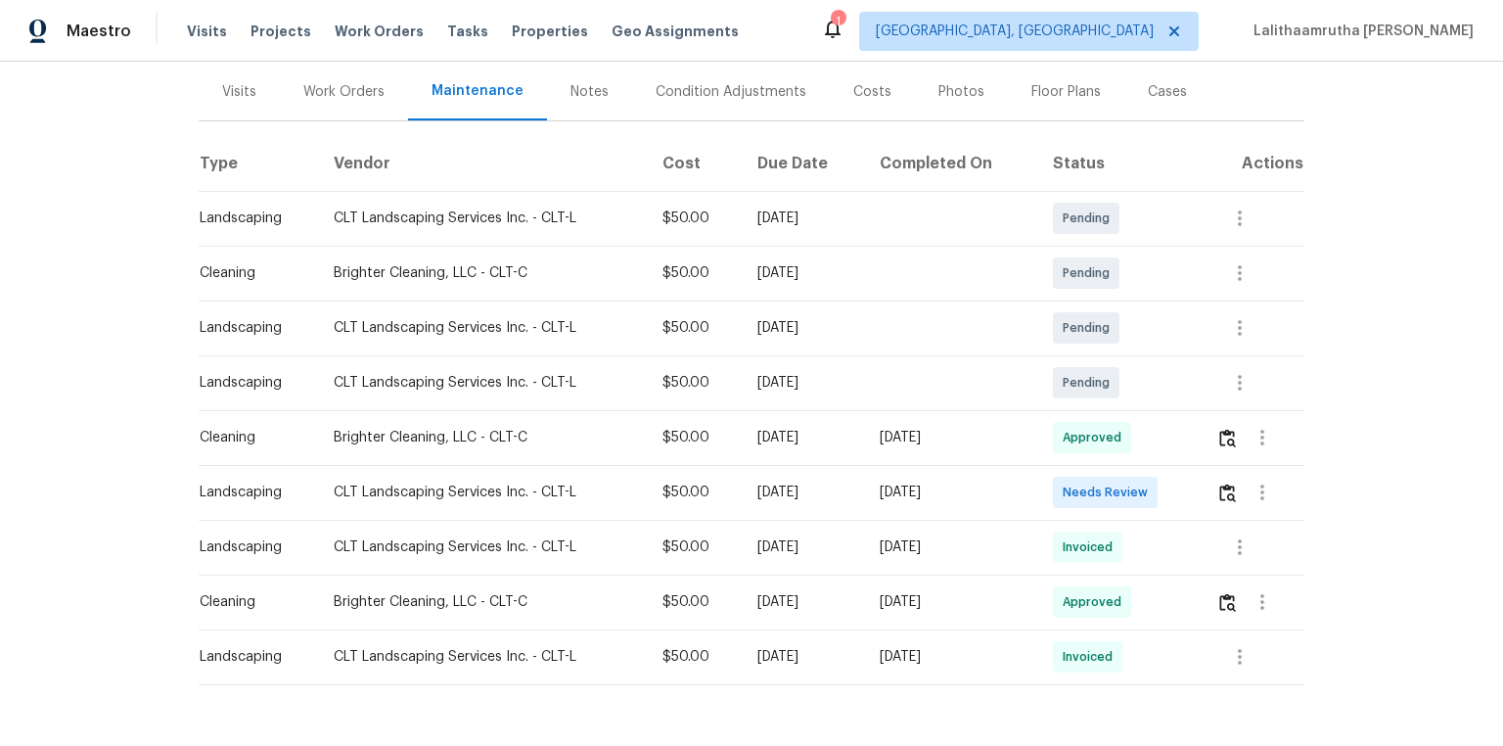
scroll to position [235, 0]
click at [1069, 500] on img "button" at bounding box center [1227, 491] width 17 height 19
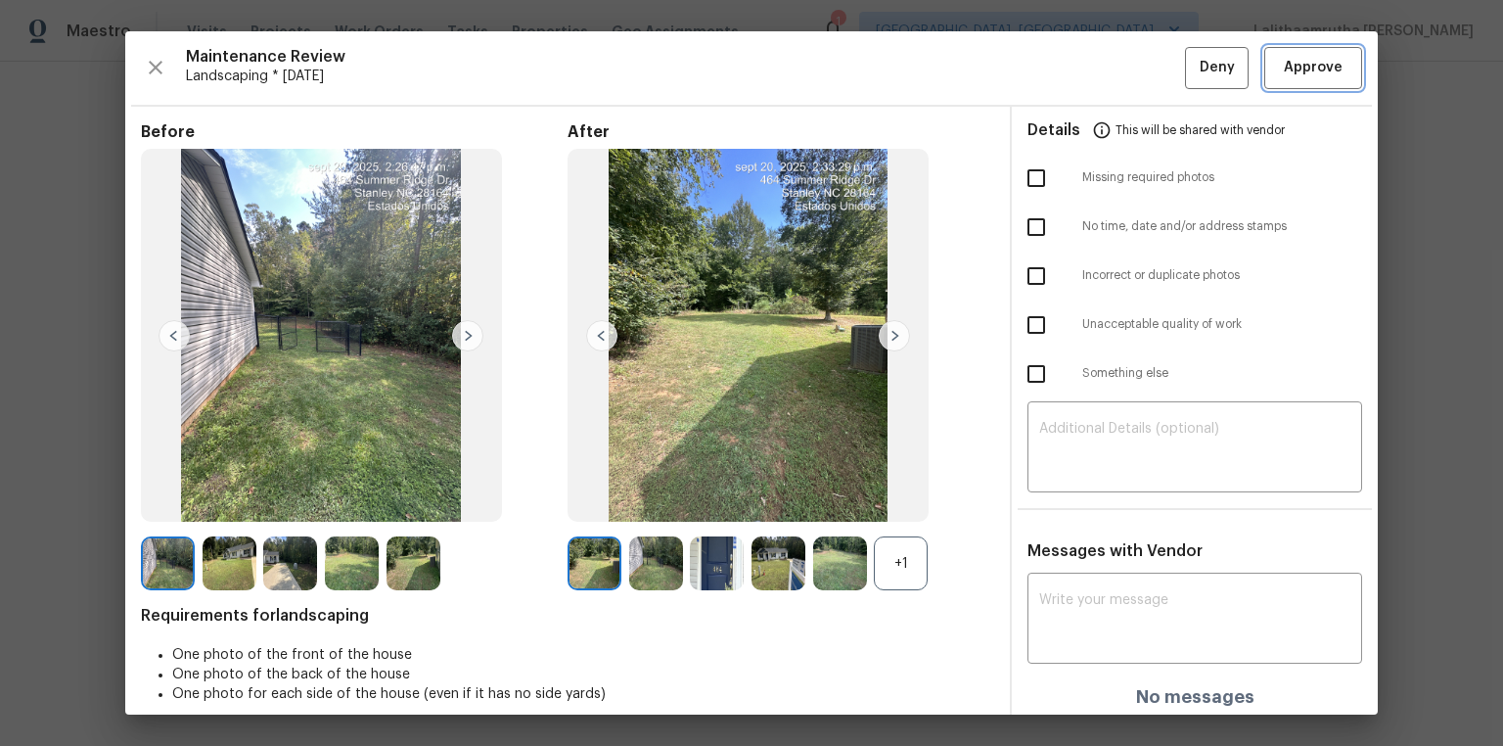
click at [1069, 67] on span "Approve" at bounding box center [1313, 68] width 59 height 24
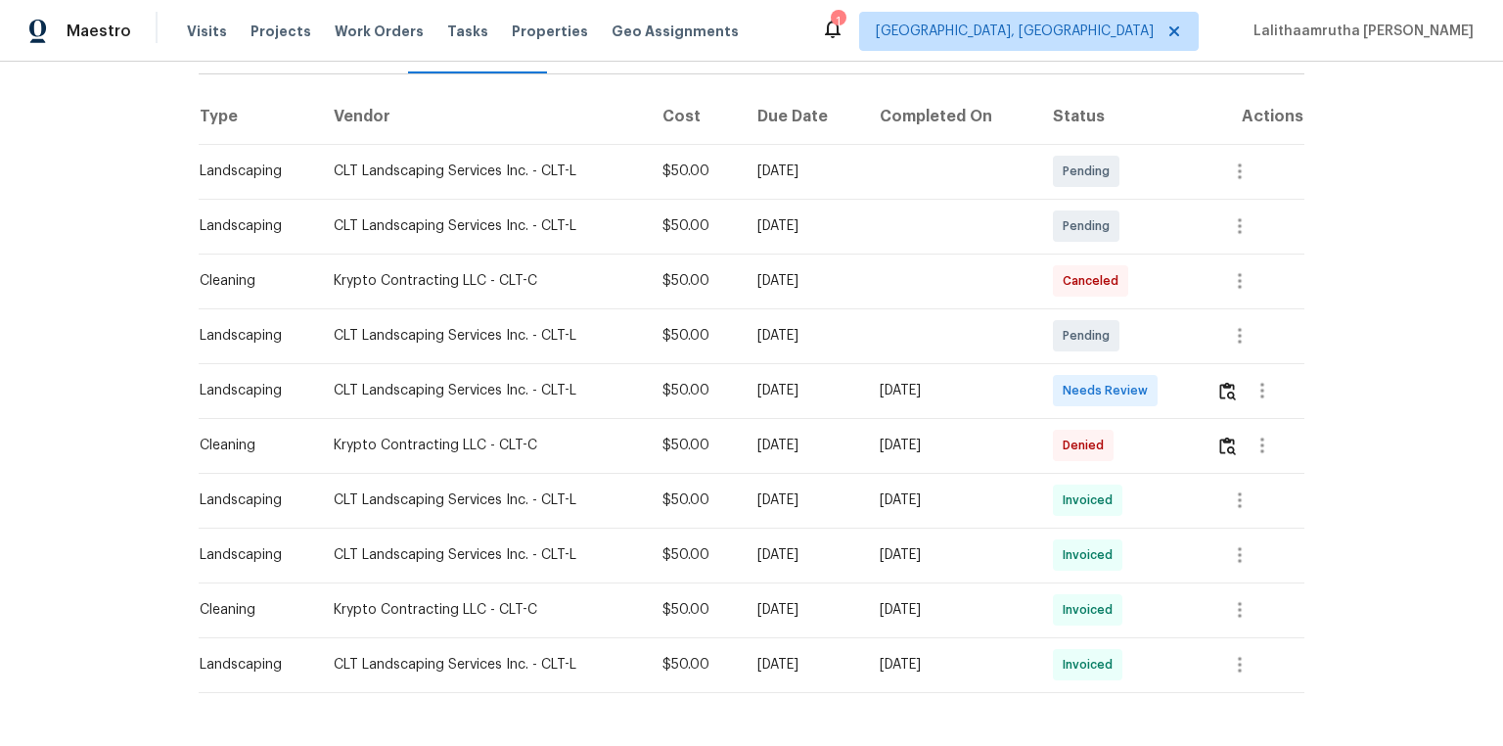
scroll to position [313, 0]
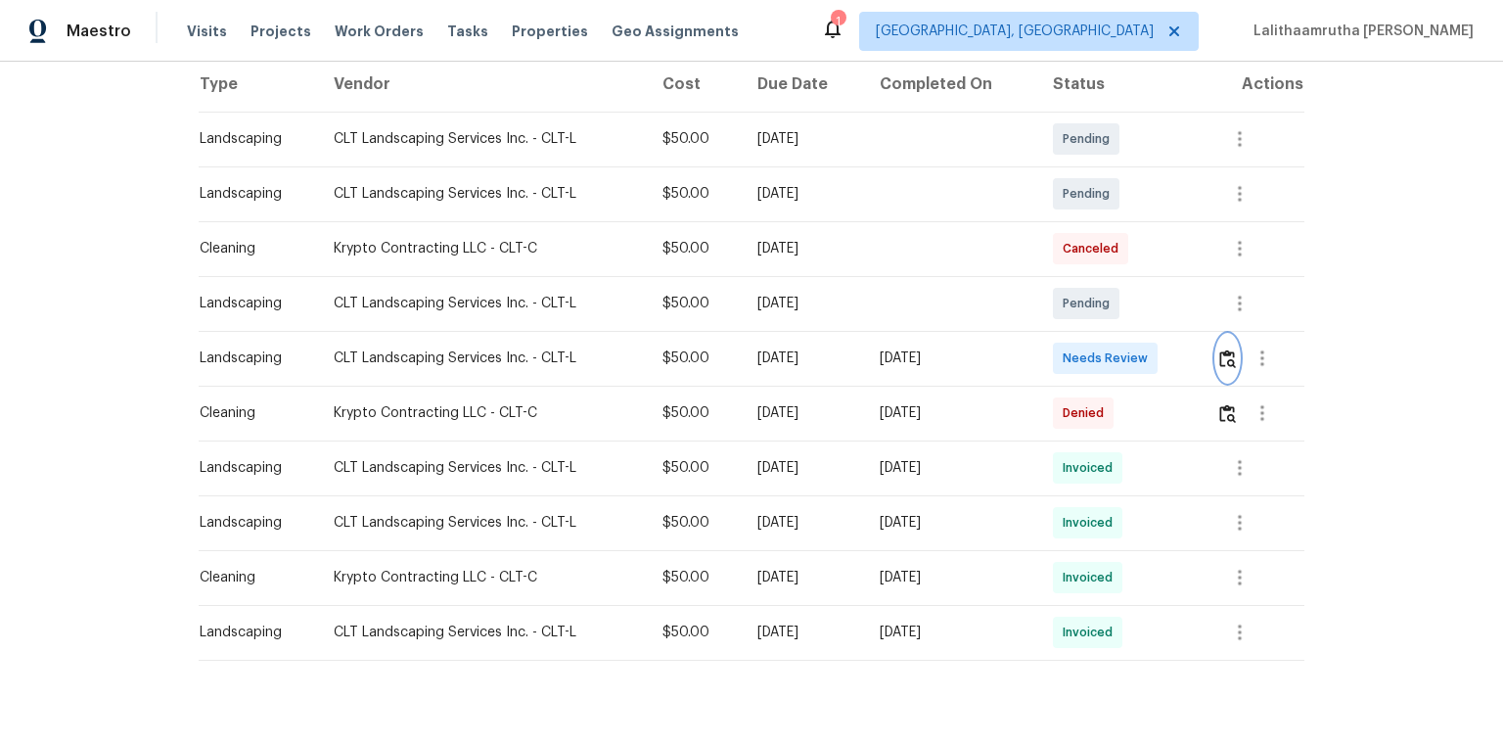
click at [1069, 357] on img "button" at bounding box center [1227, 358] width 17 height 19
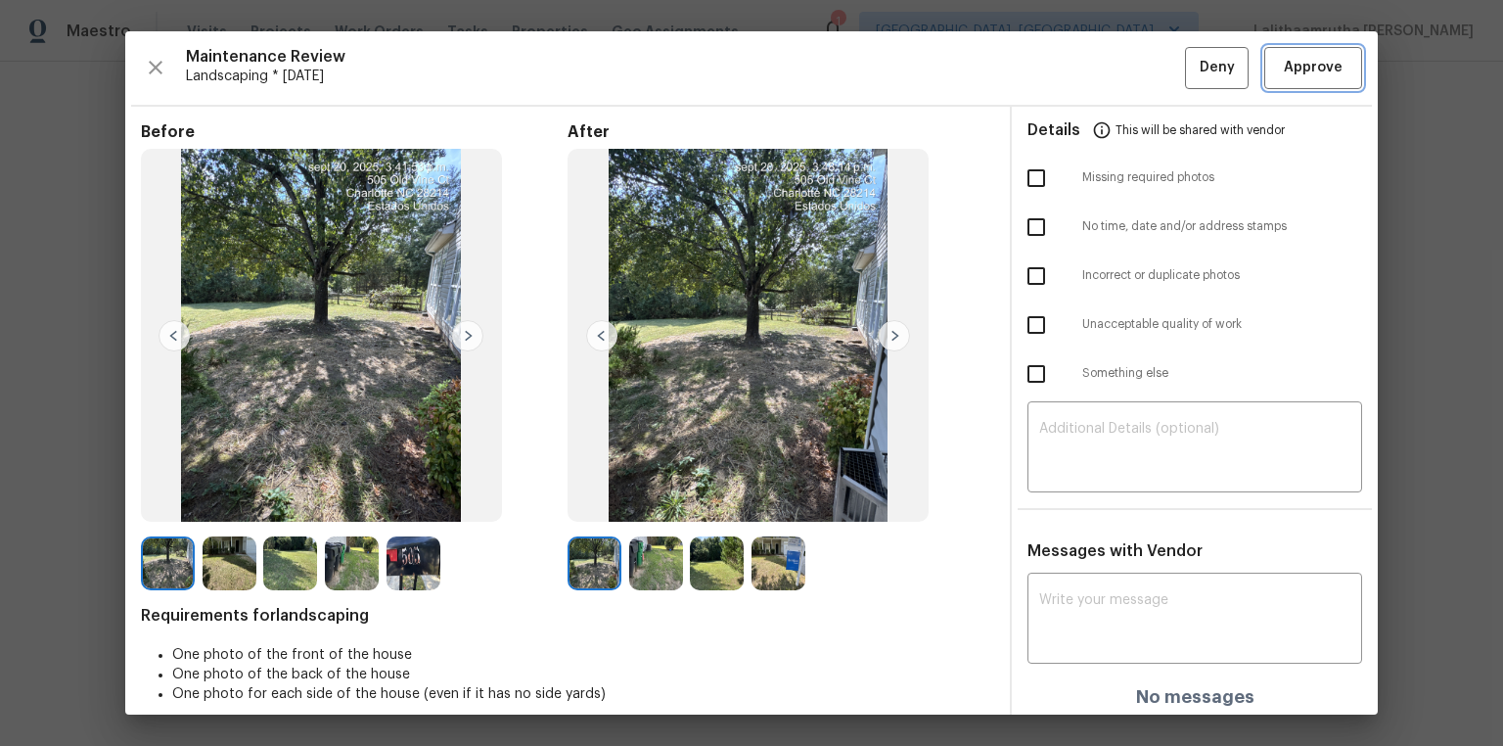
click at [1069, 74] on span "Approve" at bounding box center [1313, 68] width 59 height 24
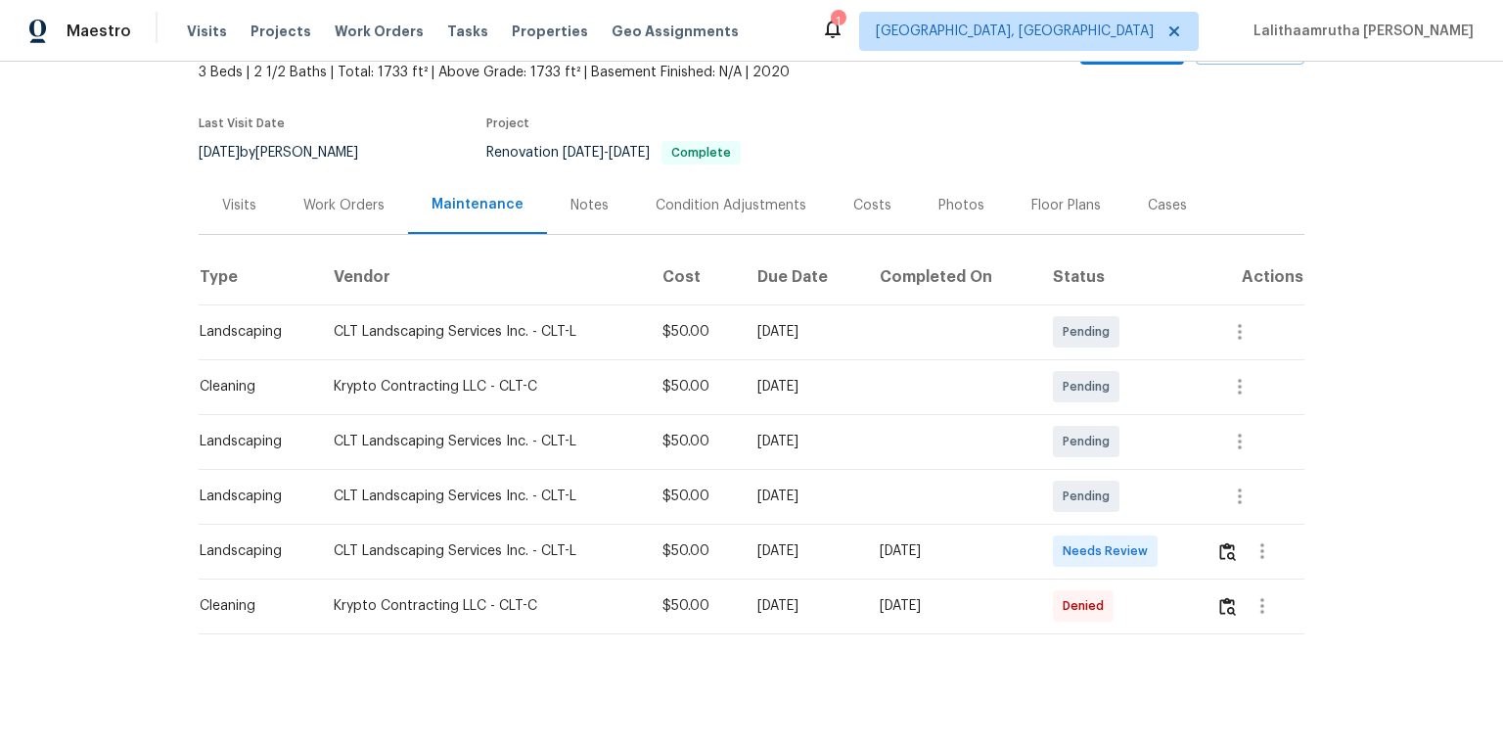
scroll to position [137, 0]
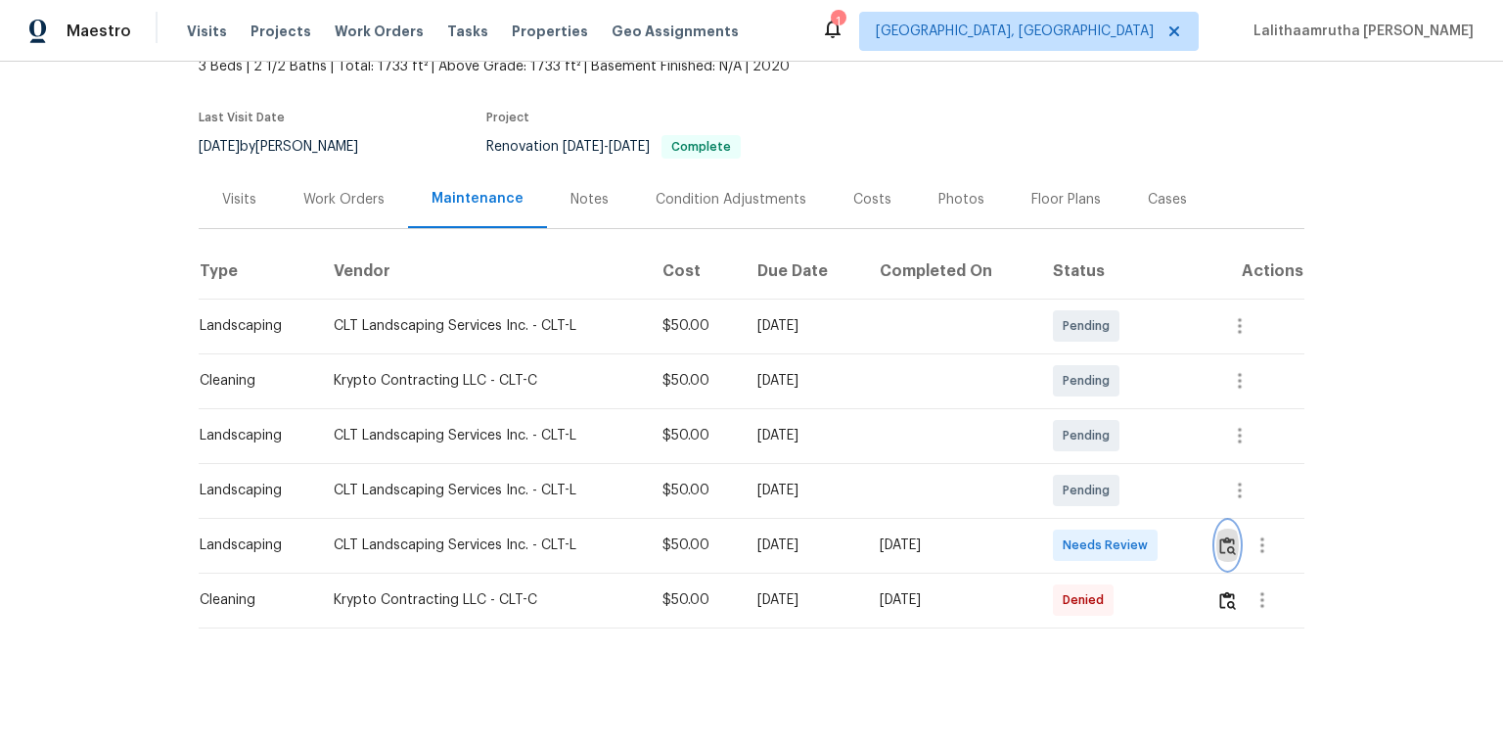
click at [1069, 501] on img "button" at bounding box center [1227, 545] width 17 height 19
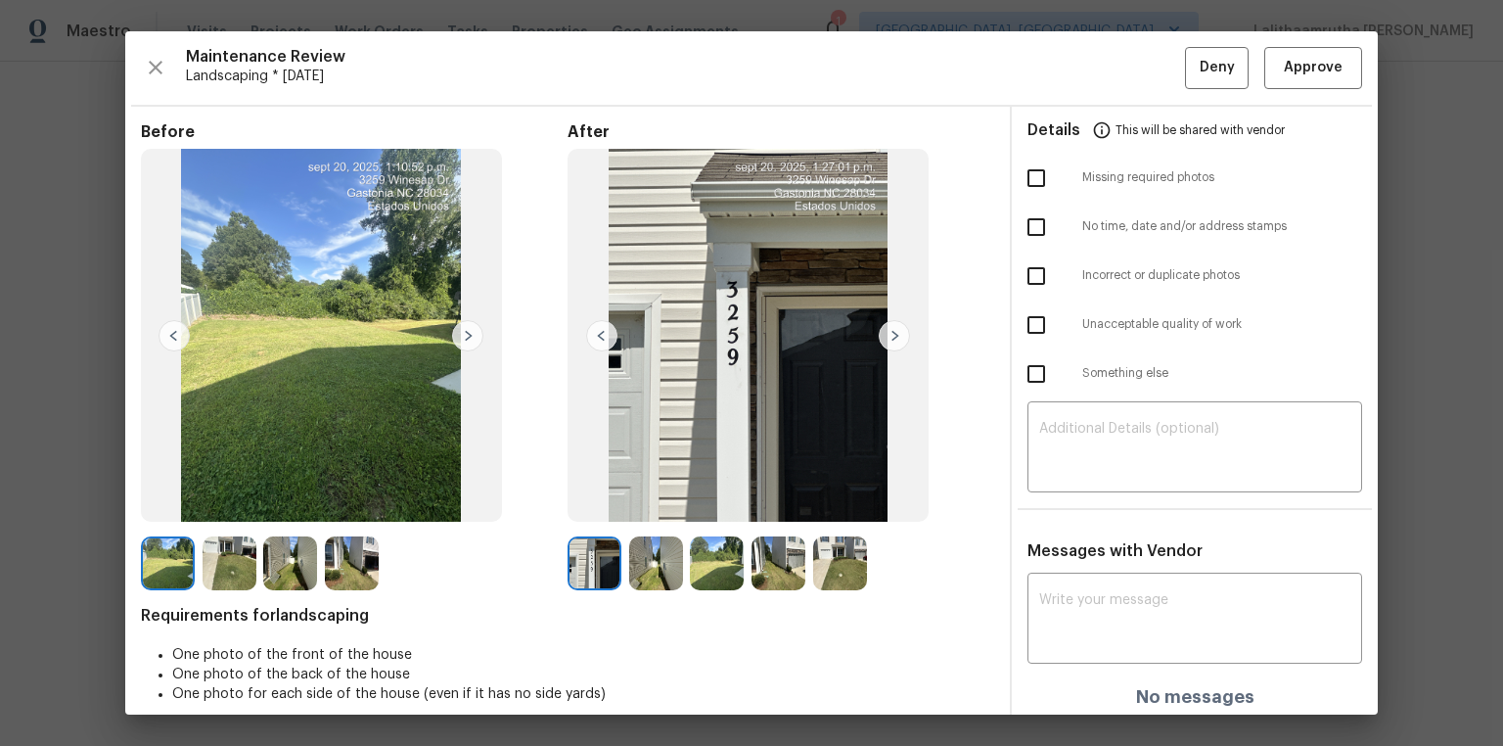
click at [775, 501] on img at bounding box center [778, 563] width 54 height 54
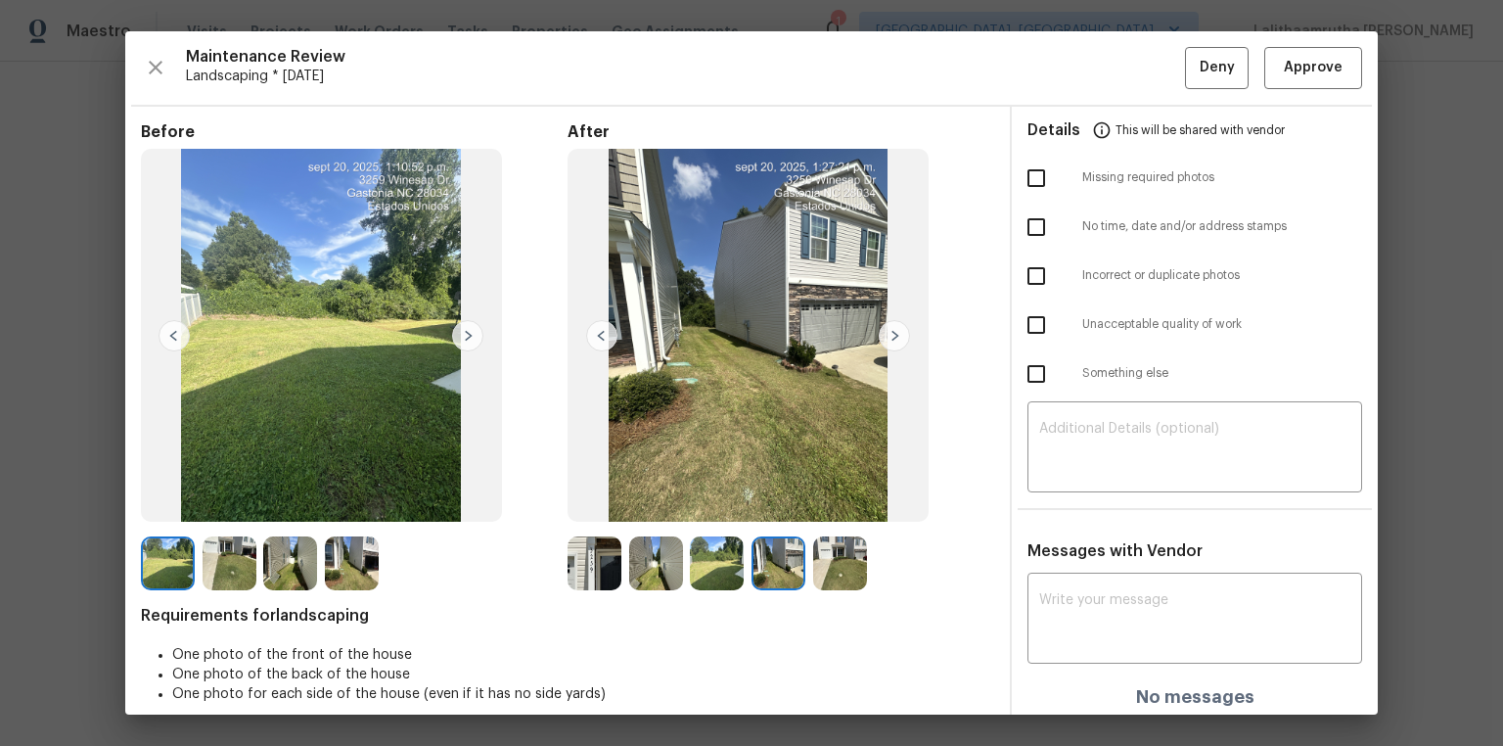
click at [818, 501] on img at bounding box center [840, 563] width 54 height 54
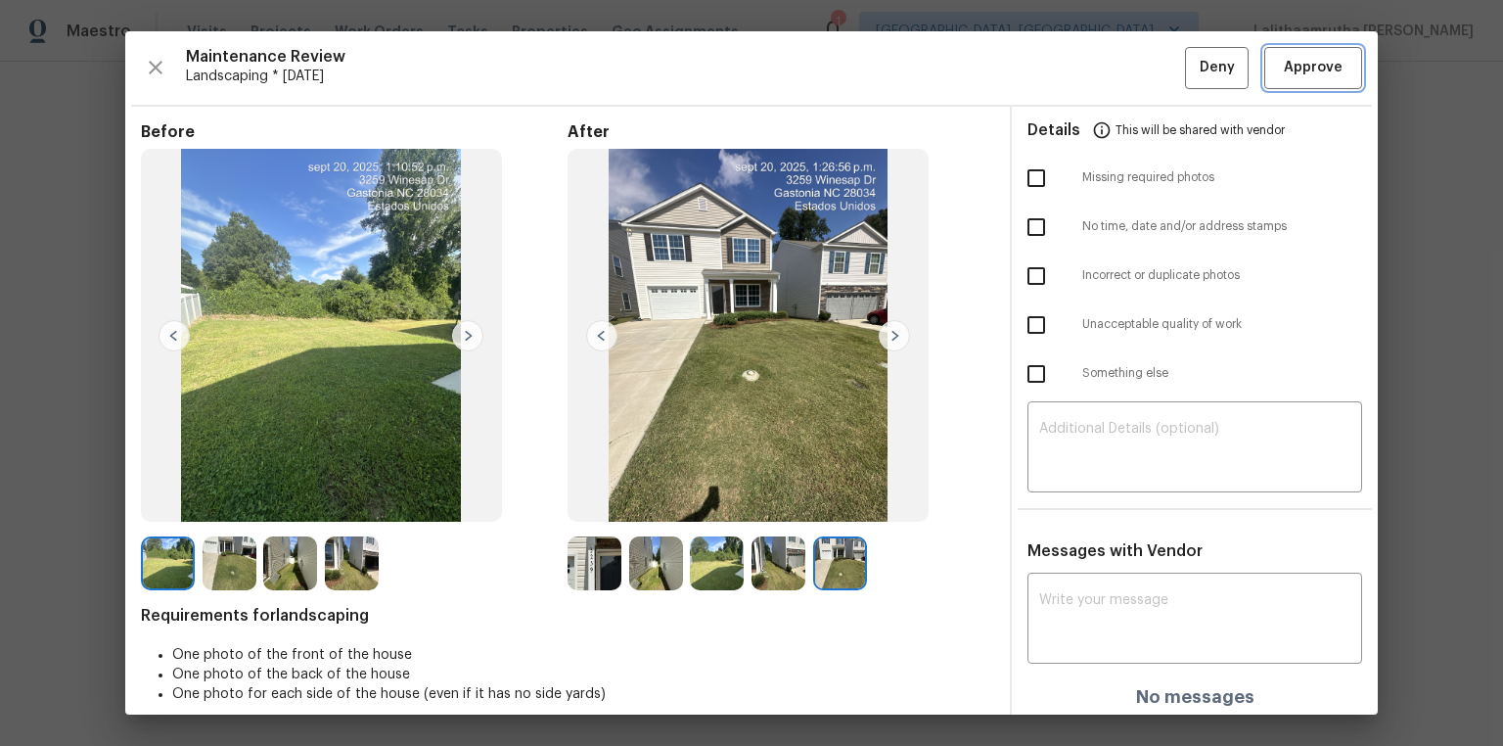
click at [1069, 68] on span "Approve" at bounding box center [1313, 68] width 59 height 24
